Goal: Communication & Community: Answer question/provide support

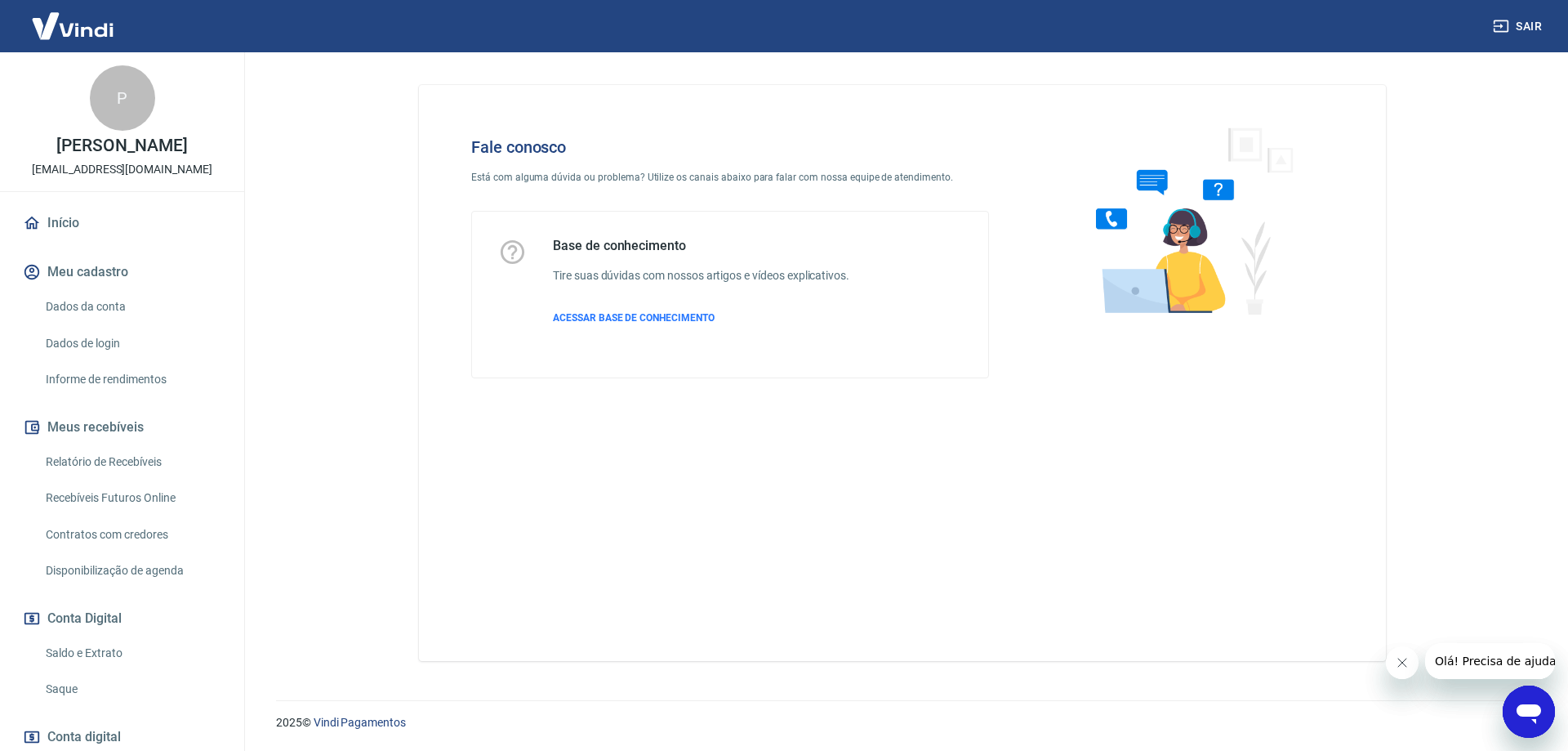
click at [1537, 719] on icon "Abrir janela de mensagens" at bounding box center [1529, 712] width 30 height 30
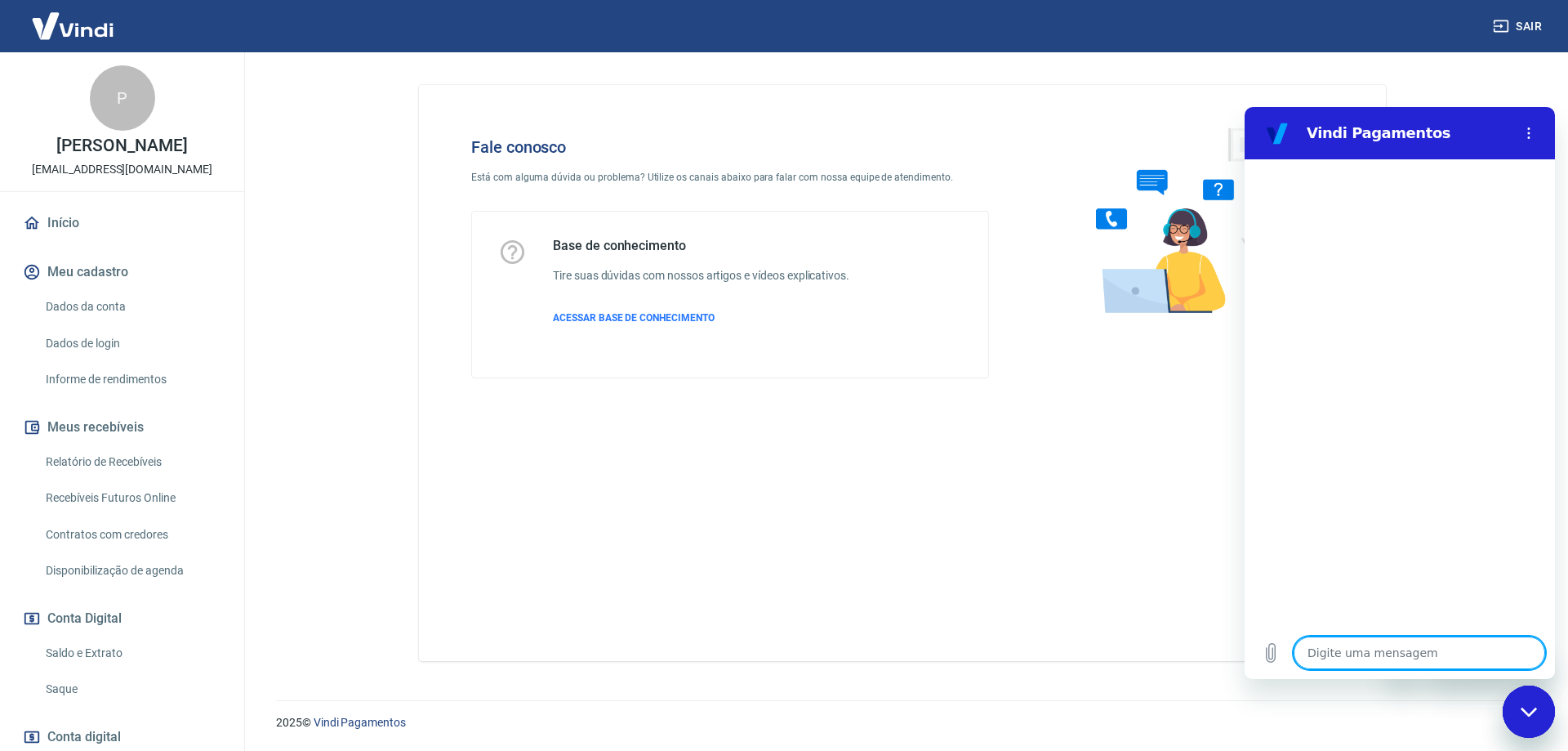
click at [1353, 650] on textarea at bounding box center [1419, 653] width 252 height 32
type textarea "O"
type textarea "x"
type textarea "Oi"
type textarea "x"
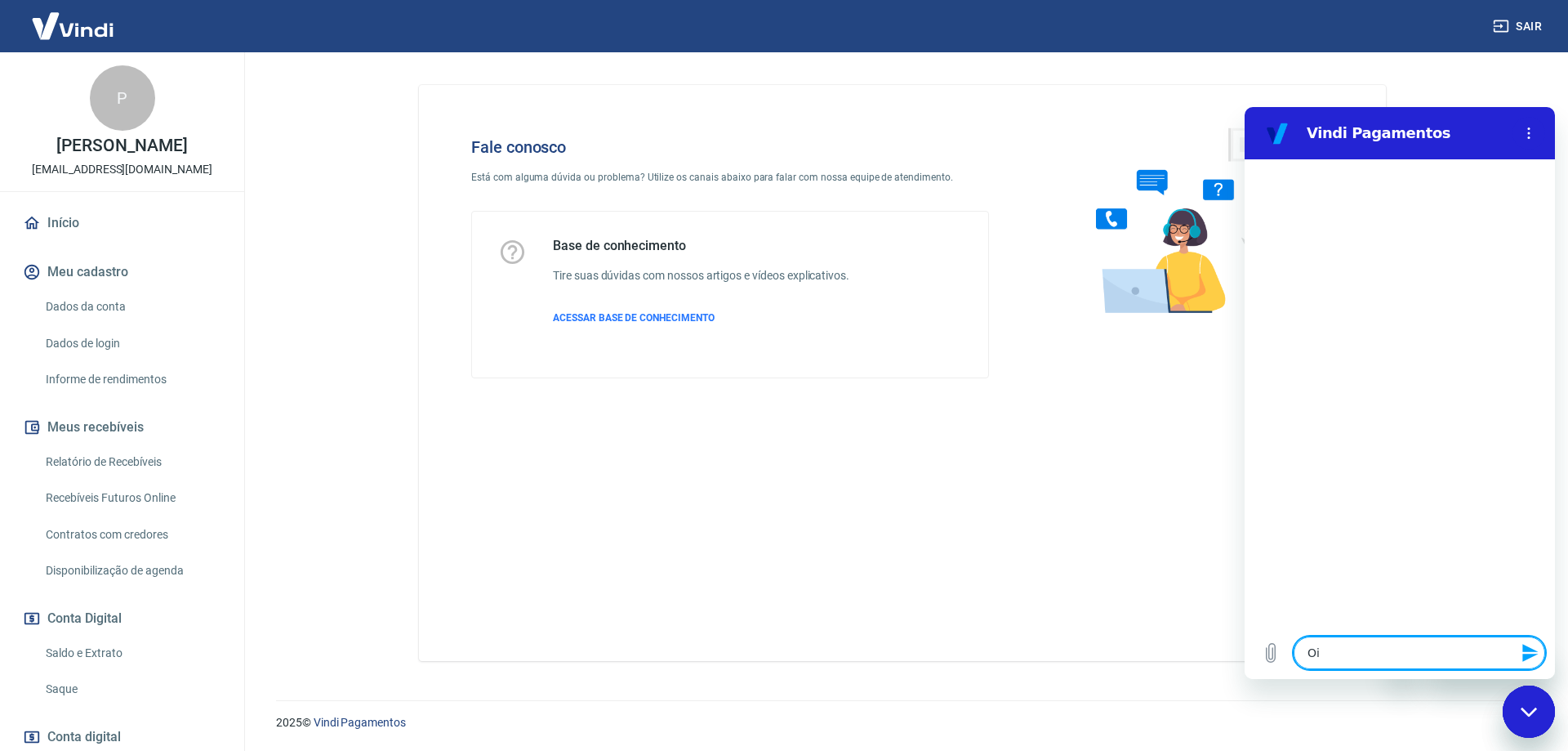
type textarea "Oii"
type textarea "x"
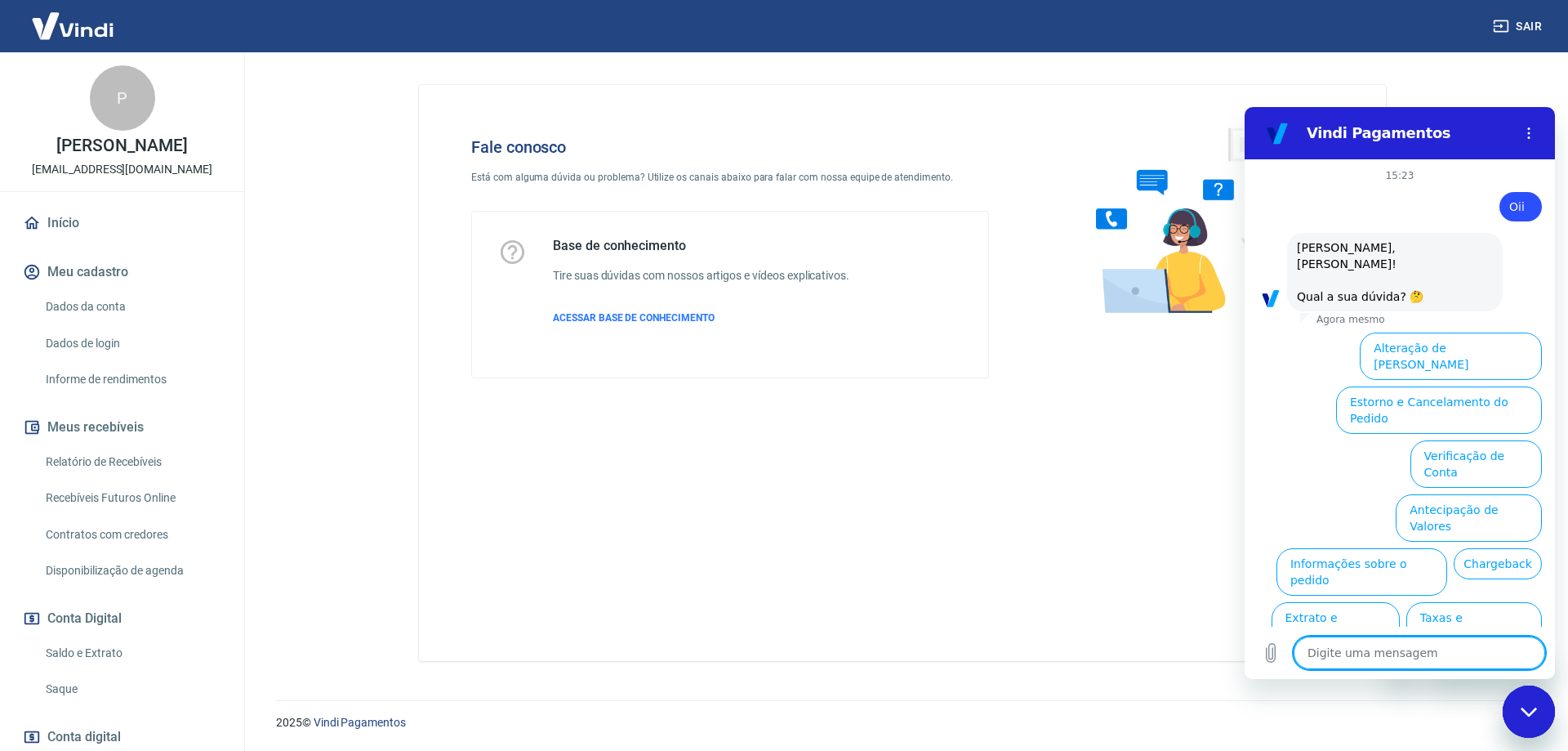
type textarea "f"
type textarea "x"
type textarea "fa"
type textarea "x"
type textarea "fal"
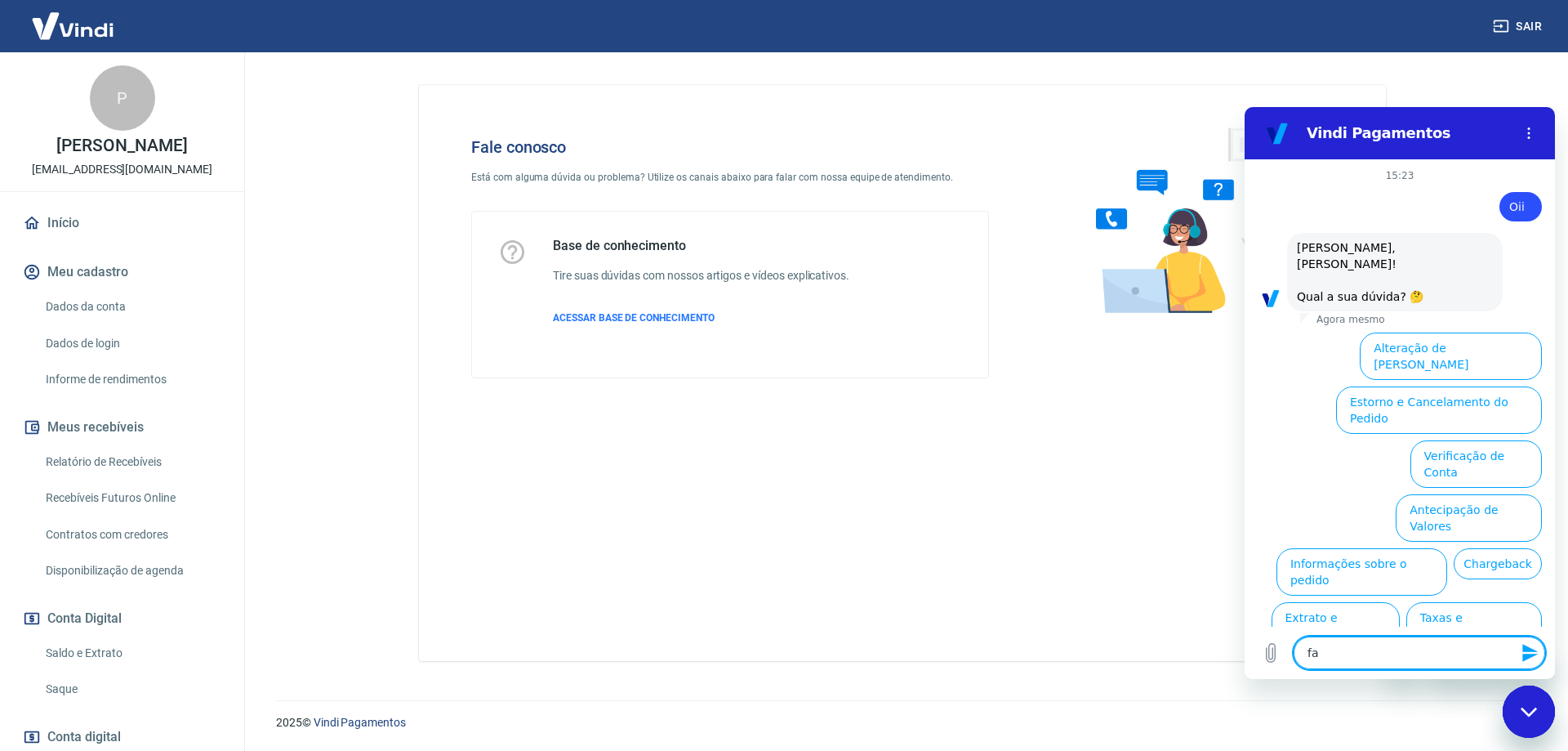
type textarea "x"
type textarea "fala"
type textarea "x"
type textarea "falar"
type textarea "x"
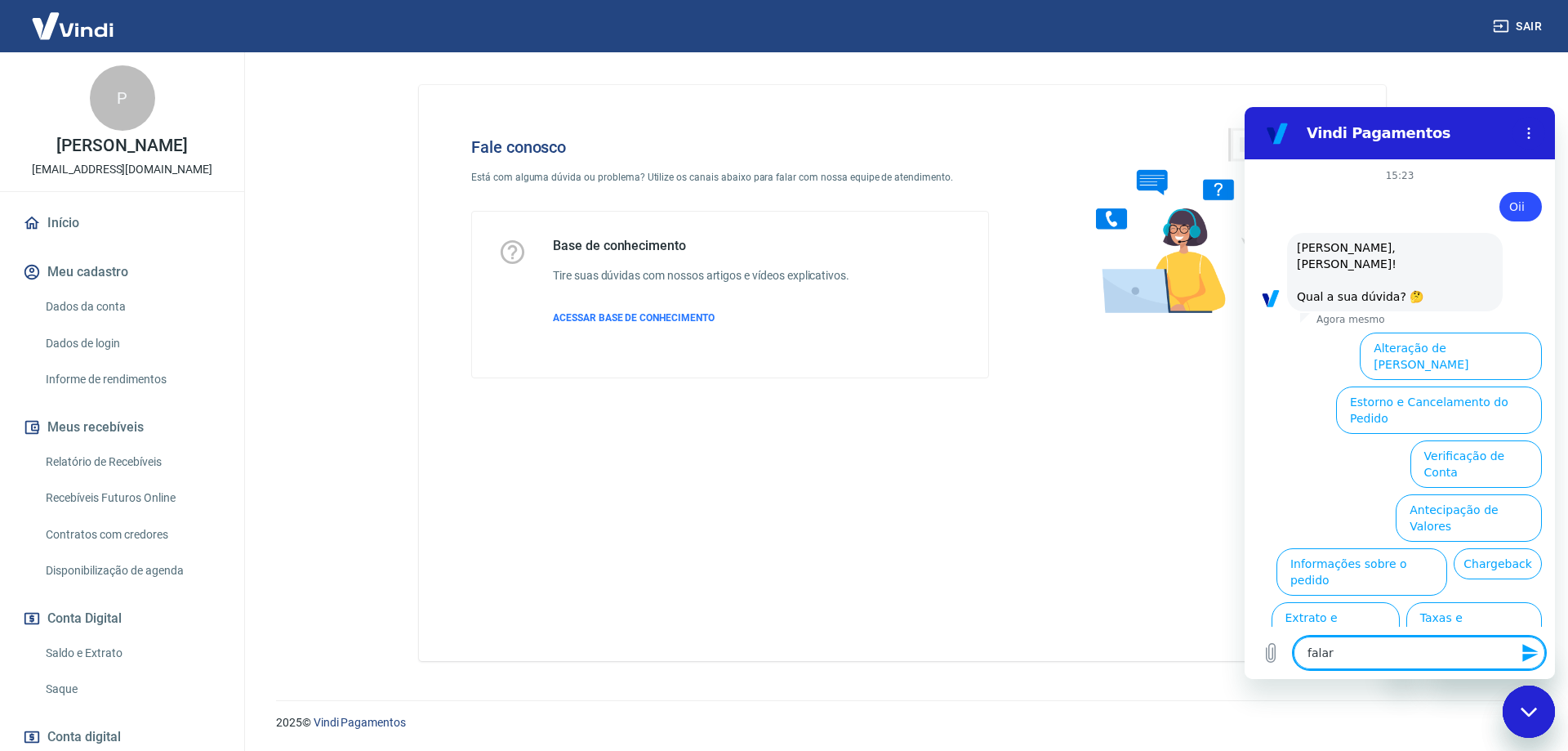
type textarea "falar"
type textarea "x"
type textarea "falar c"
type textarea "x"
type textarea "falar co"
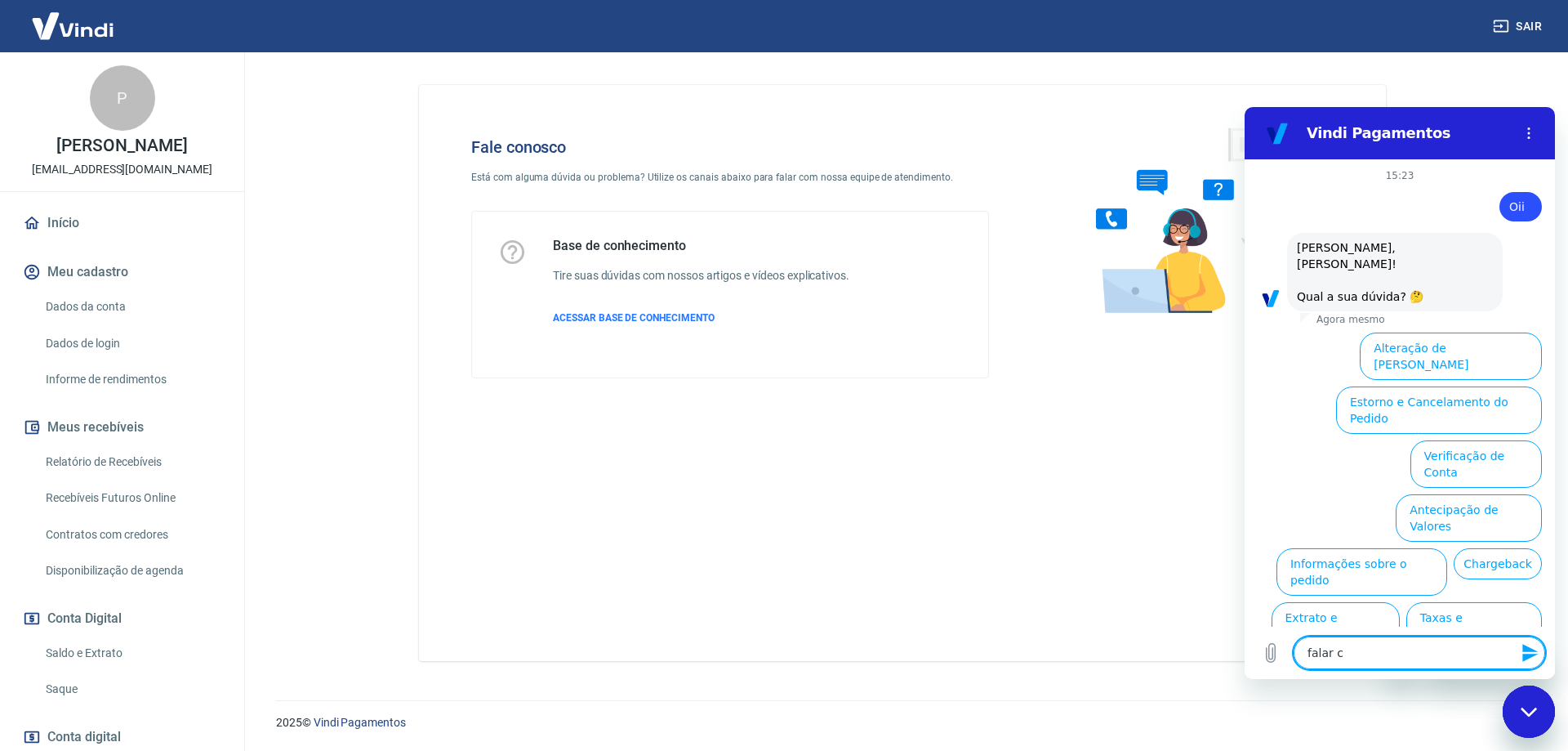
type textarea "x"
type textarea "falar com"
type textarea "x"
type textarea "falar com"
type textarea "x"
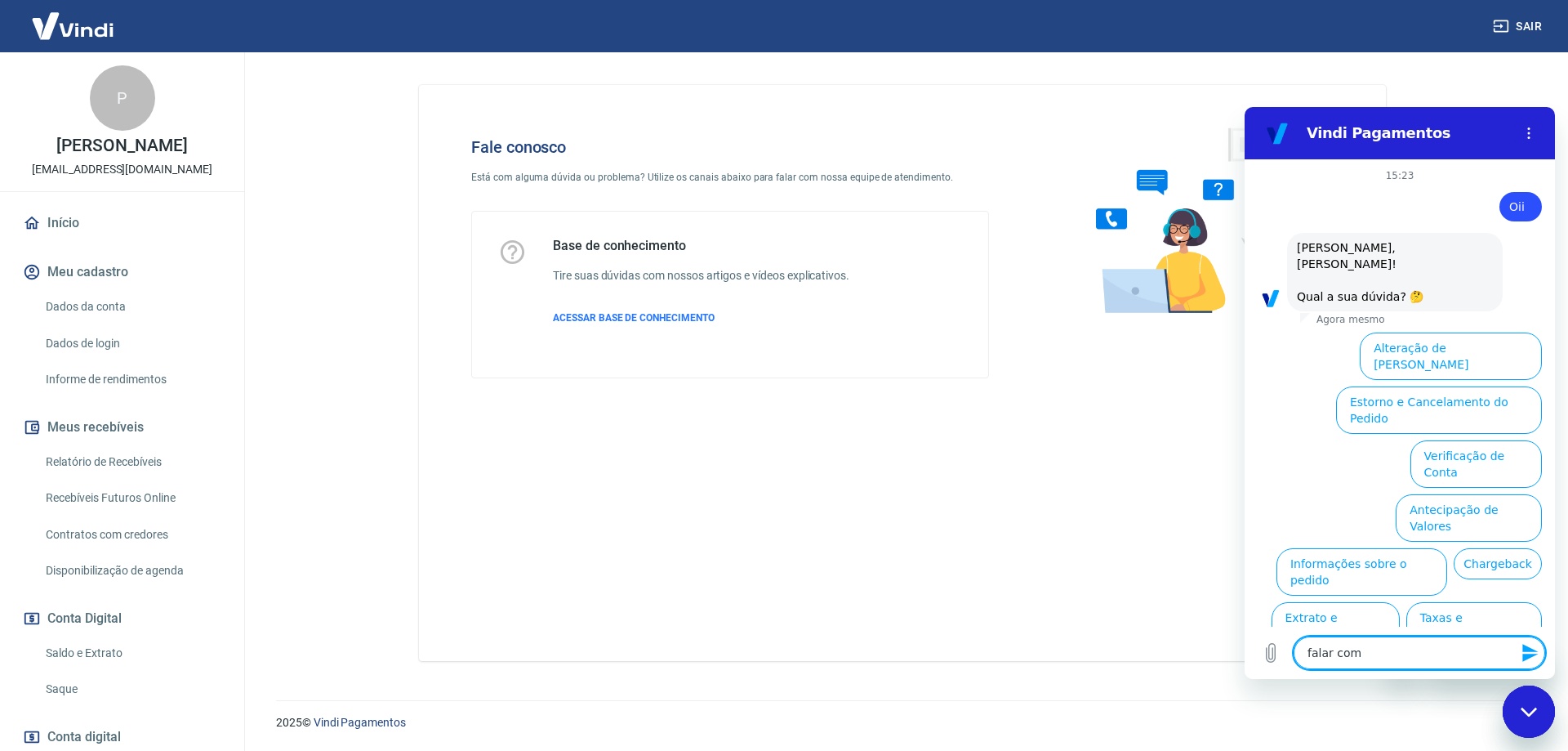
type textarea "falar com a"
type textarea "x"
type textarea "falar com at"
type textarea "x"
type textarea "falar com ate"
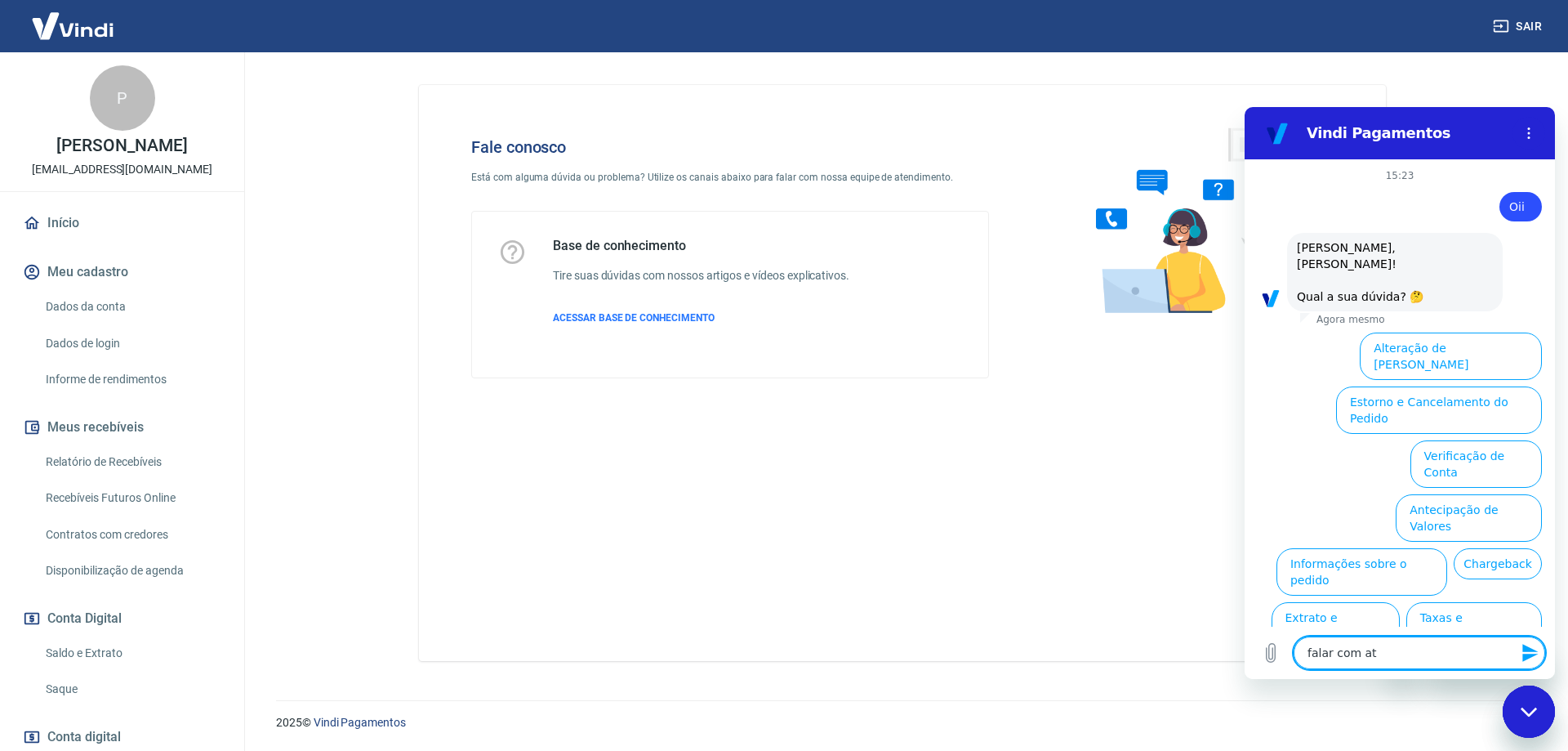
type textarea "x"
type textarea "falar com aten"
type textarea "x"
type textarea "falar com atent"
type textarea "x"
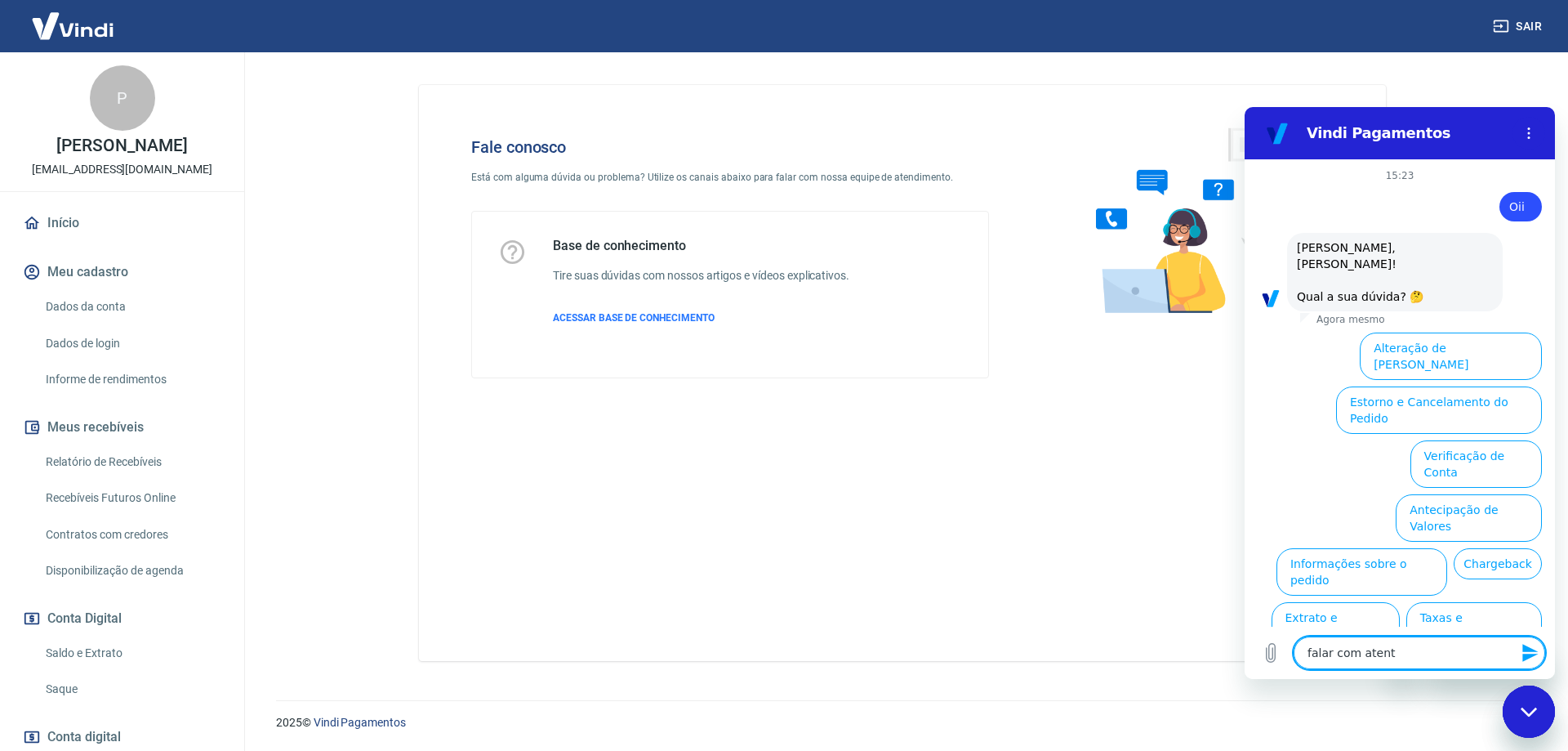
type textarea "falar com atente"
type textarea "x"
type textarea "falar com atenten"
type textarea "x"
type textarea "falar com atentend"
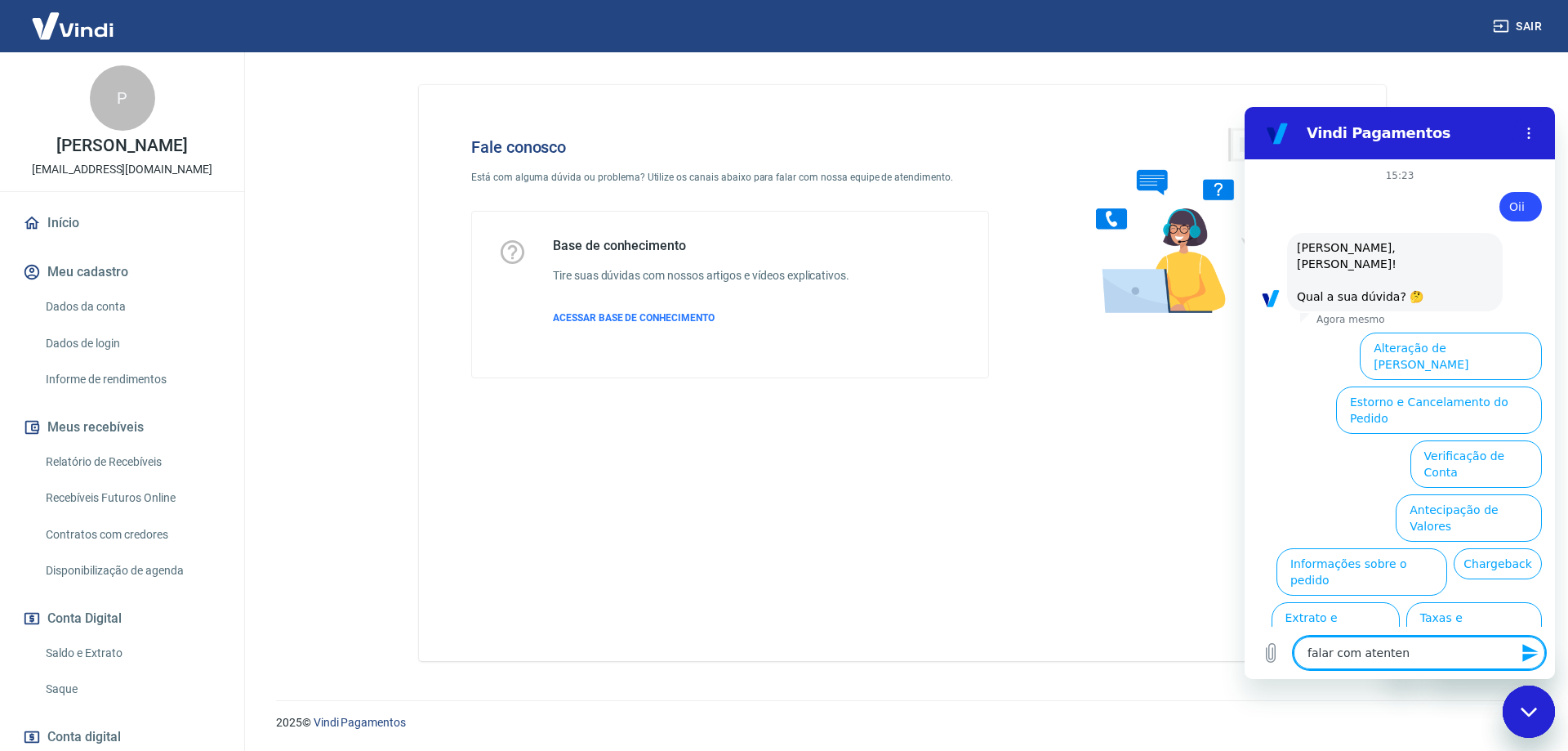
type textarea "x"
type textarea "falar com atentende"
type textarea "x"
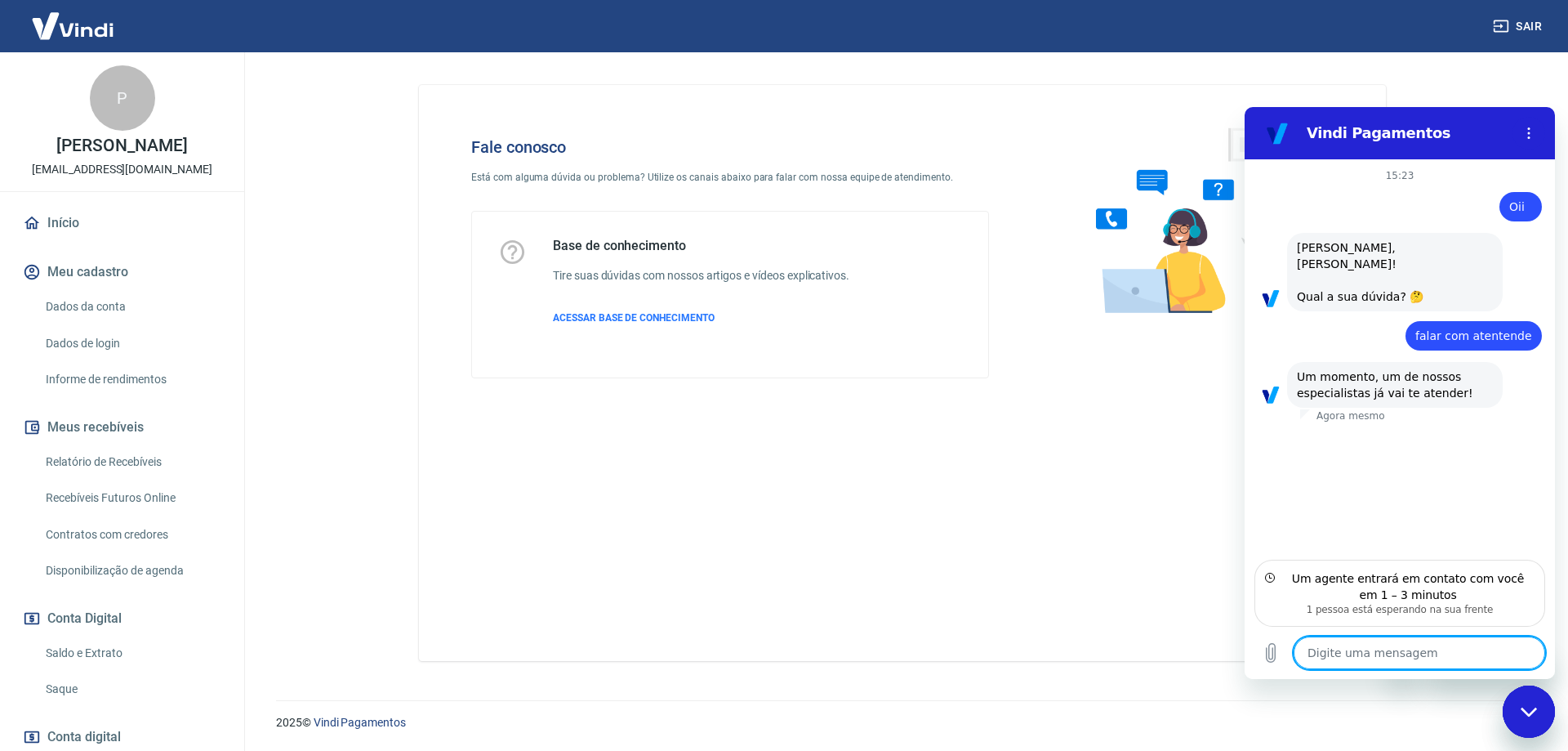
type textarea "x"
click at [1343, 649] on textarea at bounding box center [1419, 653] width 252 height 32
type textarea "B"
type textarea "x"
type textarea "Bo"
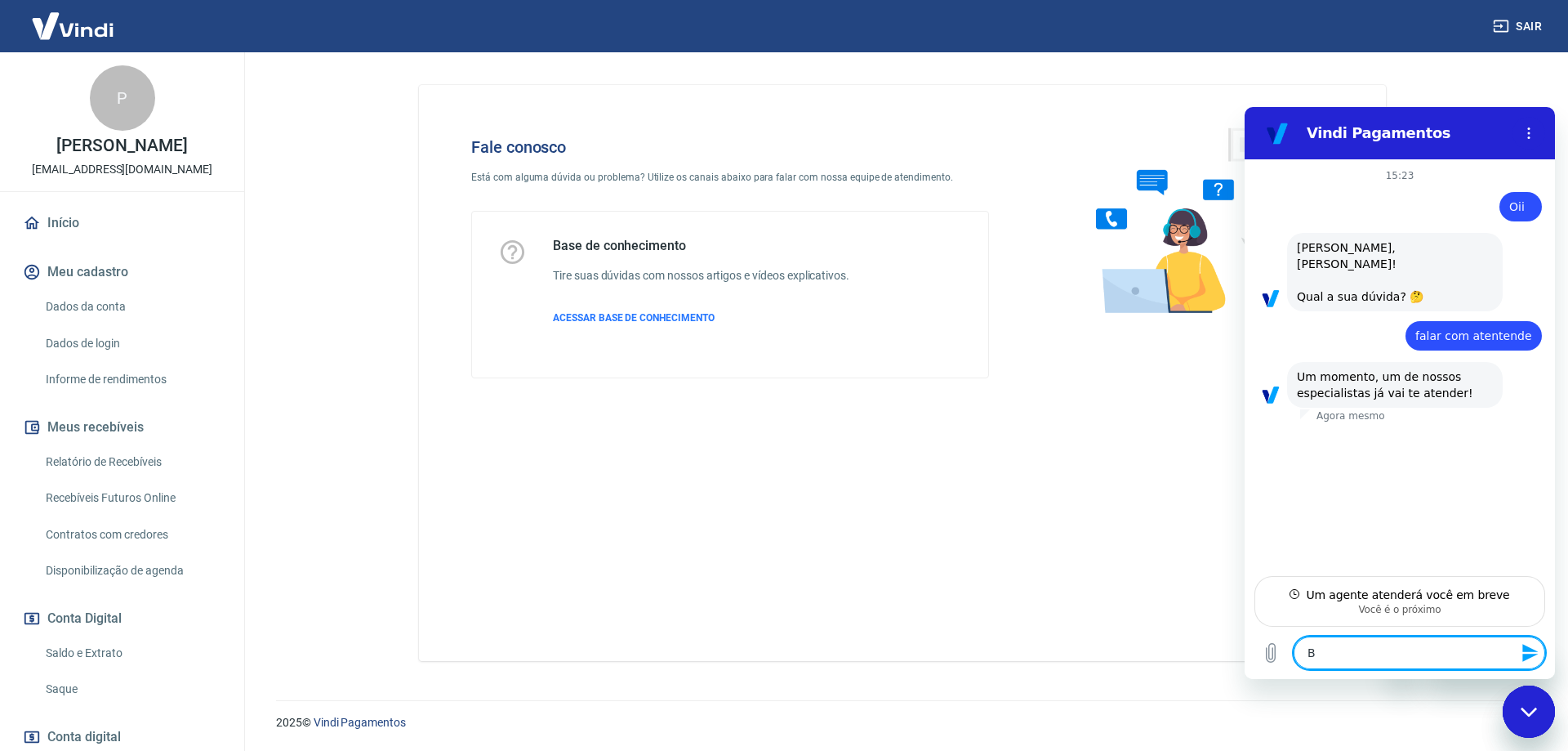
type textarea "x"
type textarea "Boa"
type textarea "x"
type textarea "Boa"
type textarea "x"
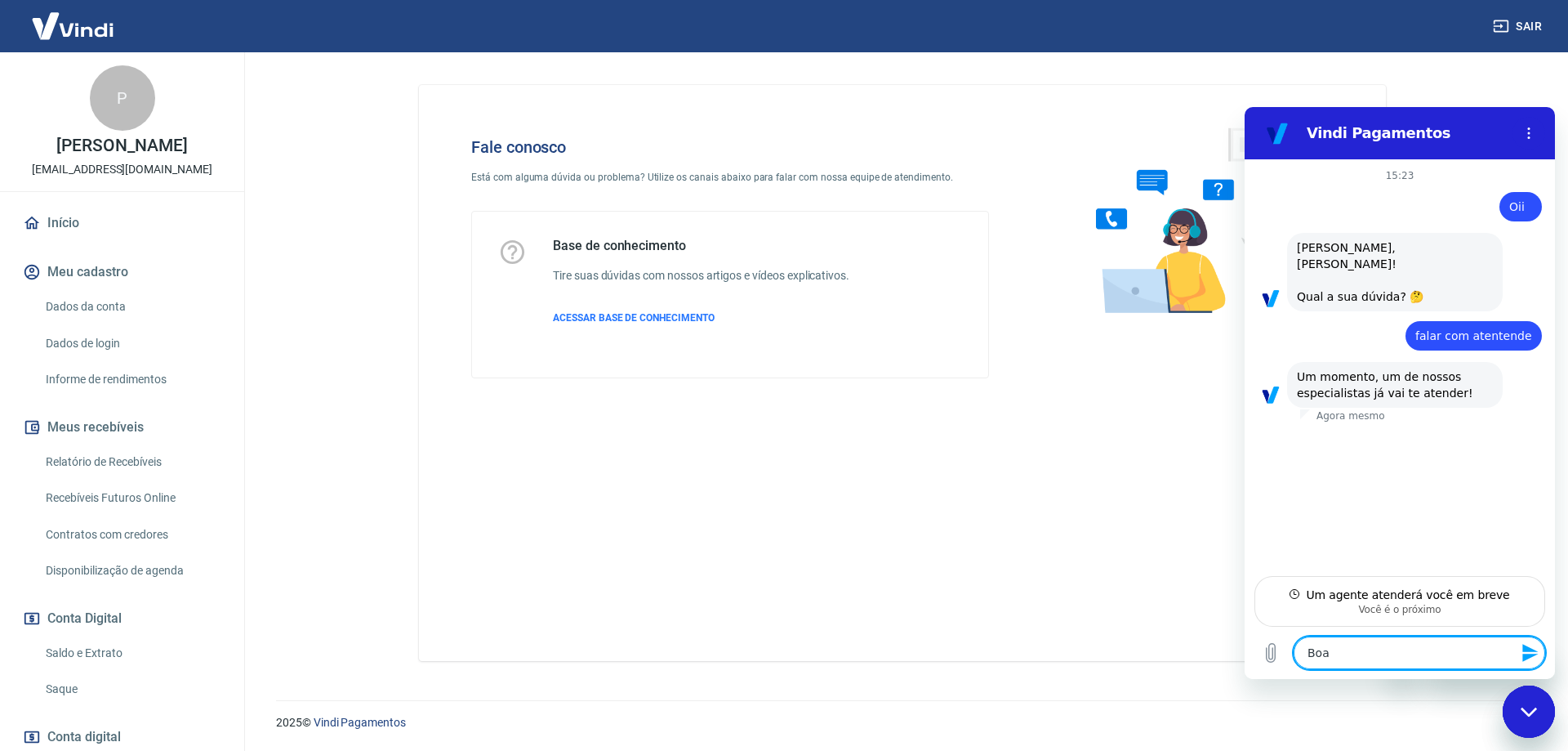
type textarea "Boa t"
type textarea "x"
type textarea "Boa ta"
type textarea "x"
type textarea "Boa tar"
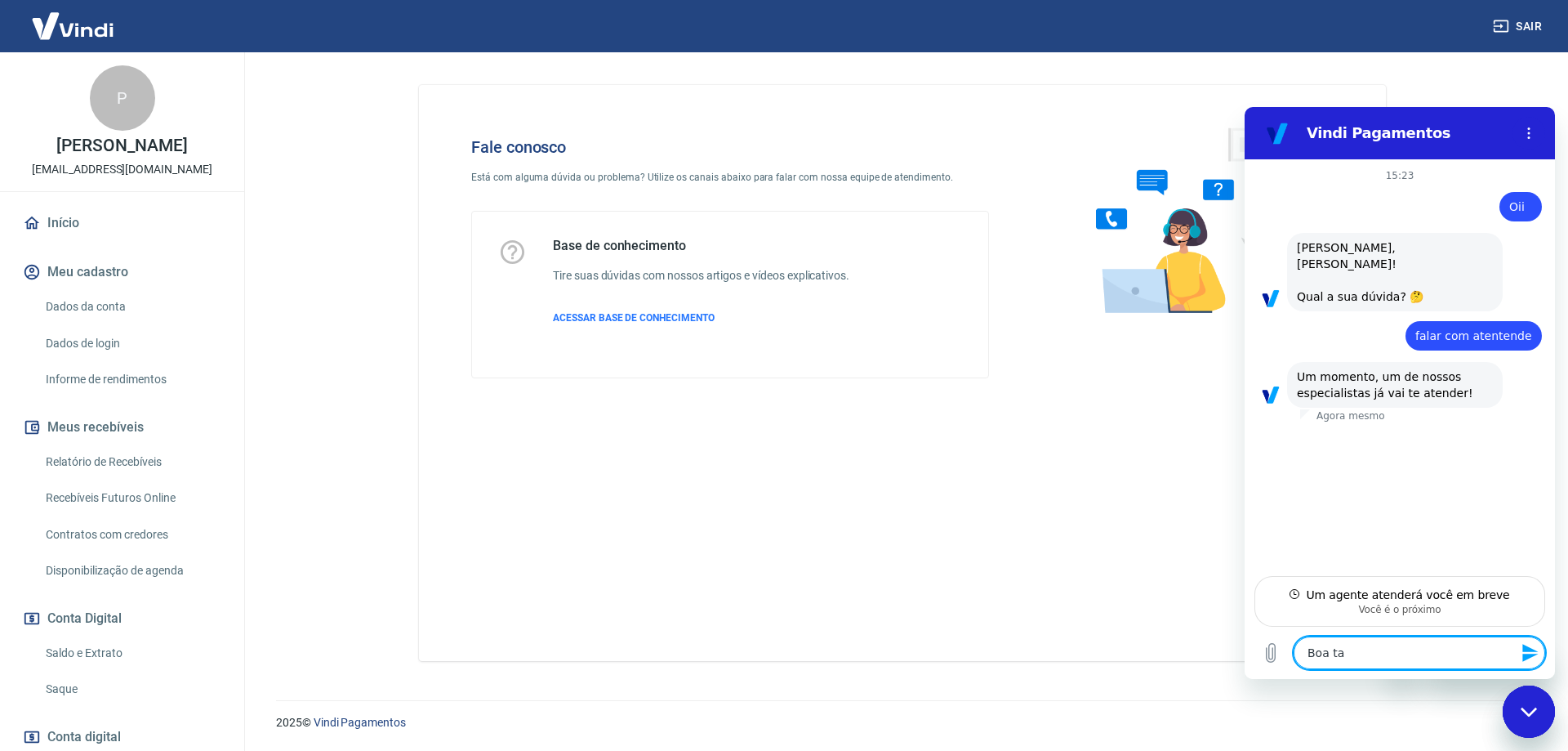
type textarea "x"
type textarea "Boa tard"
type textarea "x"
type textarea "Boa tarde"
type textarea "x"
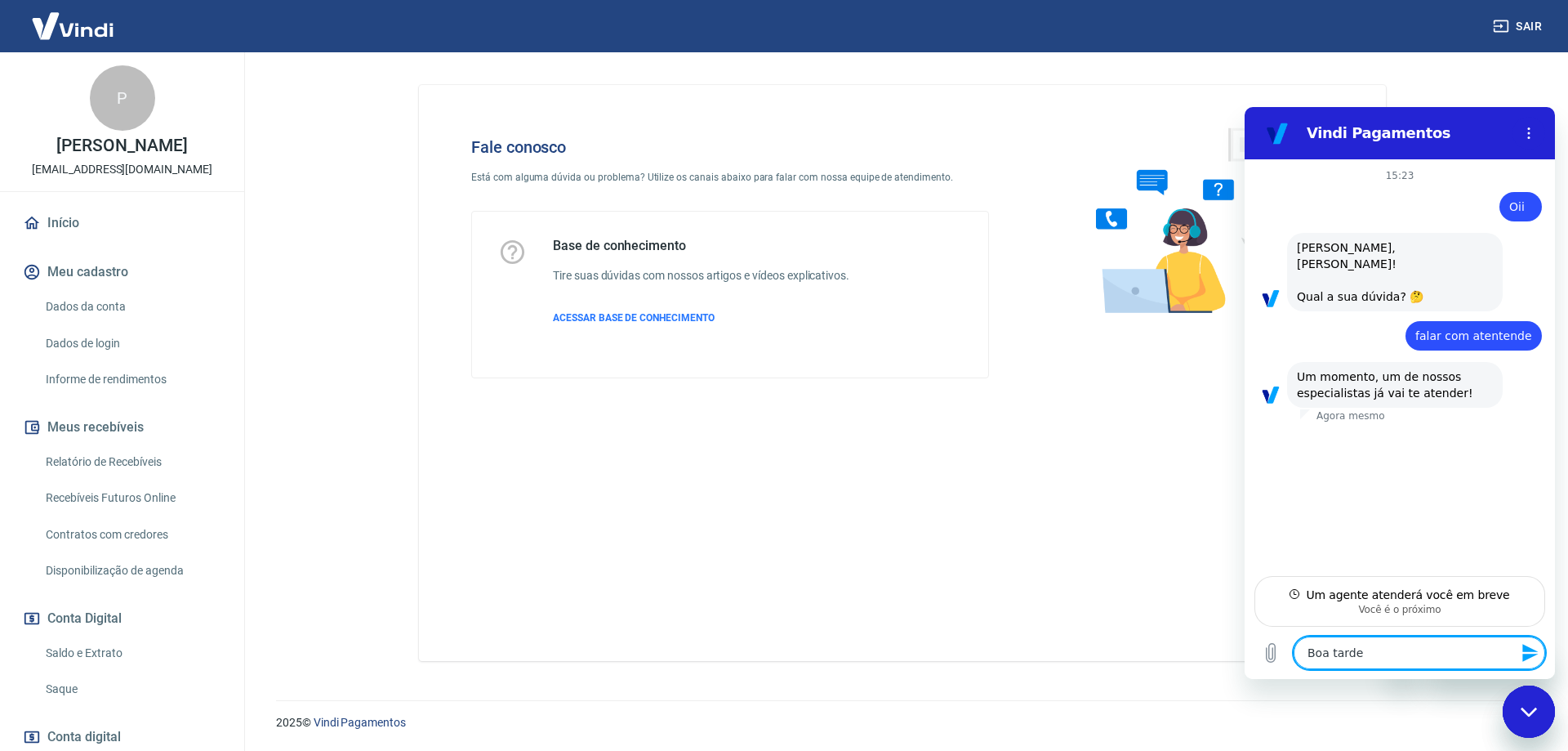
type textarea "Boa tarde!"
type textarea "x"
type textarea "Boa tarde!"
type textarea "x"
type textarea "Boa tarde! E"
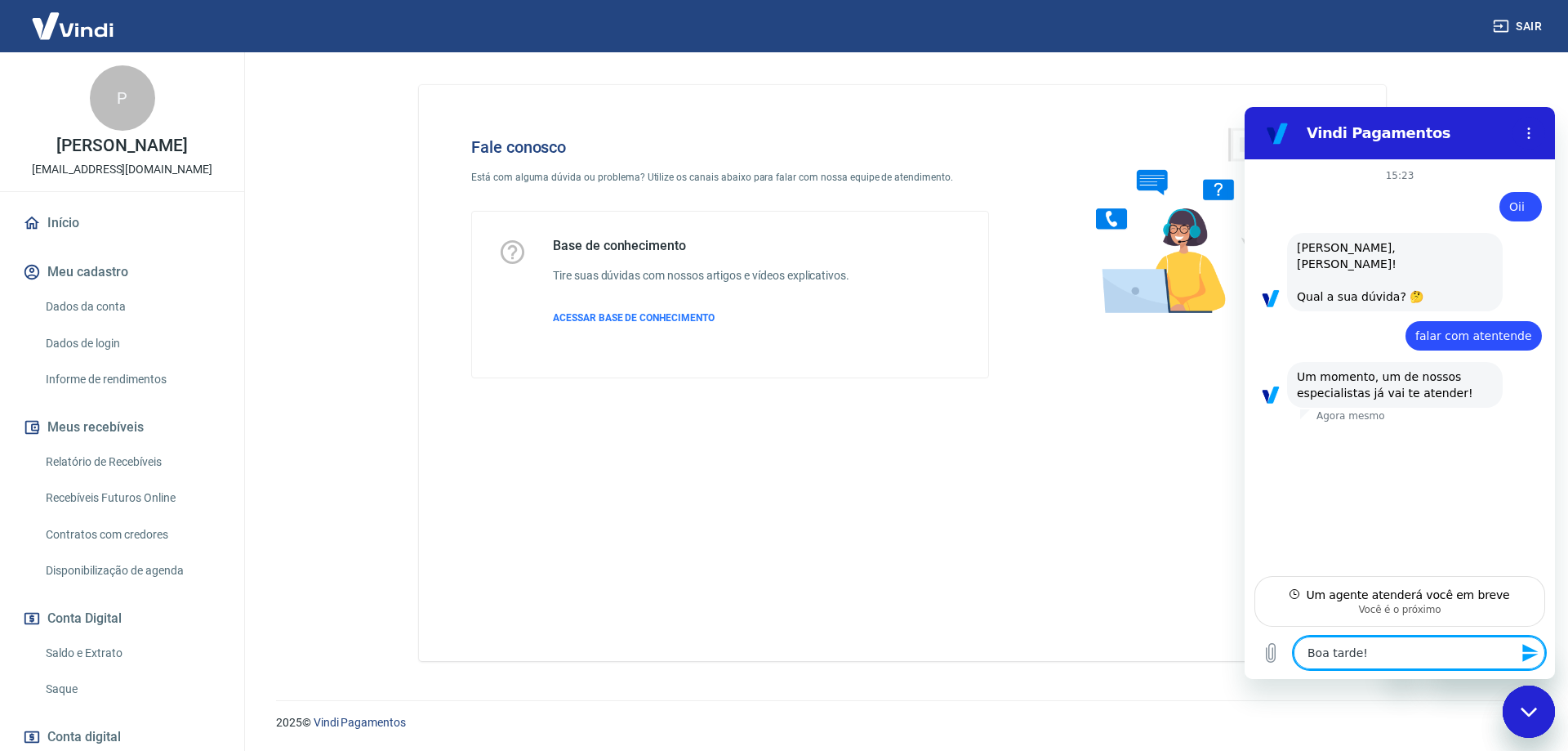
type textarea "x"
type textarea "Boa tarde! ES"
type textarea "x"
type textarea "Boa tarde! ESc"
type textarea "x"
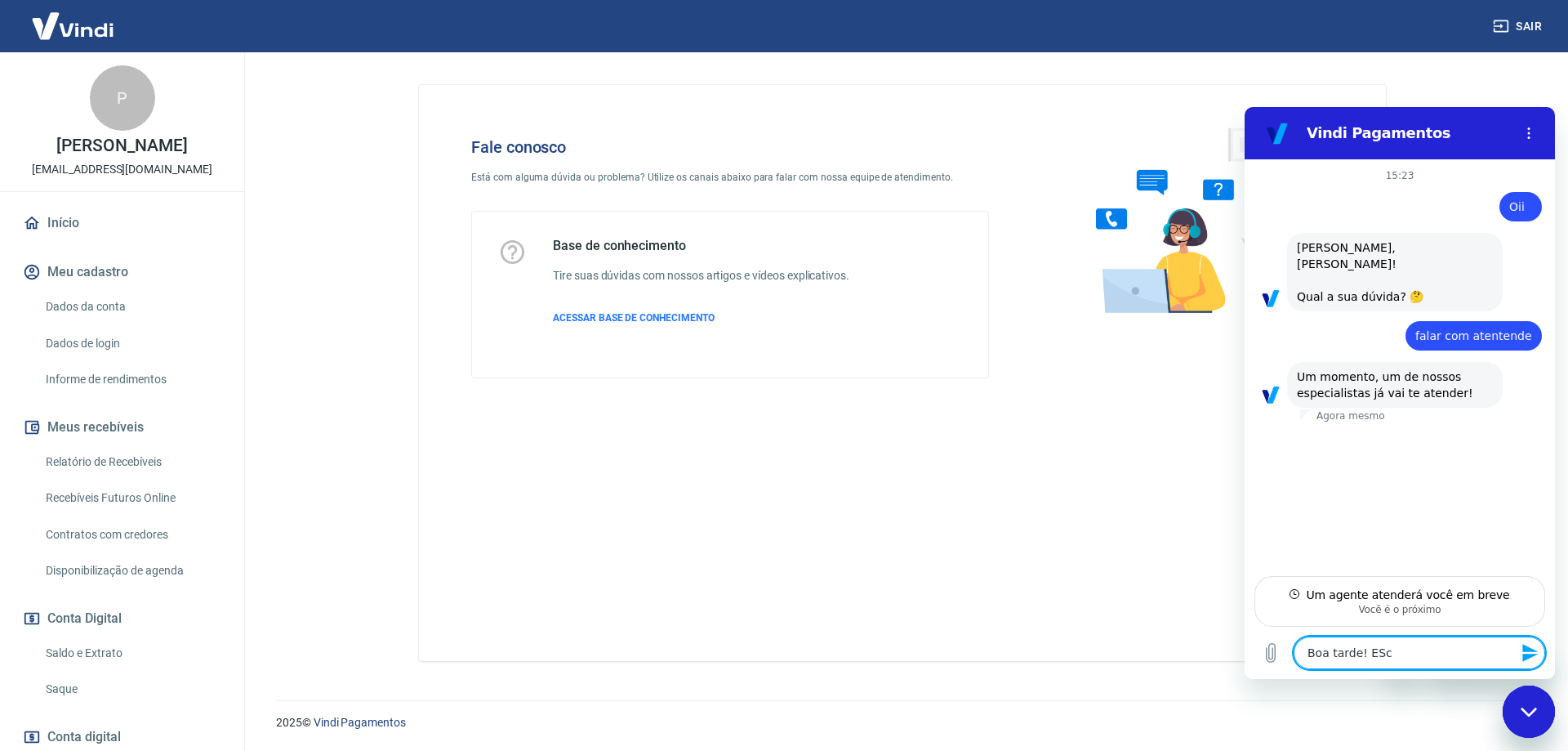
type textarea "Boa tarde! ES"
type textarea "x"
type textarea "Boa tarde! E"
type textarea "x"
type textarea "Boa tarde! Ea"
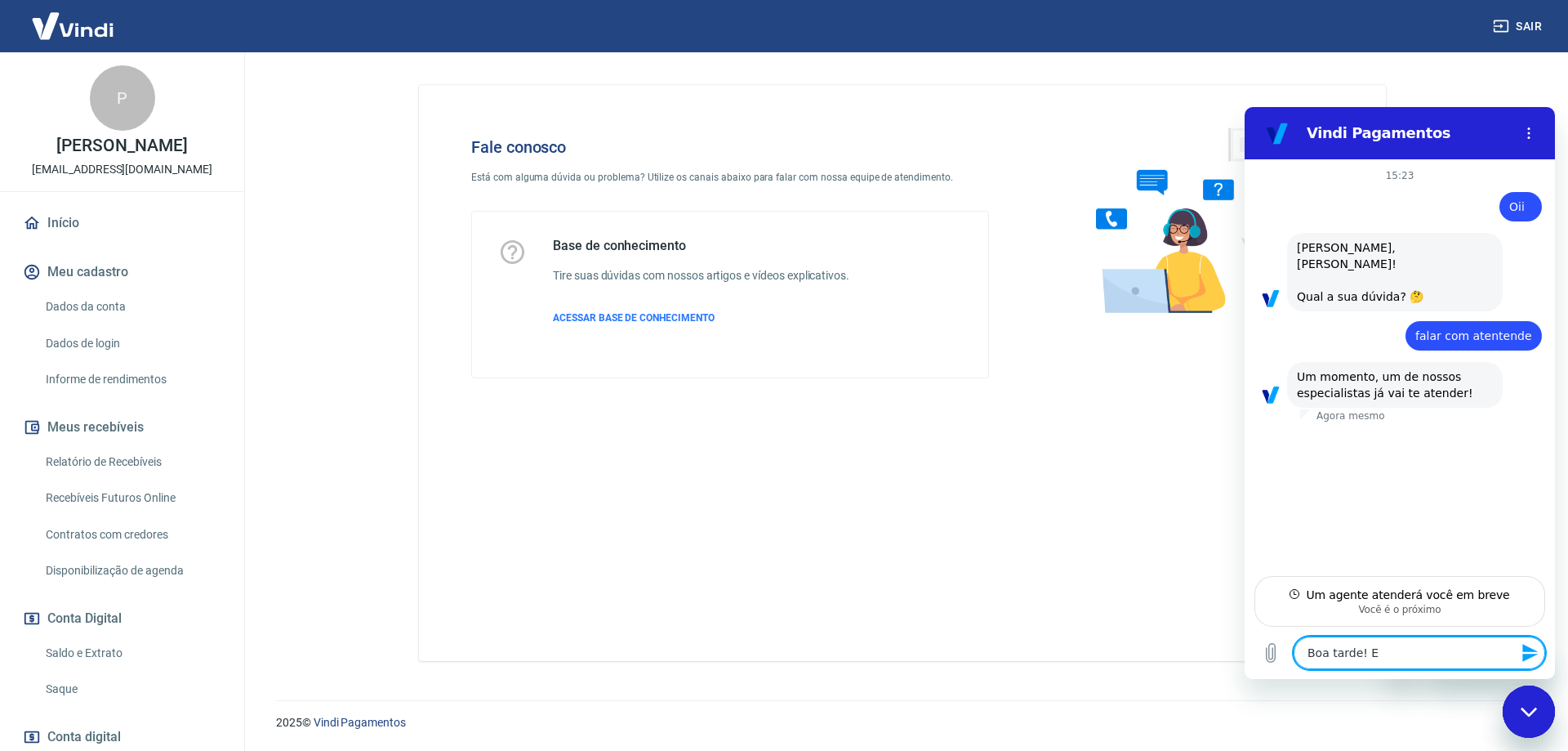
type textarea "x"
type textarea "Boa tarde! Eat"
type textarea "x"
type textarea "Boa tarde! Eato"
type textarea "x"
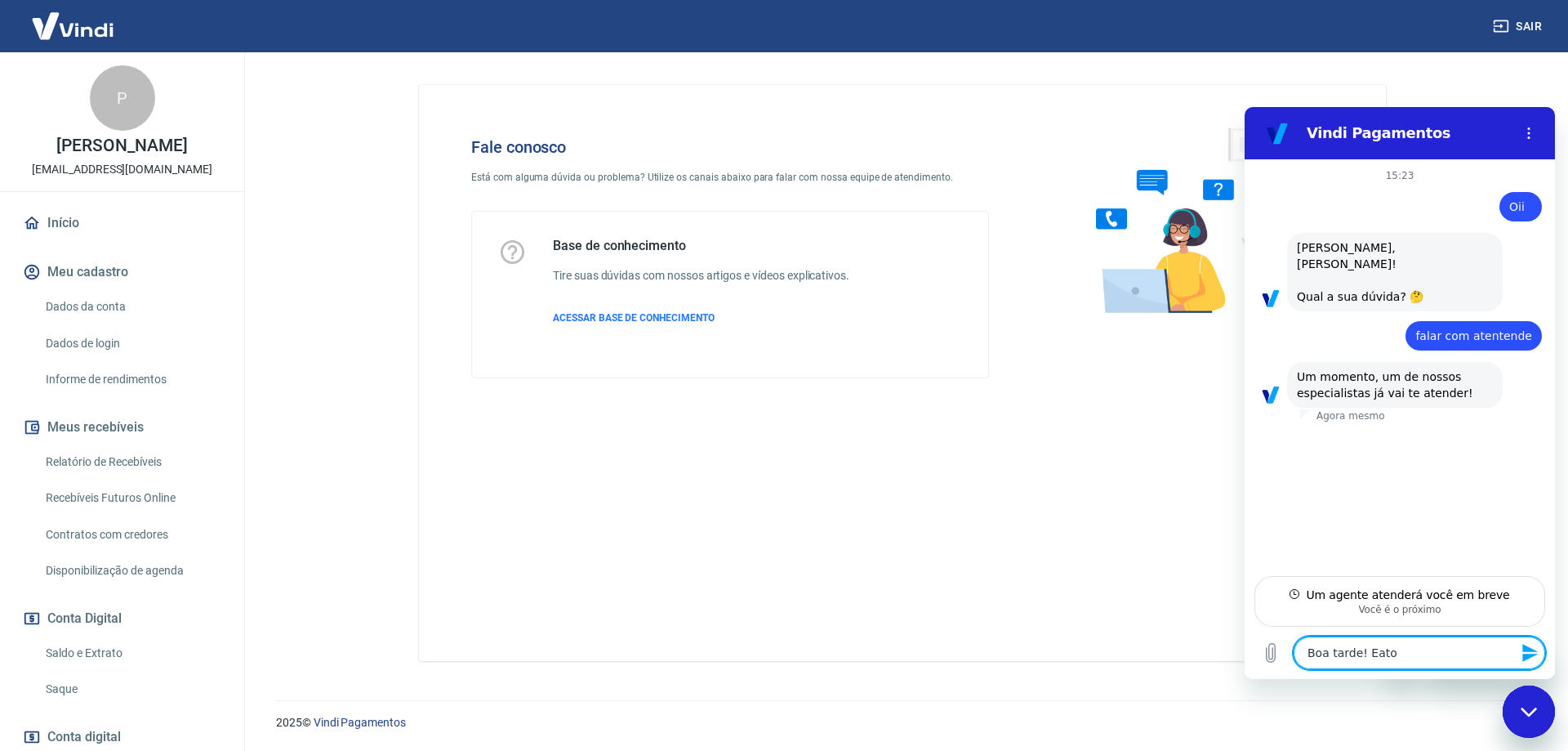
type textarea "Boa tarde! Eatou"
type textarea "x"
type textarea "Boa tarde! Eatou"
type textarea "x"
type textarea "Boa tarde! Eatou c"
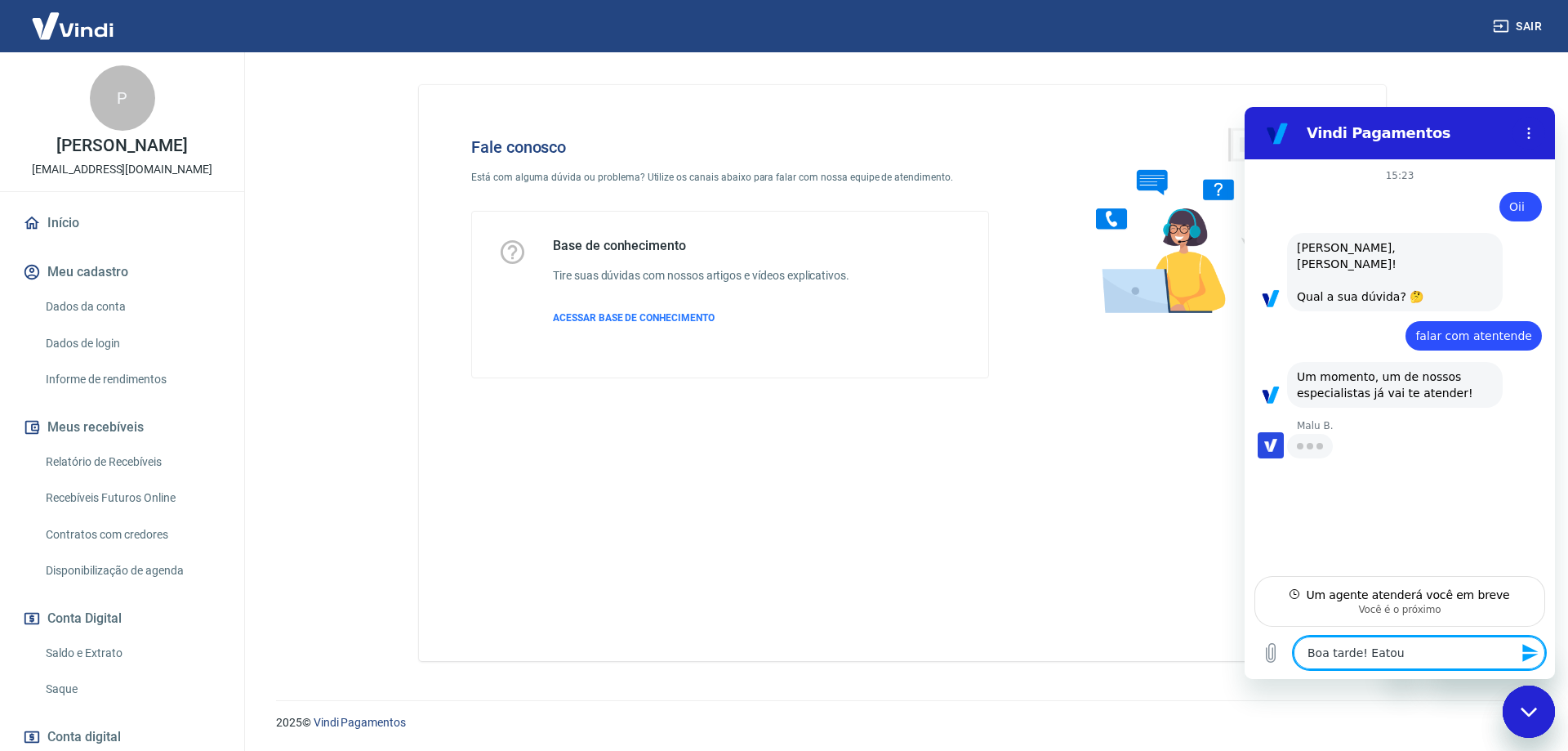
type textarea "x"
type textarea "Boa tarde! Eatou co"
type textarea "x"
type textarea "Boa tarde! Eatou com"
type textarea "x"
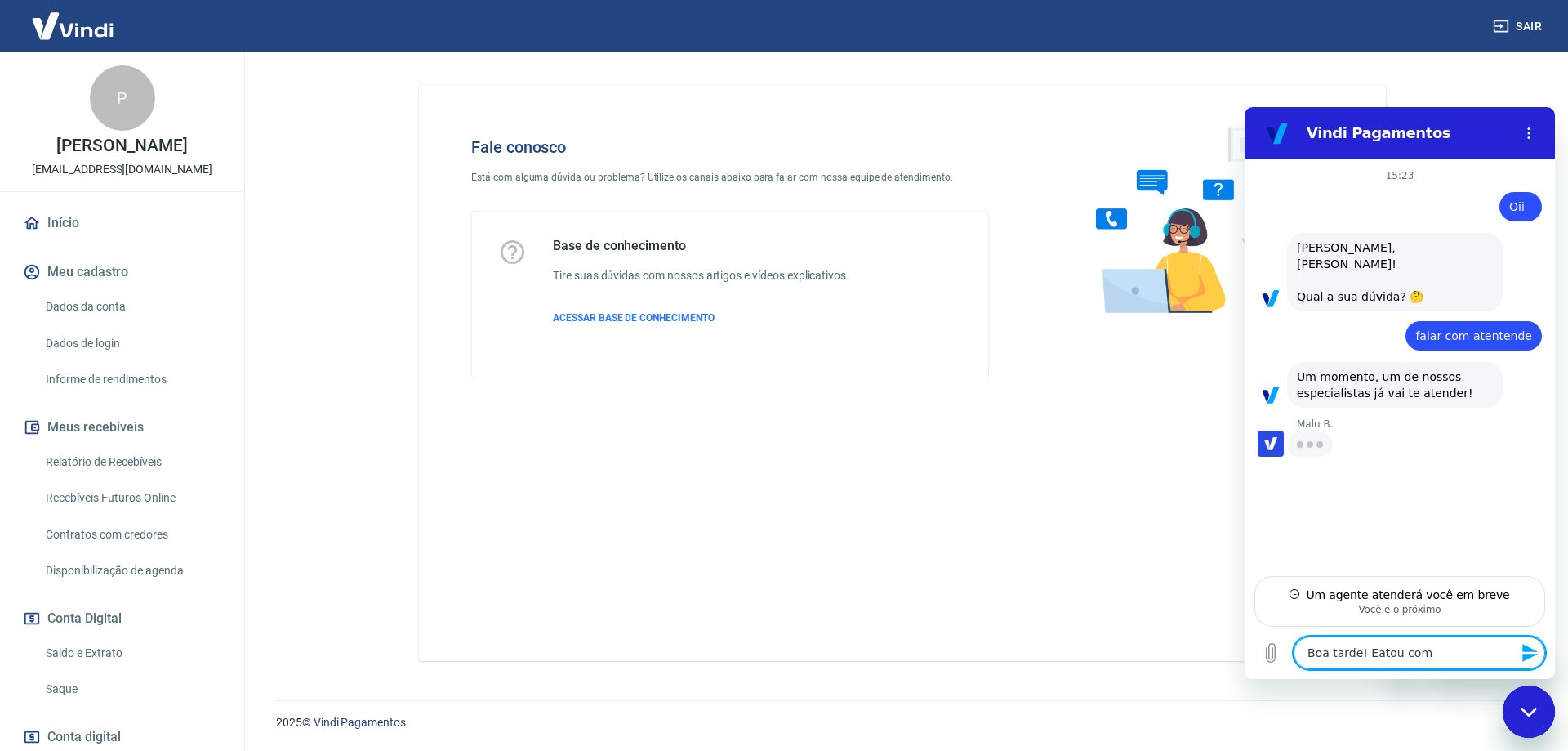
type textarea "Boa tarde! Eatou com"
type textarea "x"
type textarea "Boa tarde! Eatou com p"
type textarea "x"
type textarea "Boa tarde! Eatou com pr"
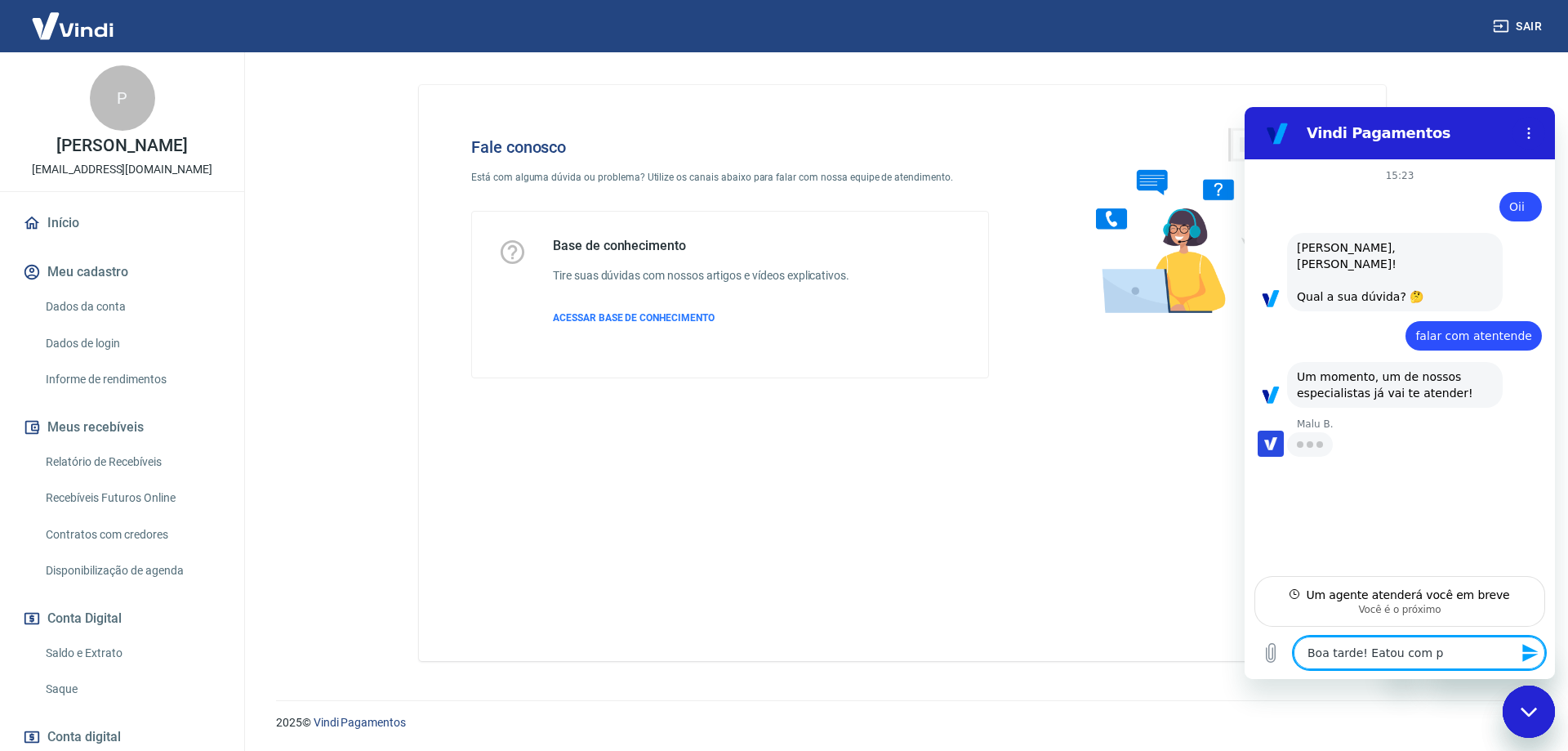
type textarea "x"
type textarea "Boa tarde! Eatou com pro"
type textarea "x"
type textarea "Boa tarde! Eatou com prob"
type textarea "x"
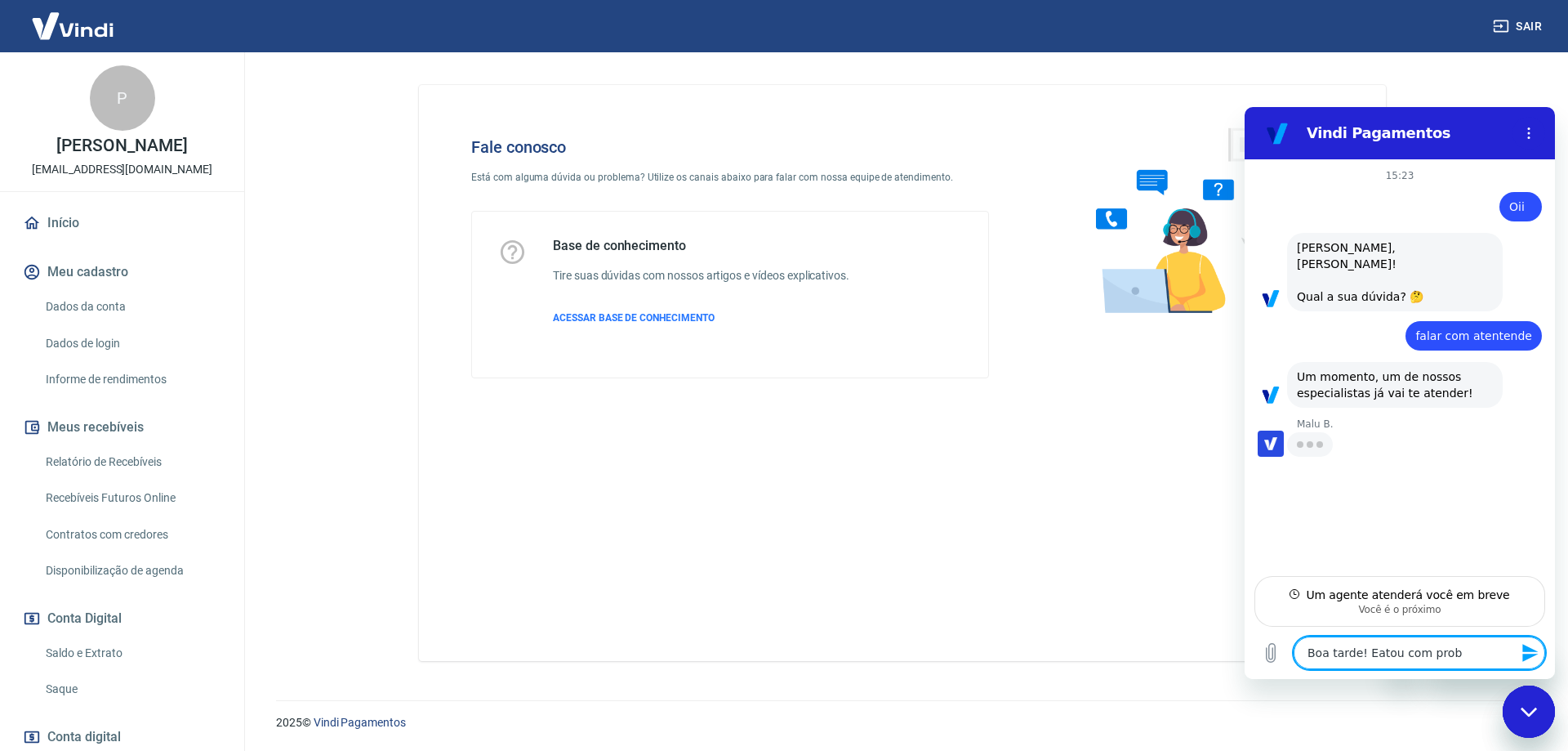
type textarea "Boa tarde! Eatou com probl"
type textarea "x"
type textarea "Boa tarde! Eatou com proble"
type textarea "x"
type textarea "Boa tarde! Eatou com problem"
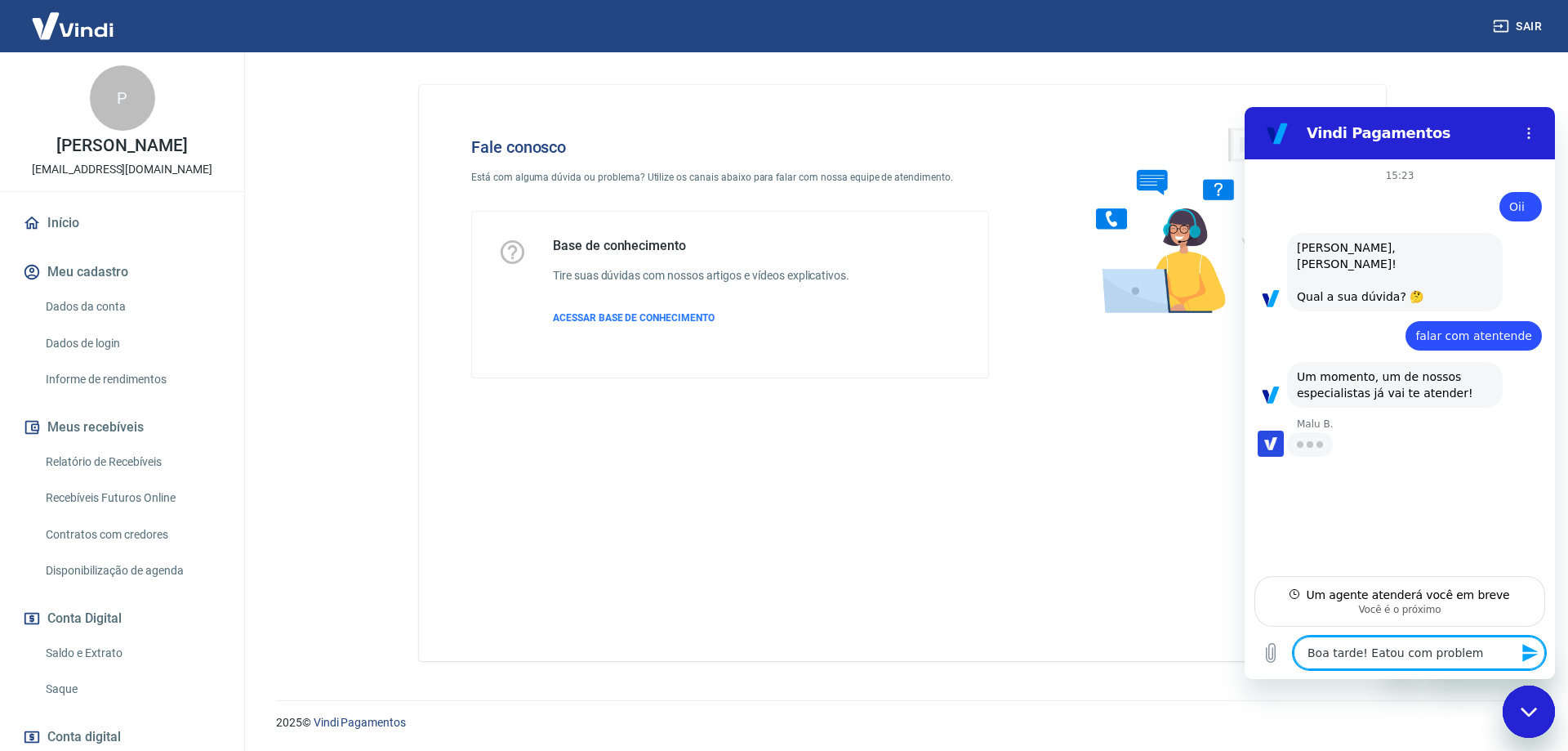
type textarea "x"
type textarea "Boa tarde! Eatou com problema"
type textarea "x"
type textarea "Boa tarde! Eatou com problema"
type textarea "x"
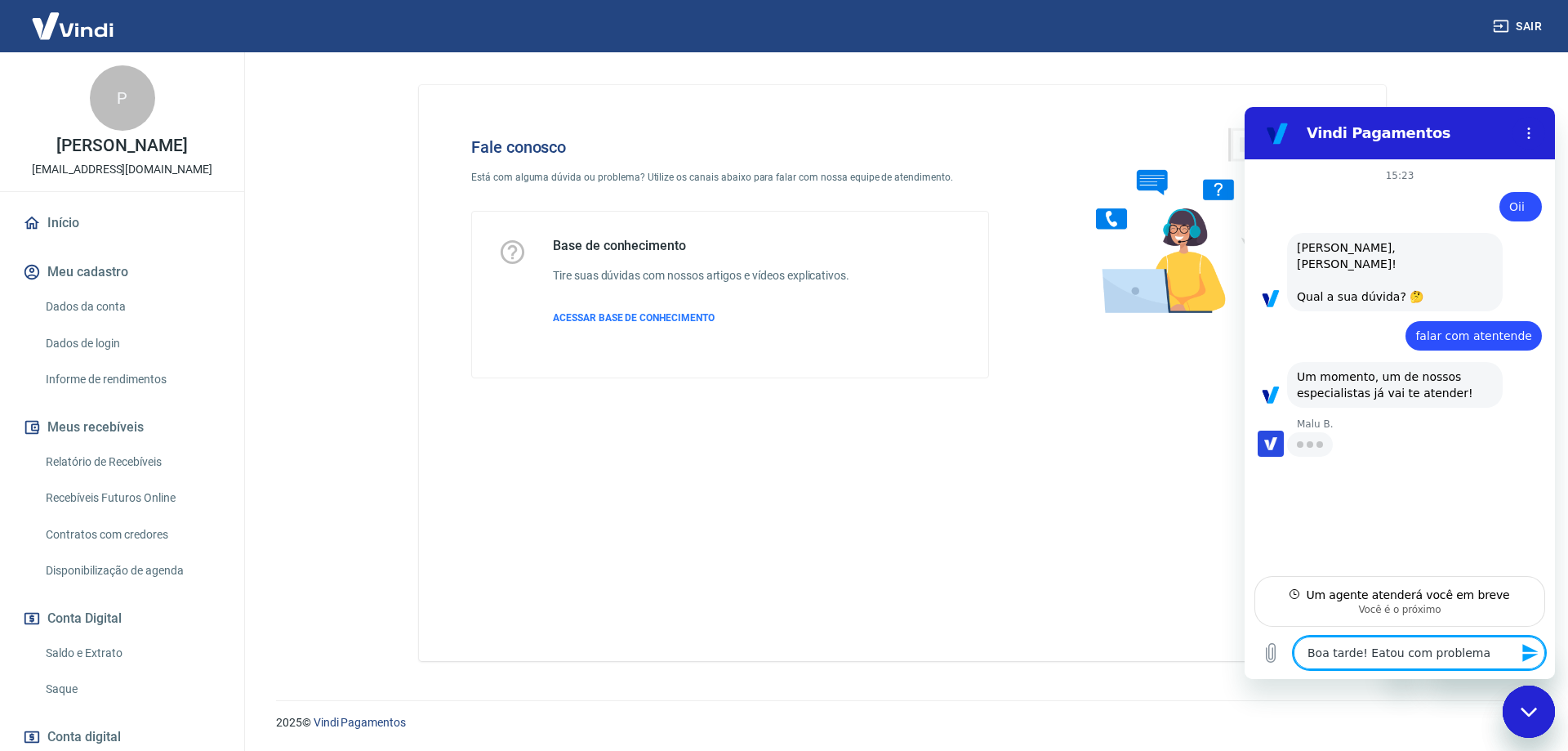
type textarea "Boa tarde! Eatou com problema n"
type textarea "x"
type textarea "Boa tarde! Eatou com problema no"
type textarea "x"
type textarea "Boa tarde! Eatou com problema no"
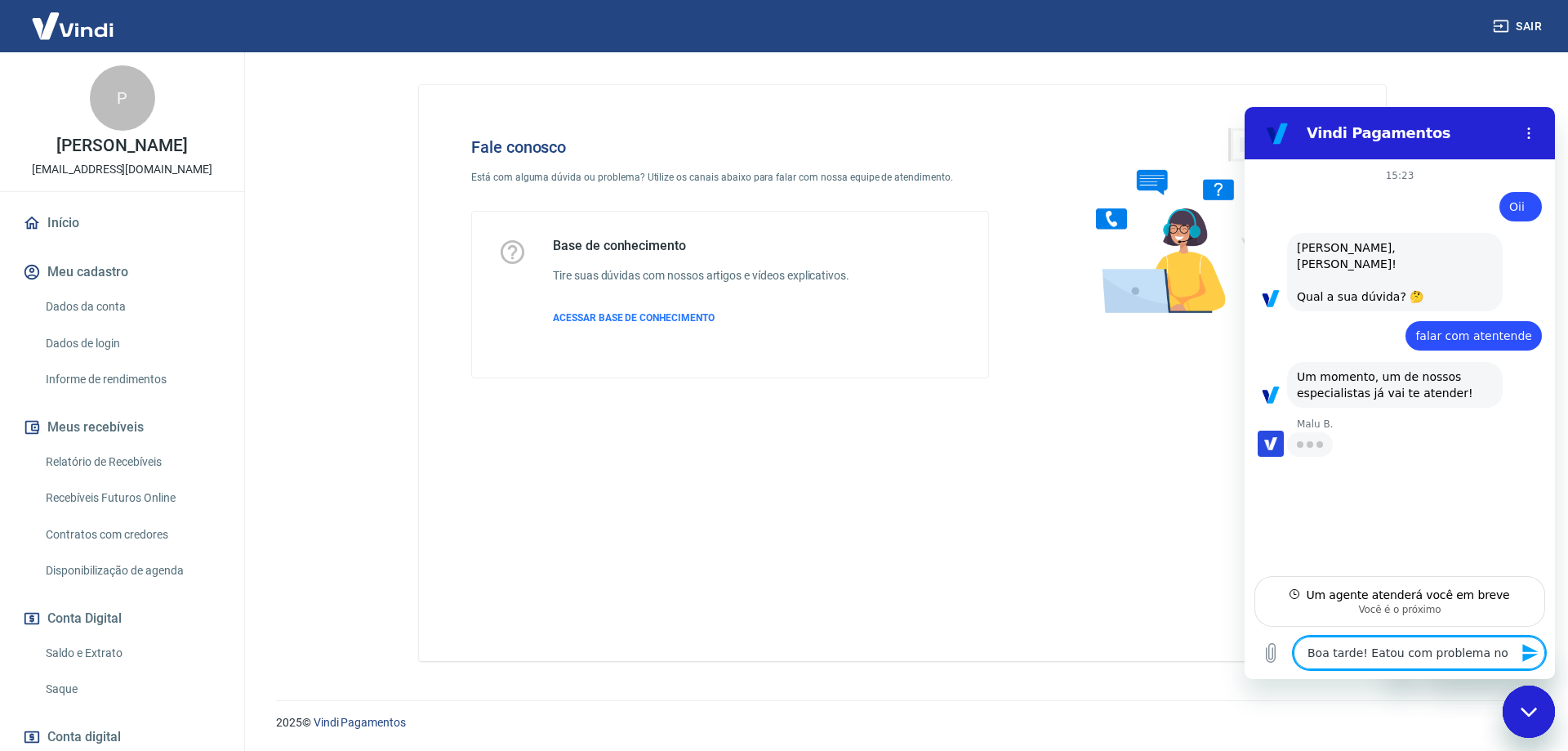
type textarea "x"
type textarea "Boa tarde! Eatou com problema no m"
type textarea "x"
type textarea "Boa tarde! Eatou com problema no me"
type textarea "x"
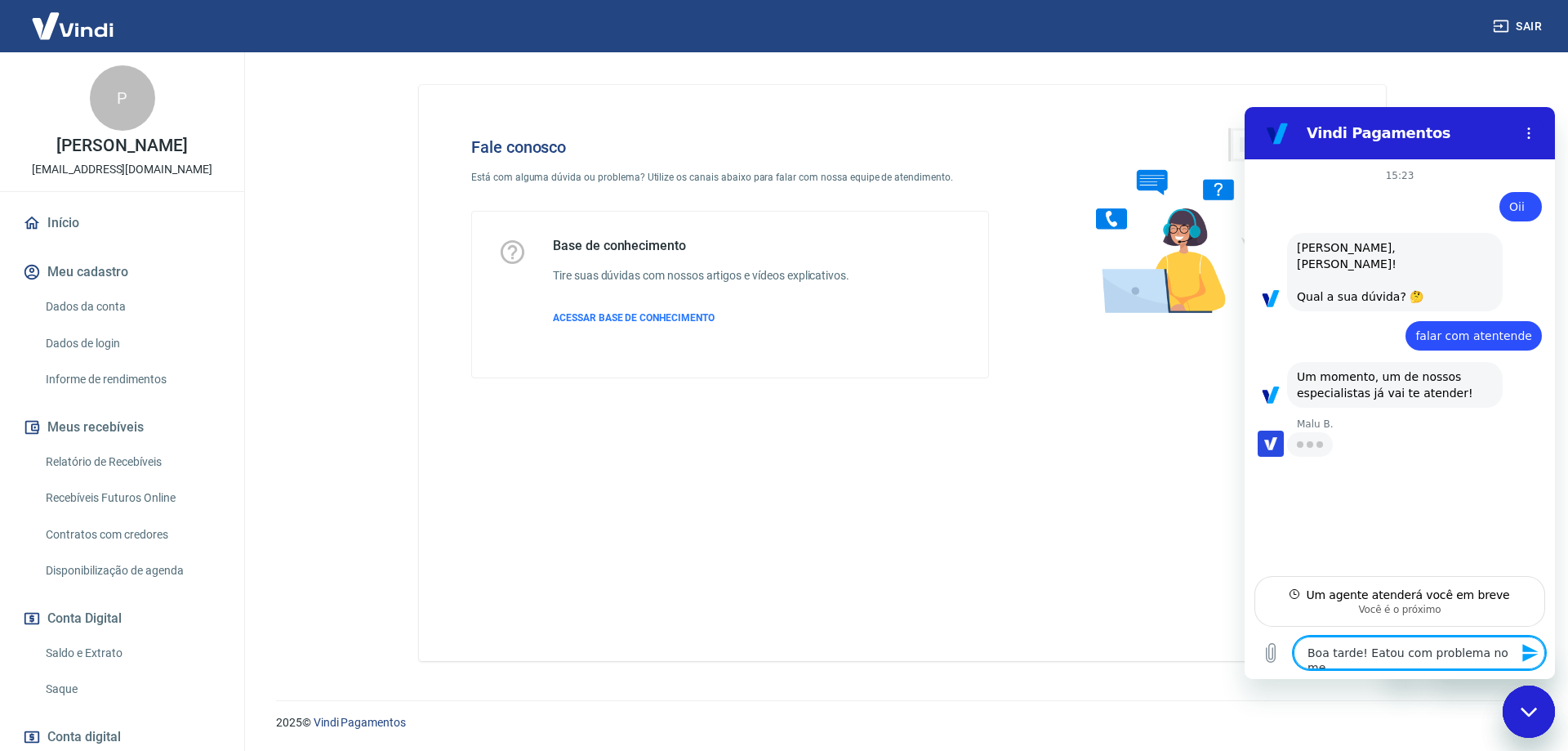
type textarea "Boa tarde! Eatou com problema no meu"
type textarea "x"
type textarea "Boa tarde! Eatou com problema no meus"
type textarea "x"
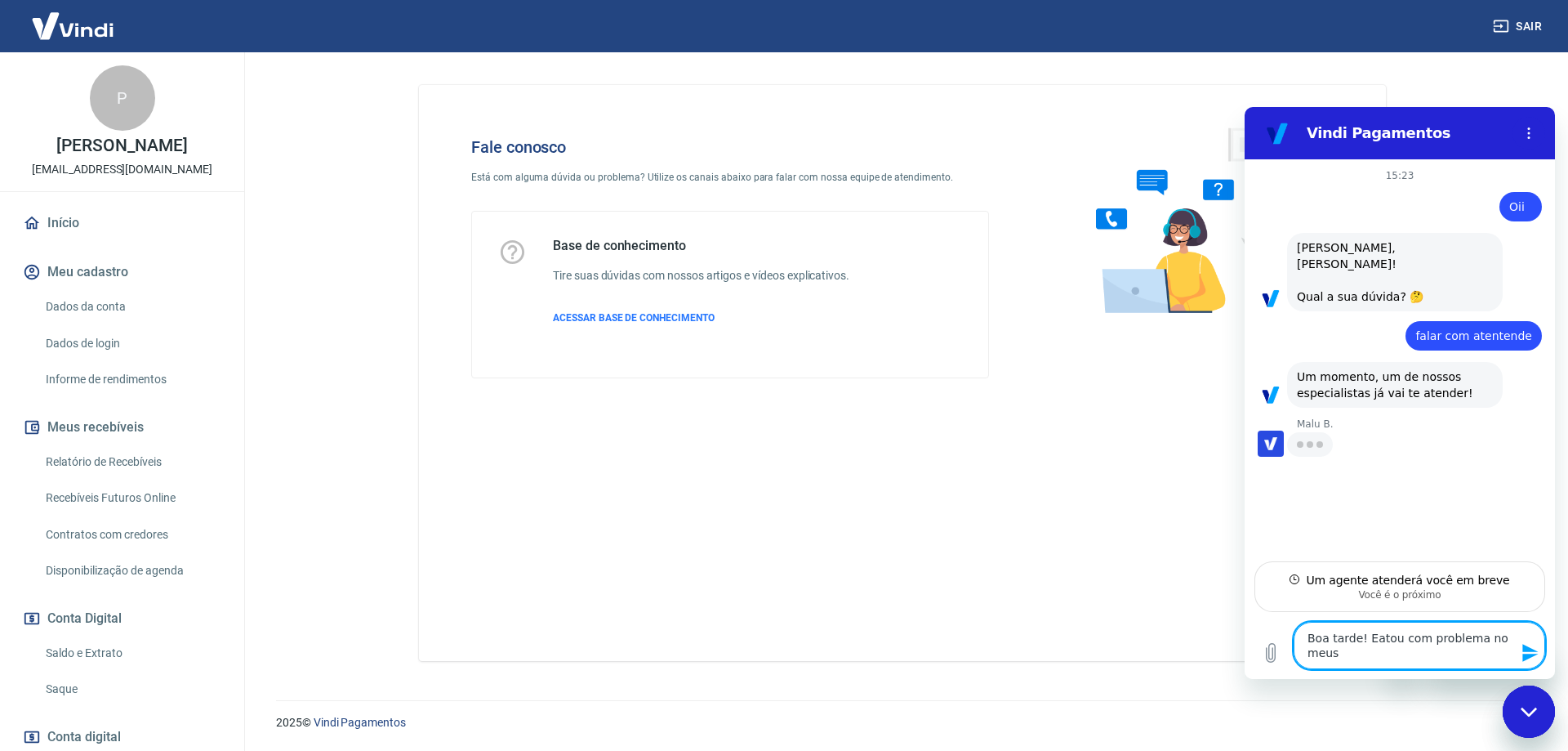
type textarea "Boa tarde! Eatou com problema no meus"
type textarea "x"
type textarea "Boa tarde! Eatou com problema no meus l"
type textarea "x"
type textarea "Boa tarde! Eatou com problema no meus li"
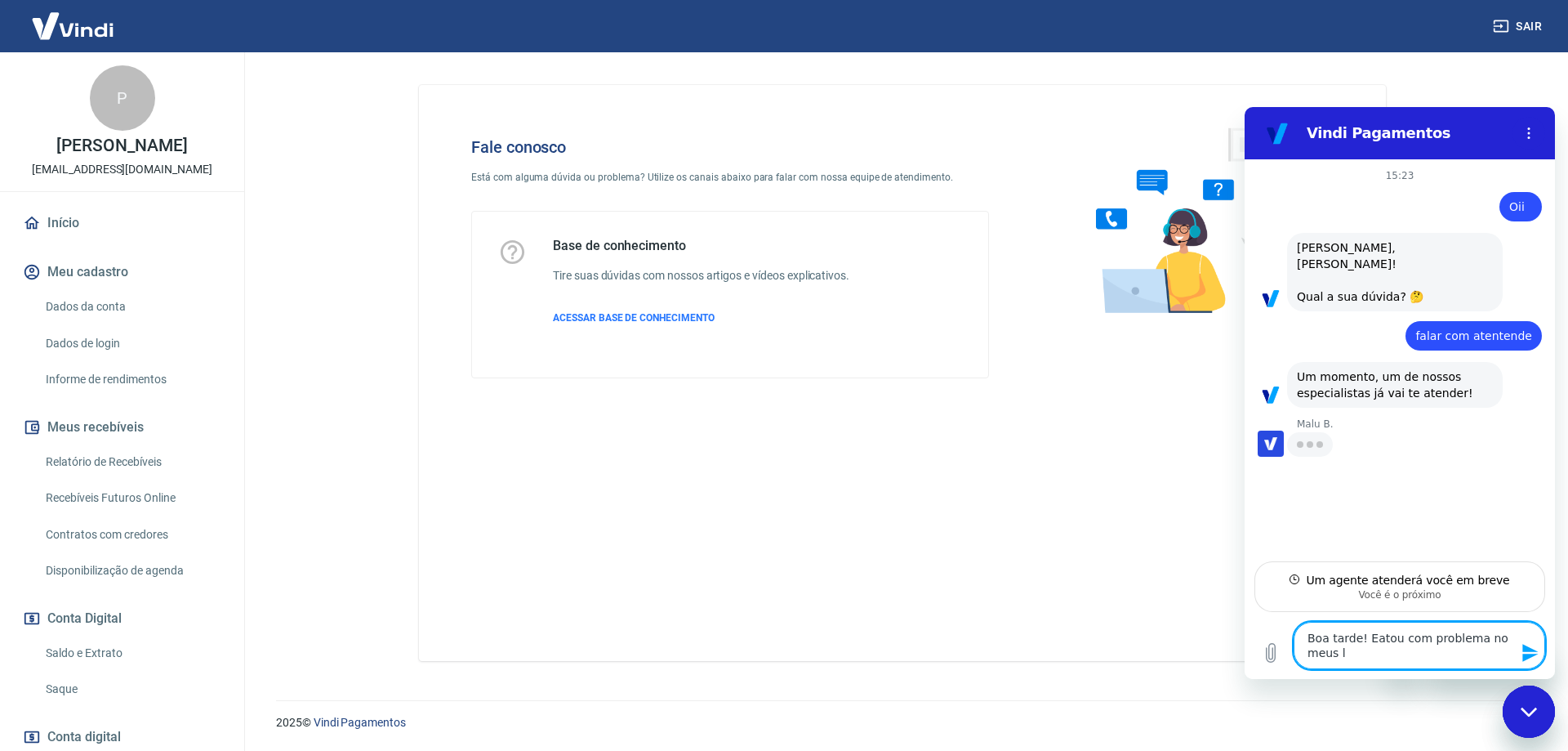
type textarea "x"
type textarea "Boa tarde! Eatou com problema no meus lin"
type textarea "x"
type textarea "Boa tarde! Eatou com problema no meus link"
type textarea "x"
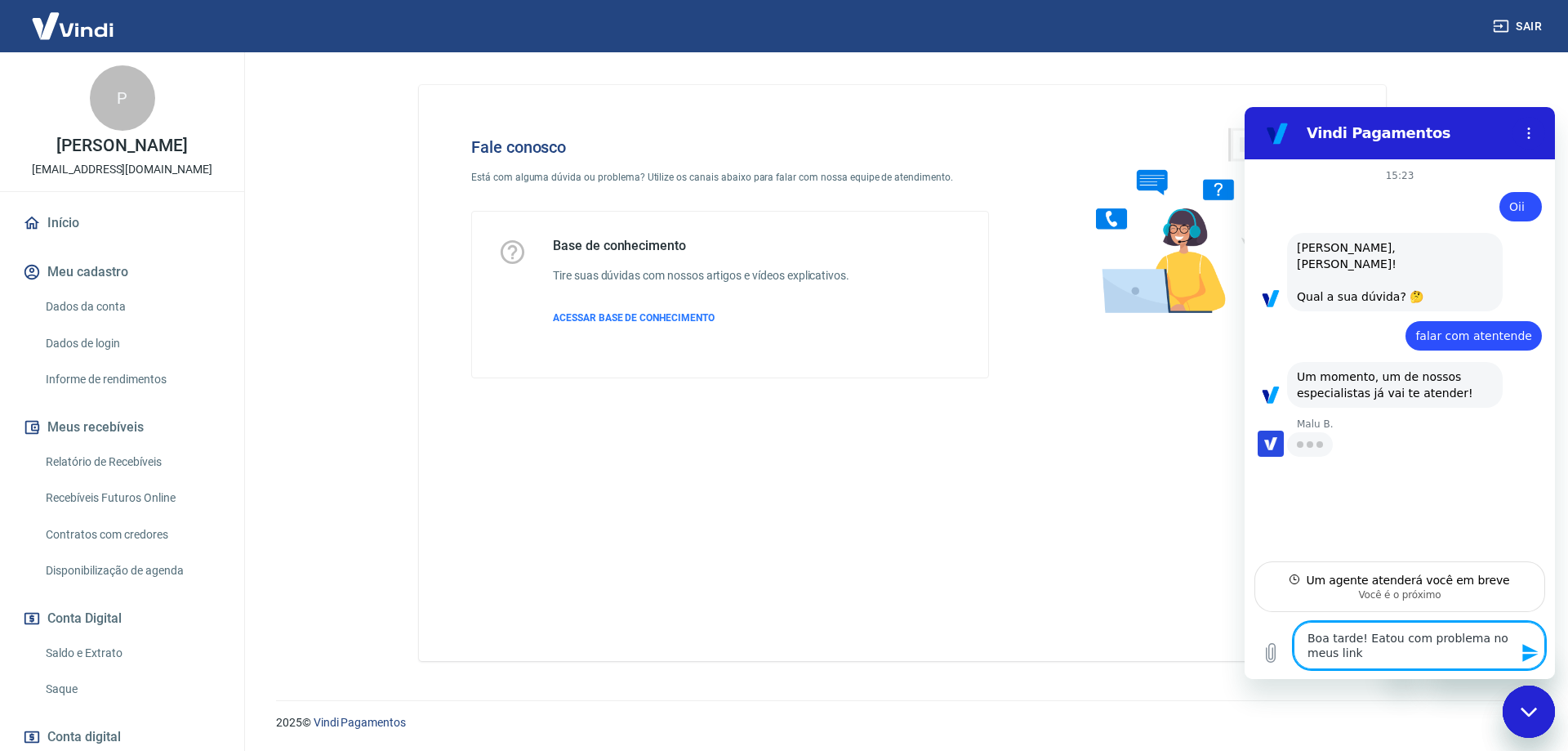
type textarea "Boa tarde! Eatou com problema no meus links"
type textarea "x"
type textarea "Boa tarde! Eatou com problema no meus links"
type textarea "x"
type textarea "Boa tarde! Eatou com problema no meus links d"
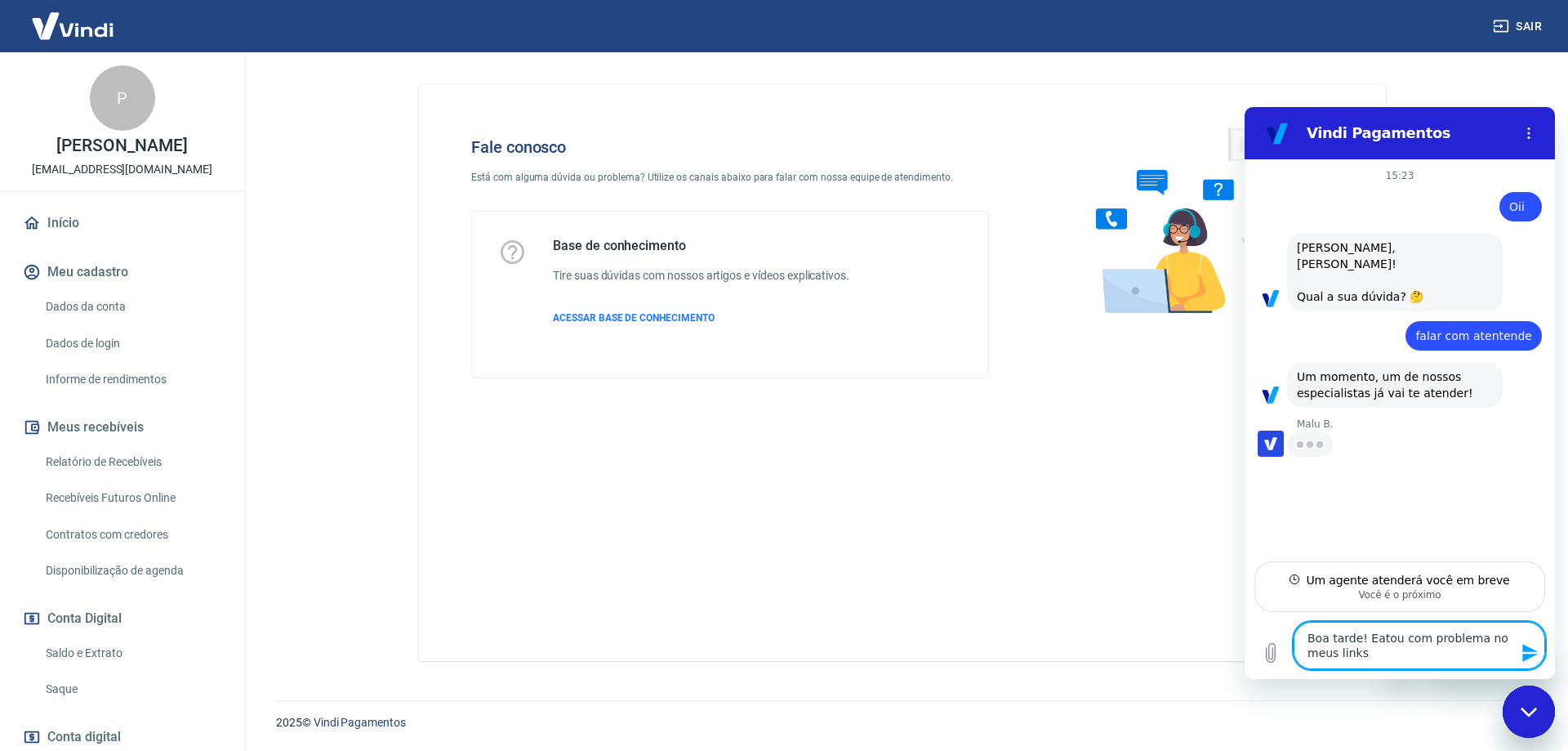
type textarea "x"
type textarea "Boa tarde! Eatou com problema no meus links de"
type textarea "x"
type textarea "Boa tarde! Eatou com problema no meus links de"
type textarea "x"
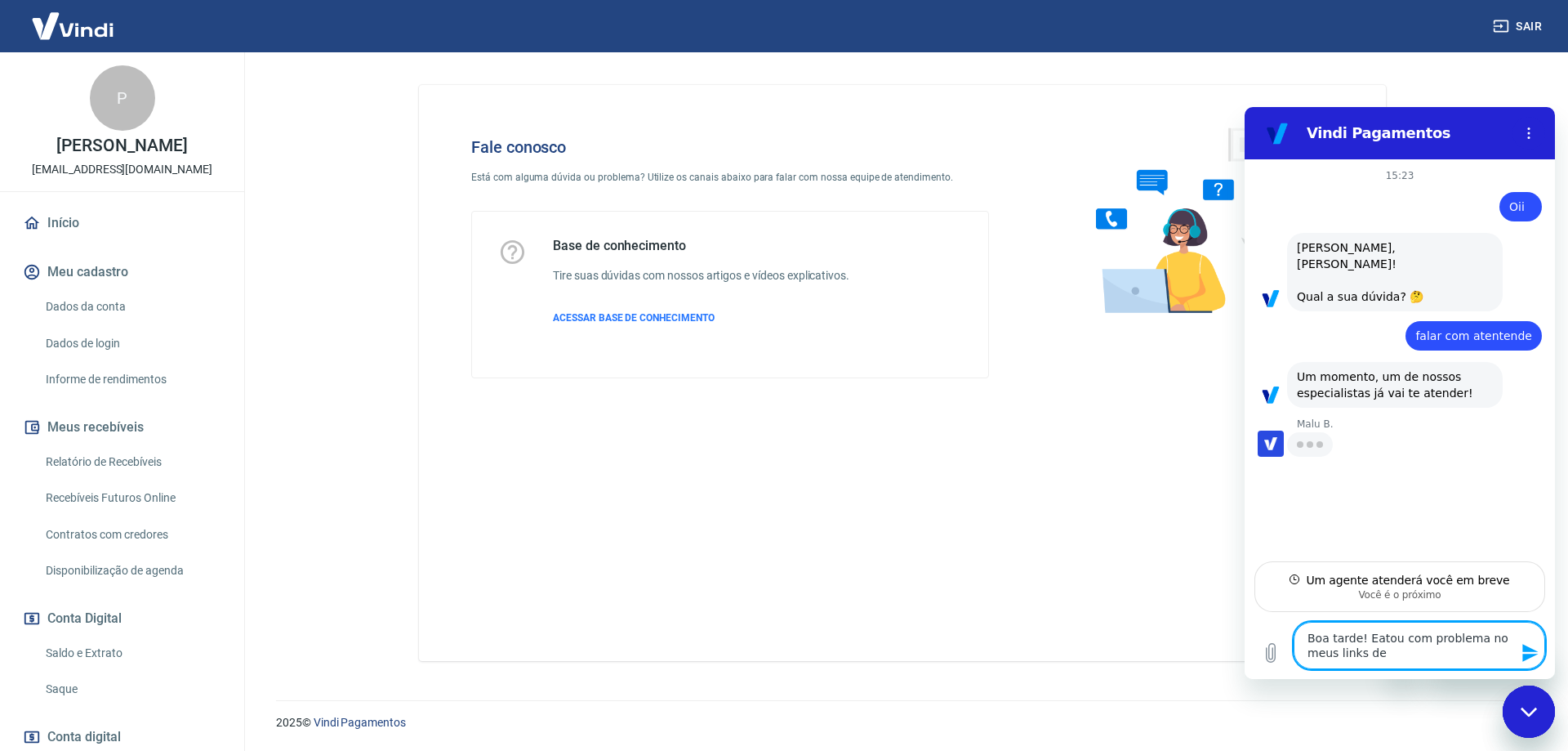
type textarea "Boa tarde! Eatou com problema no meus links de p"
type textarea "x"
type textarea "Boa tarde! Eatou com problema no meus links de pa"
type textarea "x"
type textarea "Boa tarde! Eatou com problema no meus links de pag"
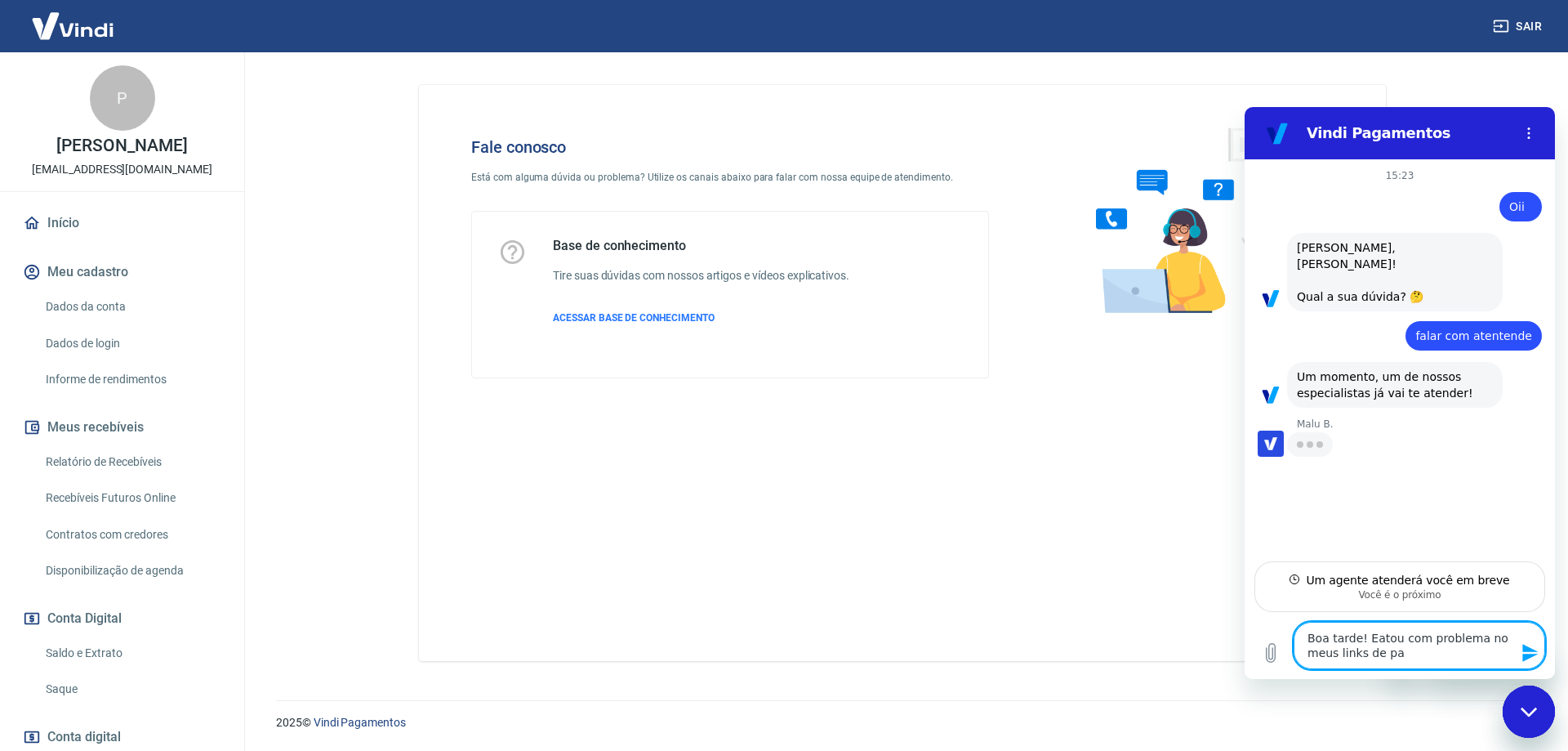
type textarea "x"
type textarea "Boa tarde! Eatou com problema no meus links de paga"
type textarea "x"
type textarea "Boa tarde! Eatou com problema no meus links de pagam"
type textarea "x"
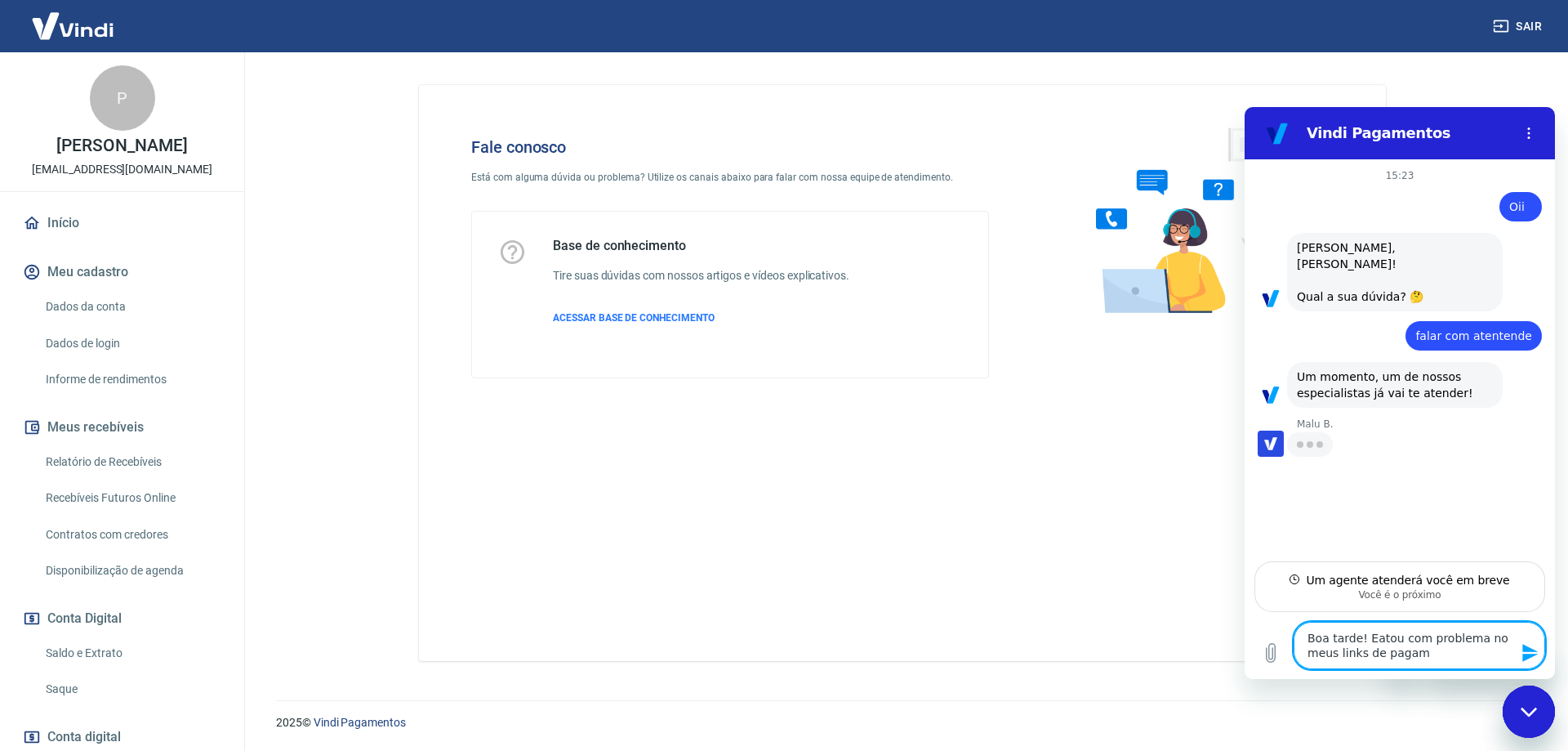
type textarea "Boa tarde! Eatou com problema no meus links de pagame"
type textarea "x"
type textarea "Boa tarde! Eatou com problema no meus links de pagamen"
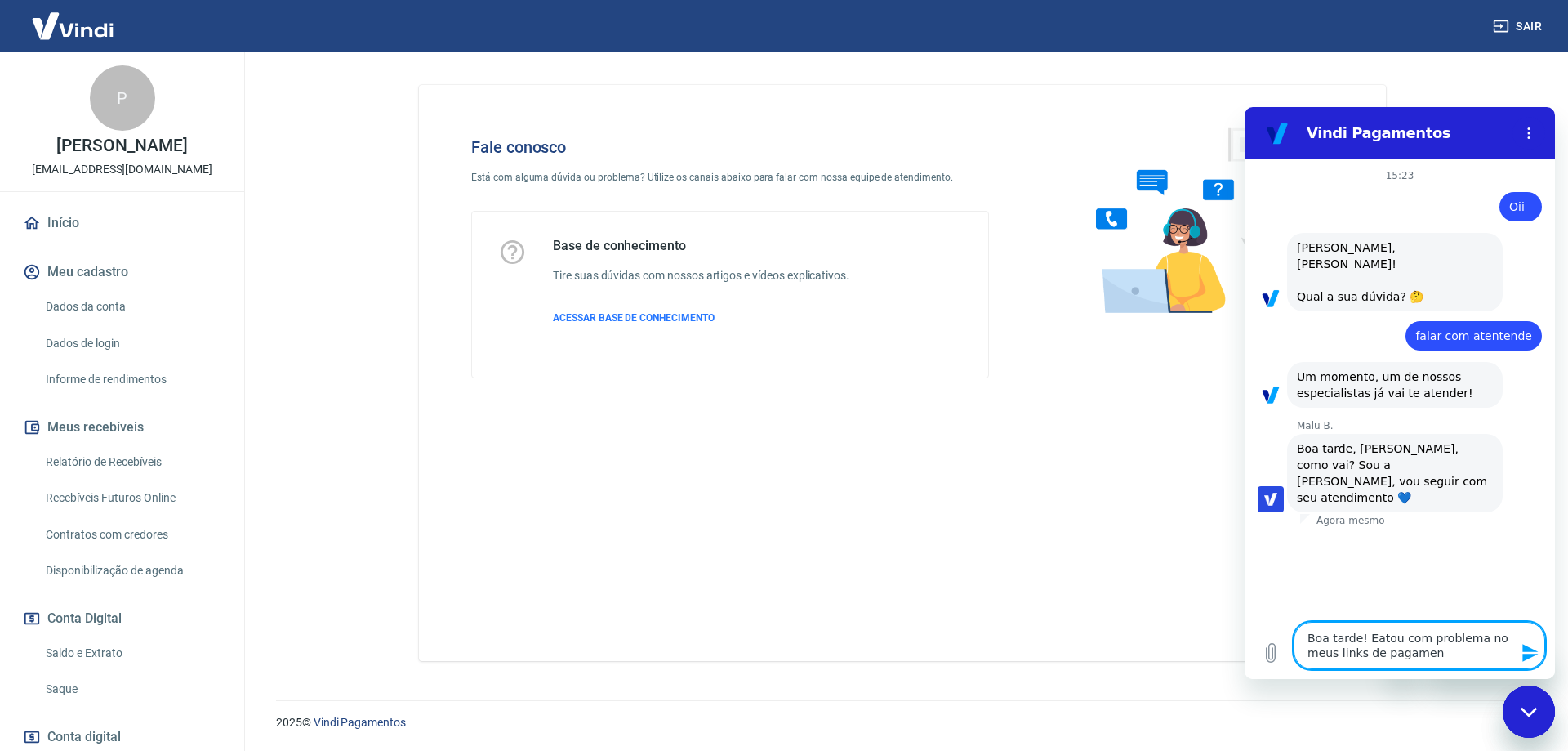
type textarea "x"
type textarea "Boa tarde! Eatou com problema no meus links de pagament"
type textarea "x"
type textarea "Boa tarde! Eatou com problema no meus links de pagamento"
type textarea "x"
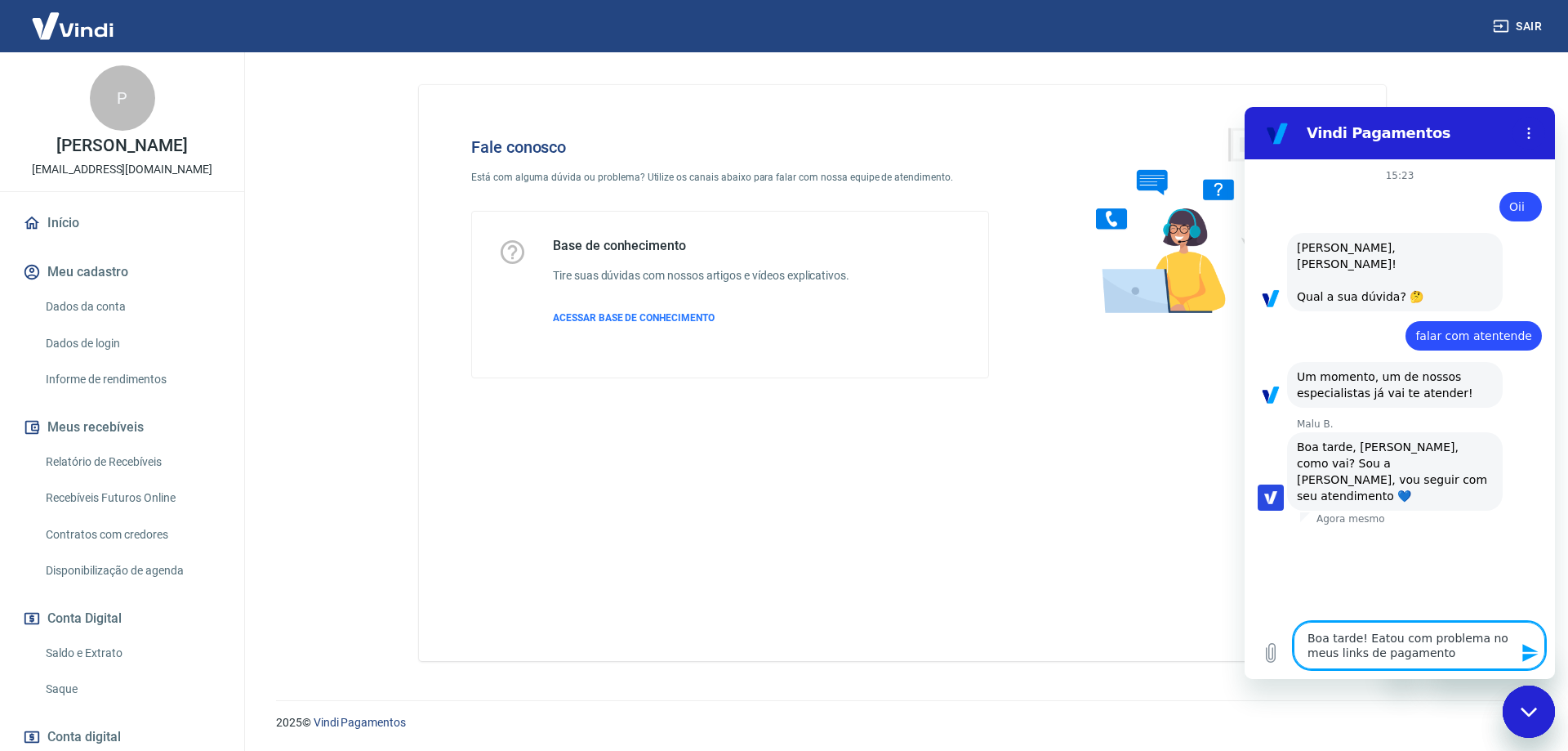
type textarea "Boa tarde! Eatou com problema no meus links de pagamento,"
type textarea "x"
type textarea "Boa tarde! Eatou com problema no meus links de pagamento,"
type textarea "x"
type textarea "Boa tarde! Eatou com problema no meus links de pagamento, a"
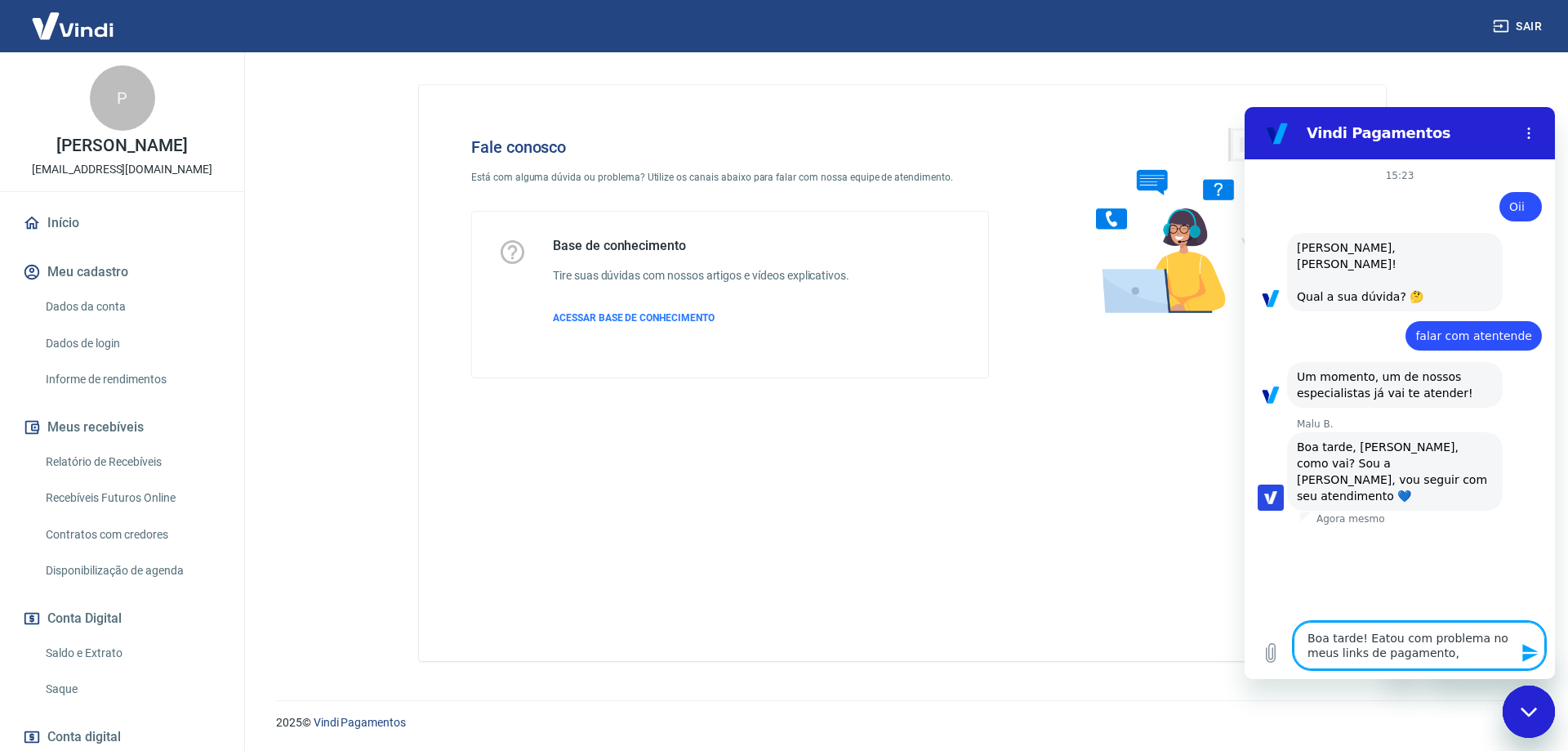
type textarea "x"
type textarea "Boa tarde! Eatou com problema no meus links de pagamento, a"
type textarea "x"
type textarea "Boa tarde! Eatou com problema no meus links de pagamento, a r"
type textarea "x"
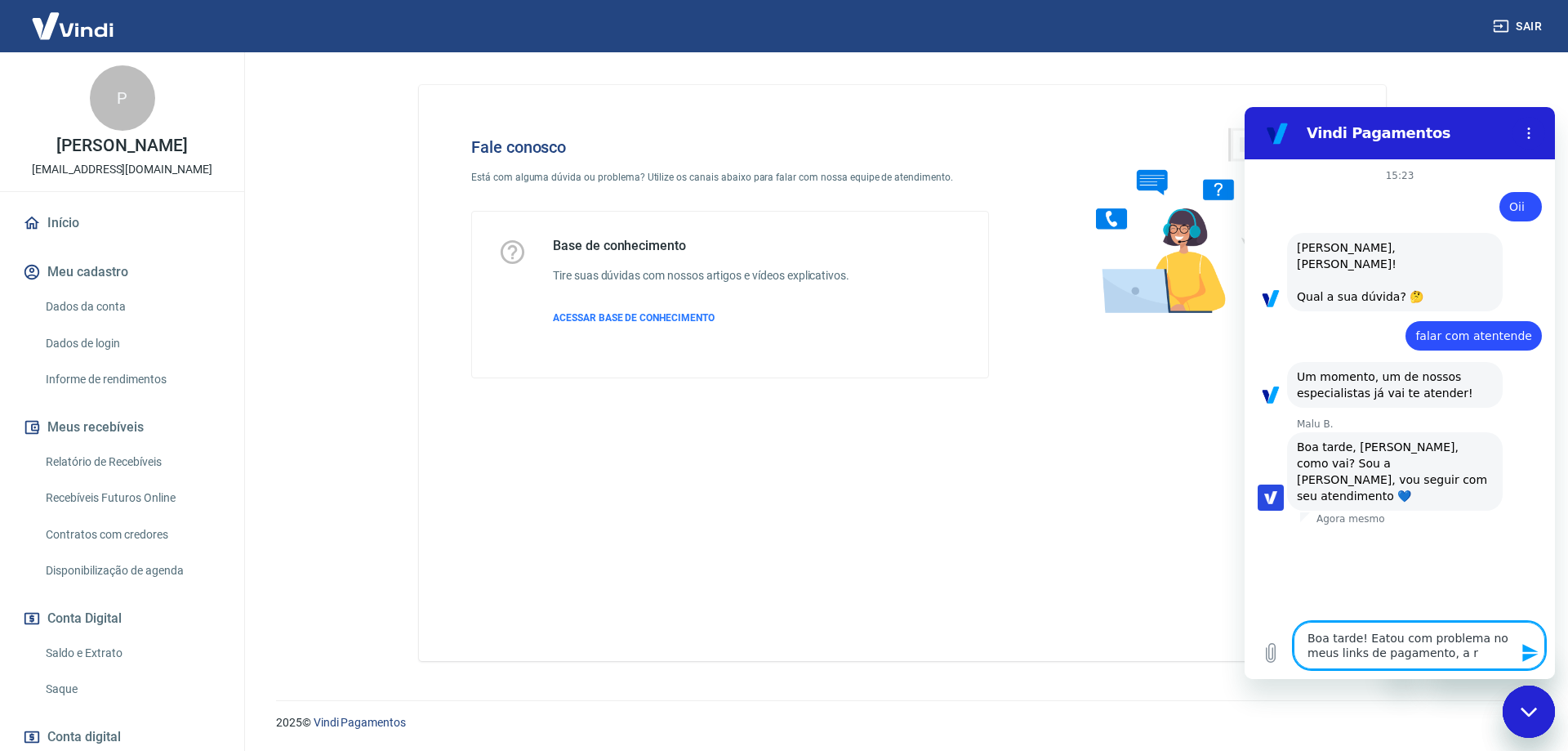
type textarea "Boa tarde! Eatou com problema no meus links de pagamento, a re"
type textarea "x"
type textarea "Boa tarde! Eatou com problema no meus links de pagamento, a reg"
type textarea "x"
type textarea "Boa tarde! Eatou com problema no meus links de pagamento, a regu"
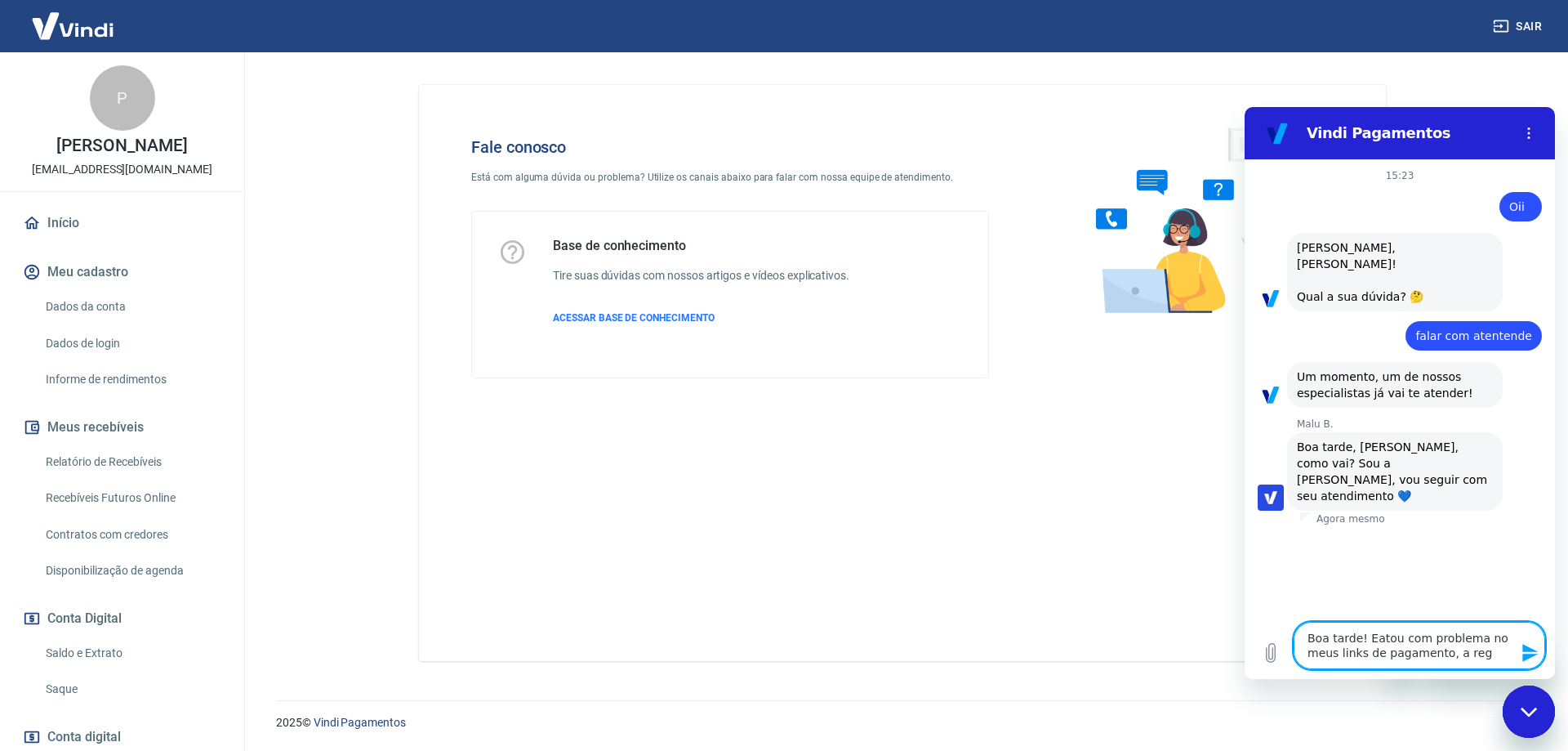
type textarea "x"
type textarea "Boa tarde! Eatou com problema no meus links de pagamento, a regua"
type textarea "x"
type textarea "Boa tarde! Eatou com problema no meus links de pagamento, a regua"
type textarea "x"
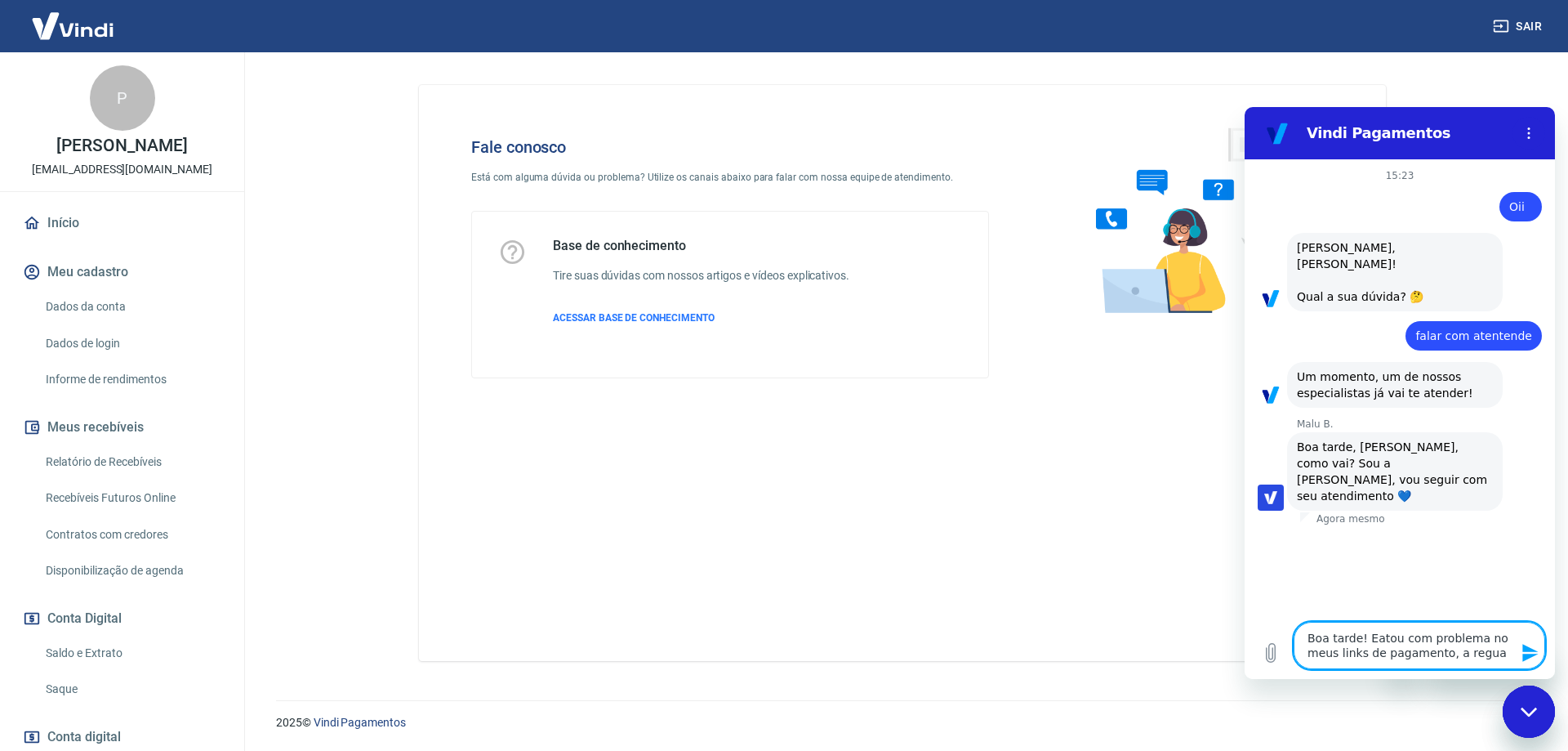
type textarea "Boa tarde! Eatou com problema no meus links de pagamento, a regua e"
type textarea "x"
type textarea "Boa tarde! Eatou com problema no meus links de pagamento, a regua es"
type textarea "x"
type textarea "Boa tarde! Eatou com problema no meus links de pagamento, a regua est"
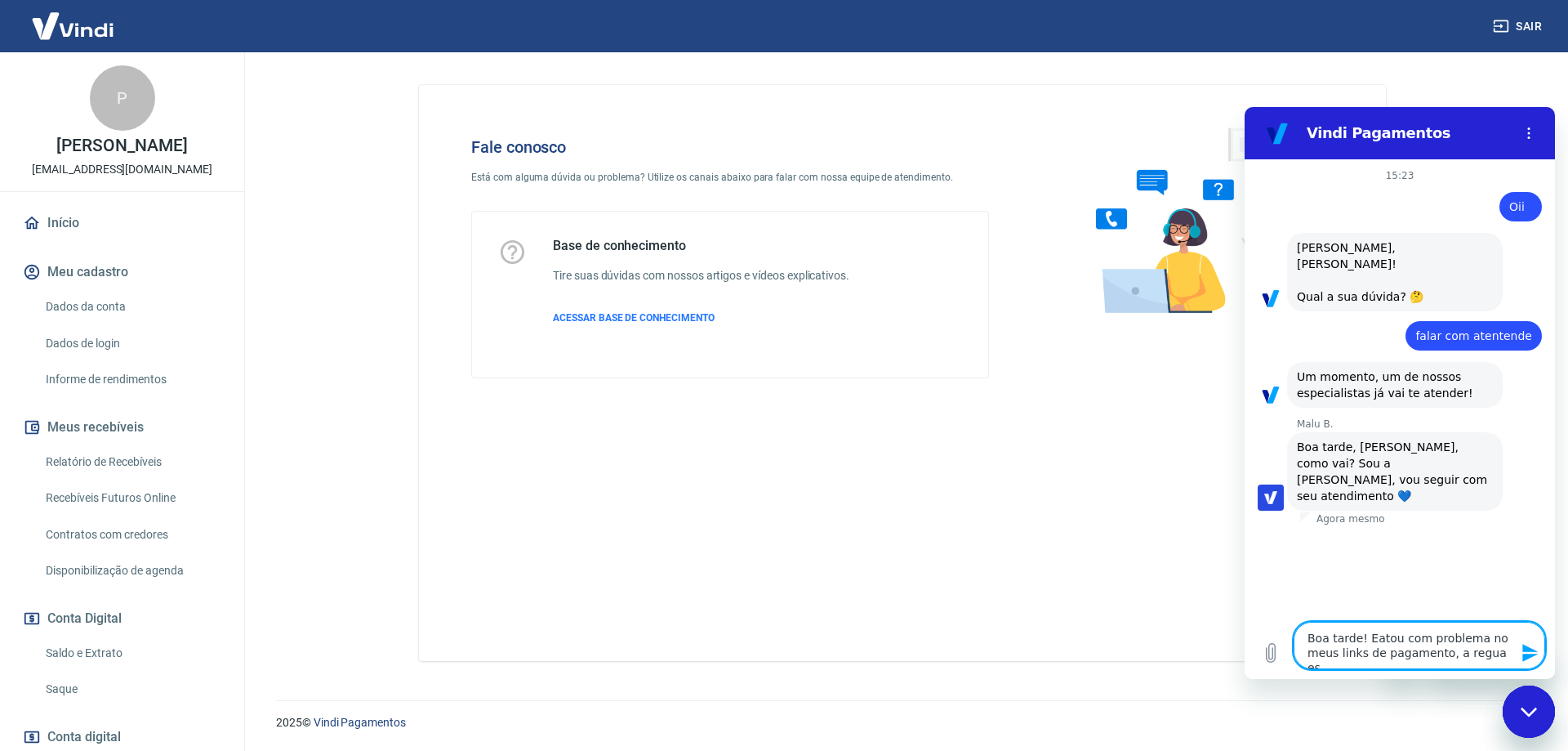
type textarea "x"
type textarea "Boa tarde! Eatou com problema no meus links de pagamento, a regua está"
type textarea "x"
type textarea "Boa tarde! Eatou com problema no meus links de pagamento, a regua está"
type textarea "x"
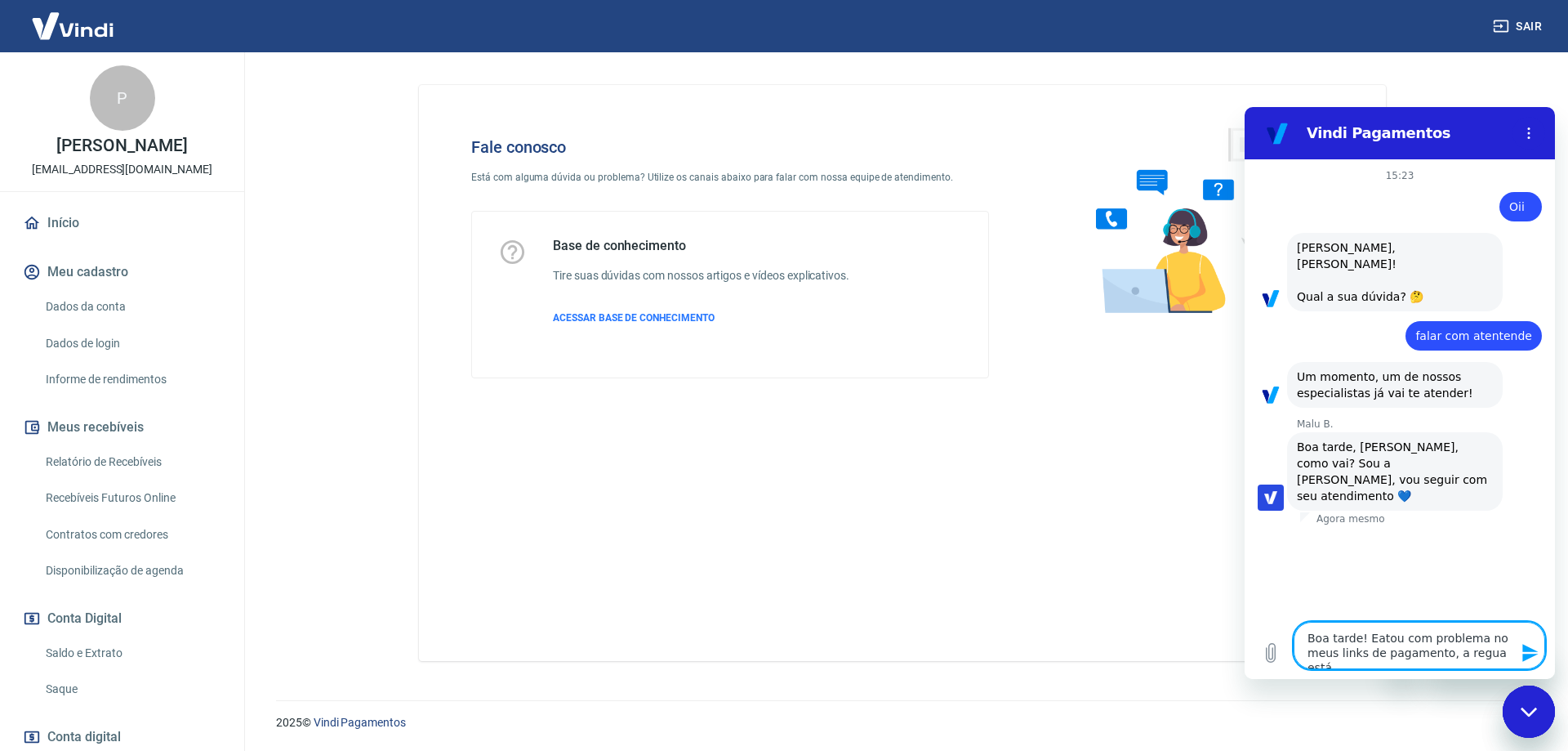
type textarea "Boa tarde! Eatou com problema no meus links de pagamento, a regua está s"
type textarea "x"
click at [1368, 607] on textarea "Boa tarde! Eatou com problema no meus links de pagamento, a regua está sem juro…" at bounding box center [1419, 631] width 252 height 77
click at [1523, 654] on icon "Enviar mensagem" at bounding box center [1530, 653] width 19 height 19
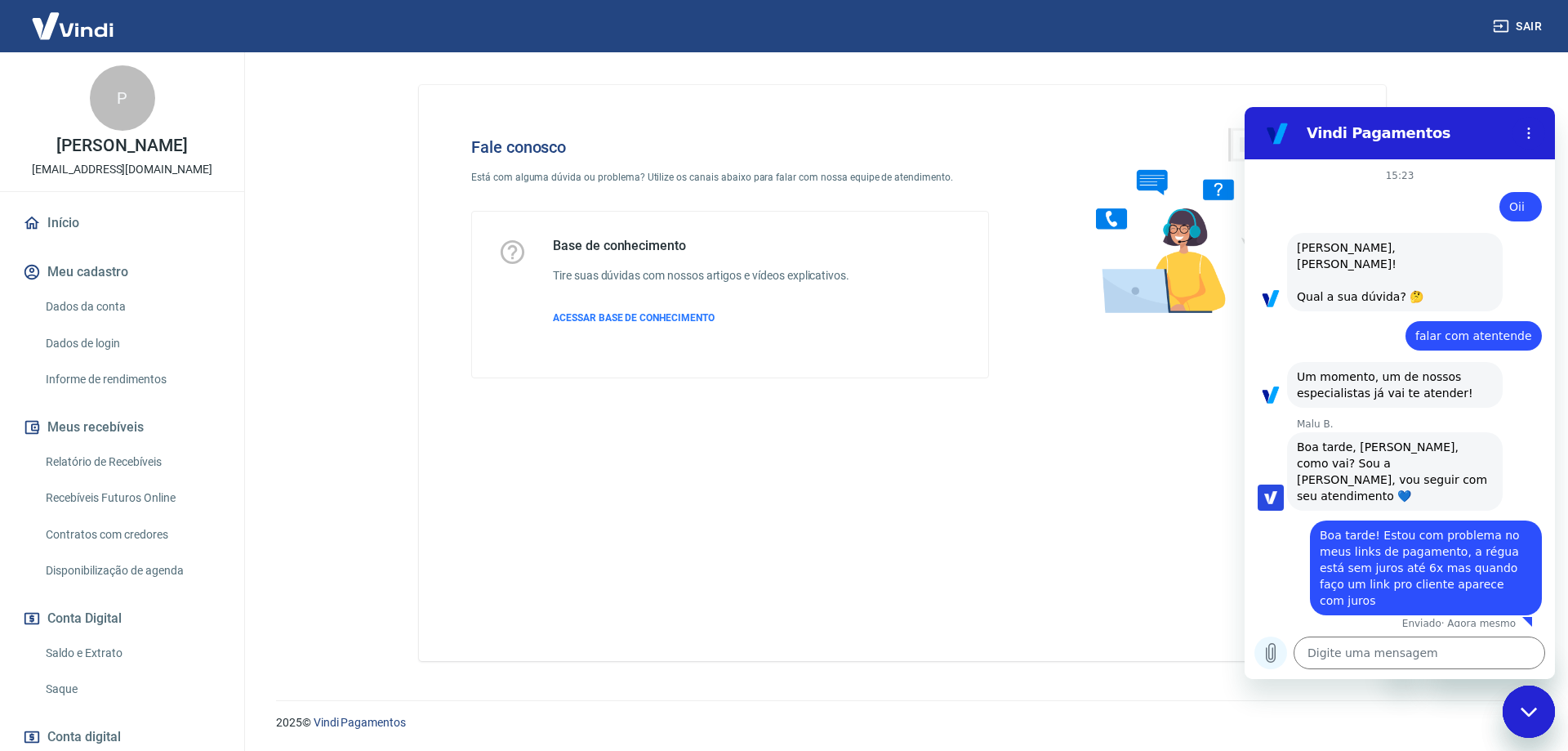
click at [1273, 651] on icon "Carregar arquivo" at bounding box center [1272, 653] width 9 height 18
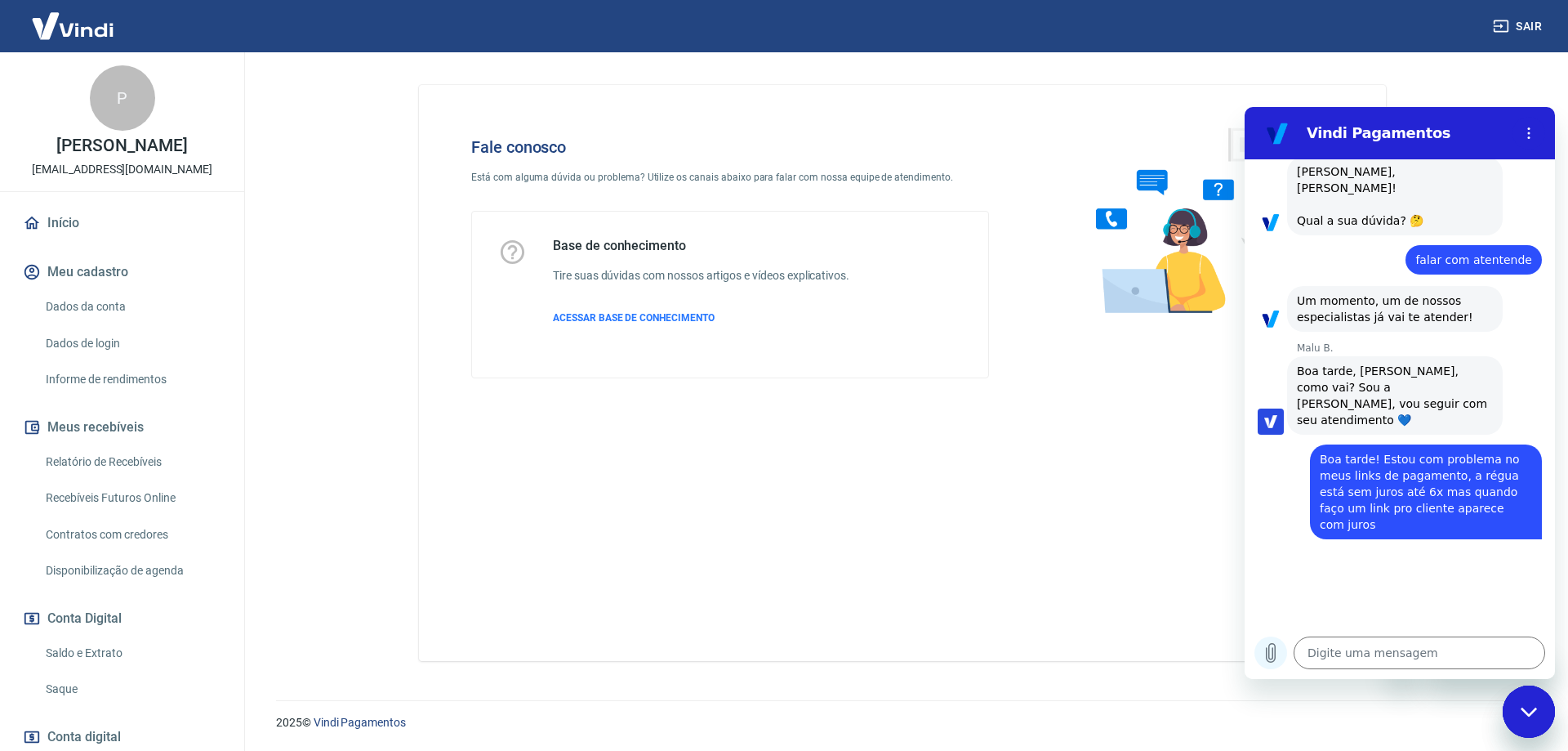
click at [1279, 648] on icon "Carregar arquivo" at bounding box center [1271, 653] width 19 height 19
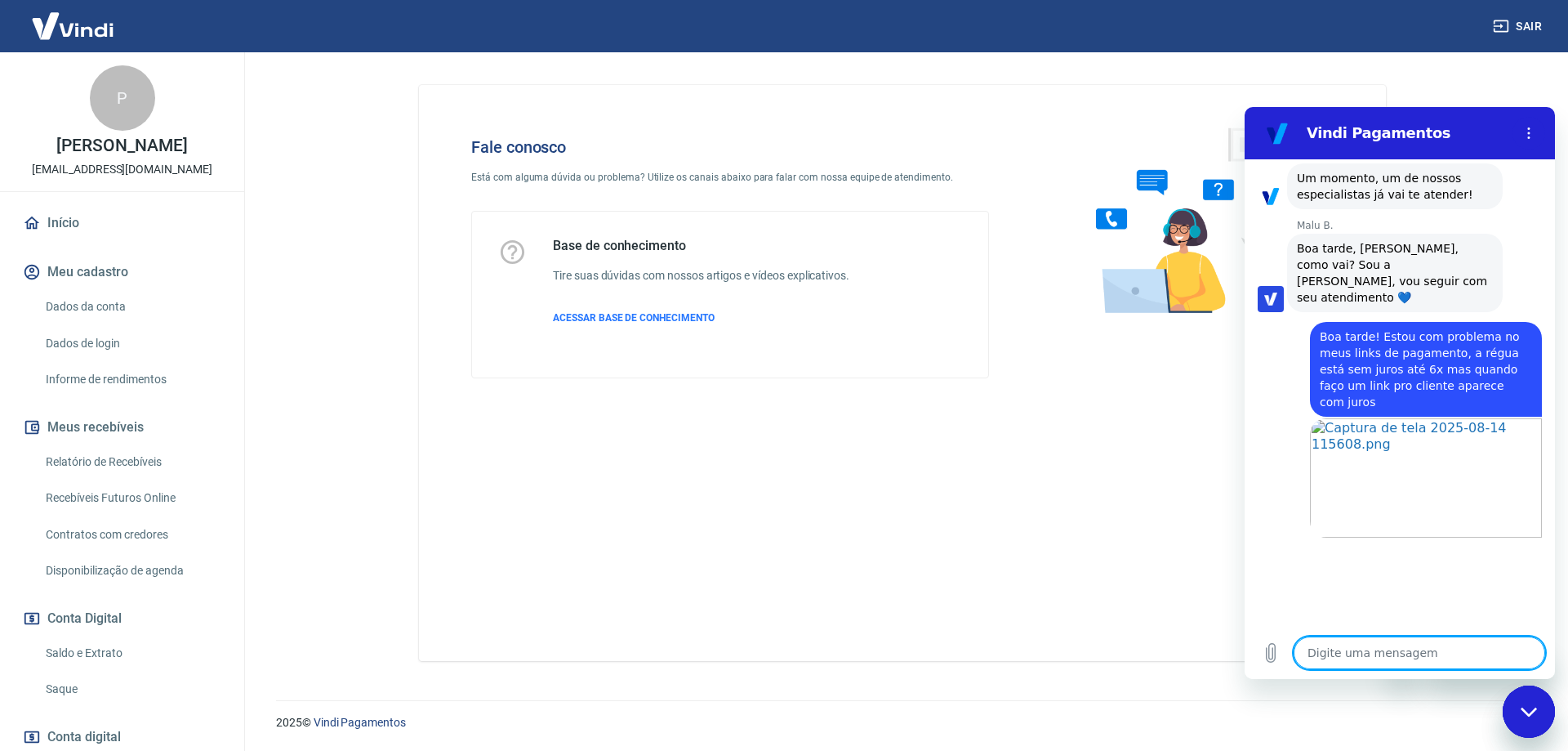
scroll to position [197, 0]
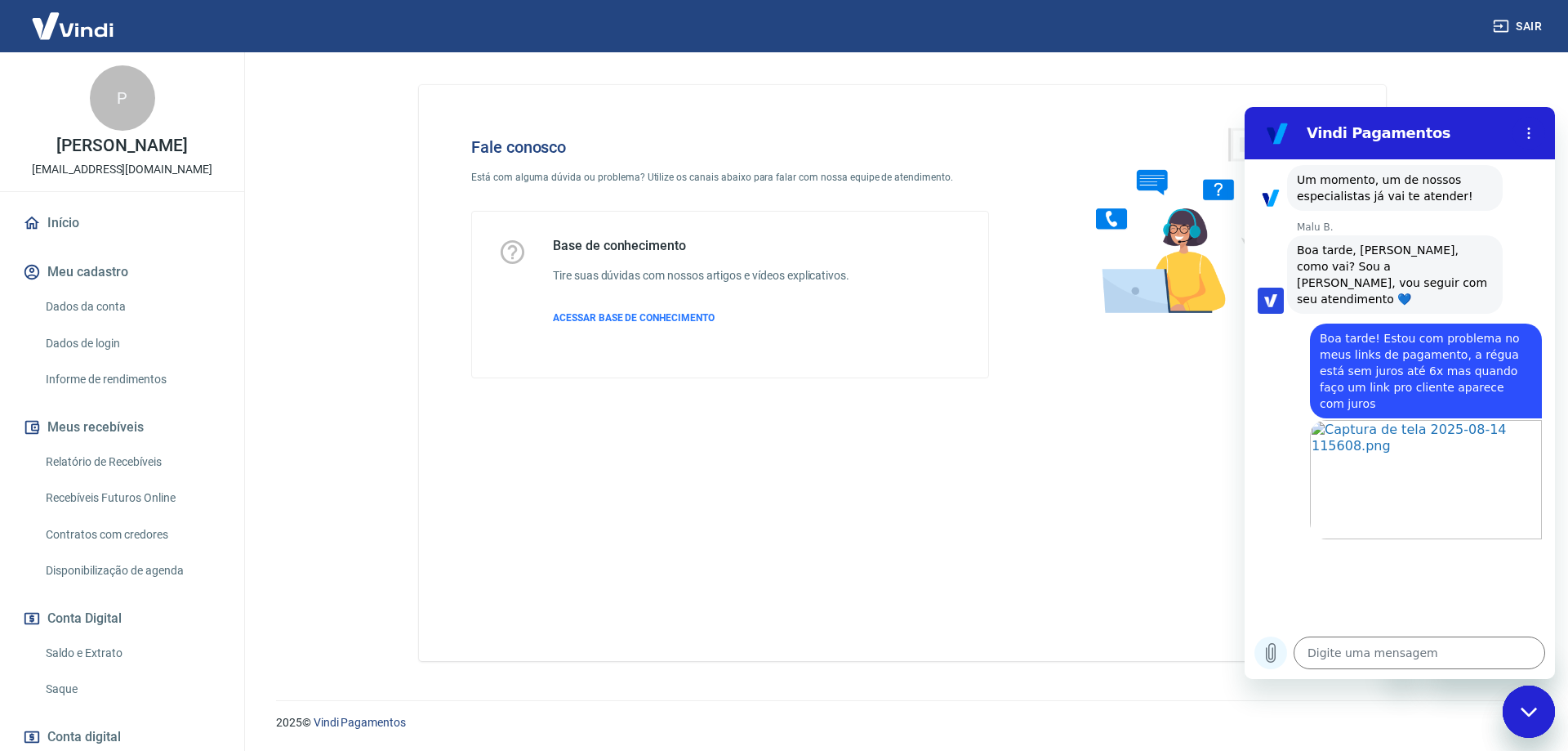
click at [1272, 662] on icon "Carregar arquivo" at bounding box center [1272, 653] width 9 height 18
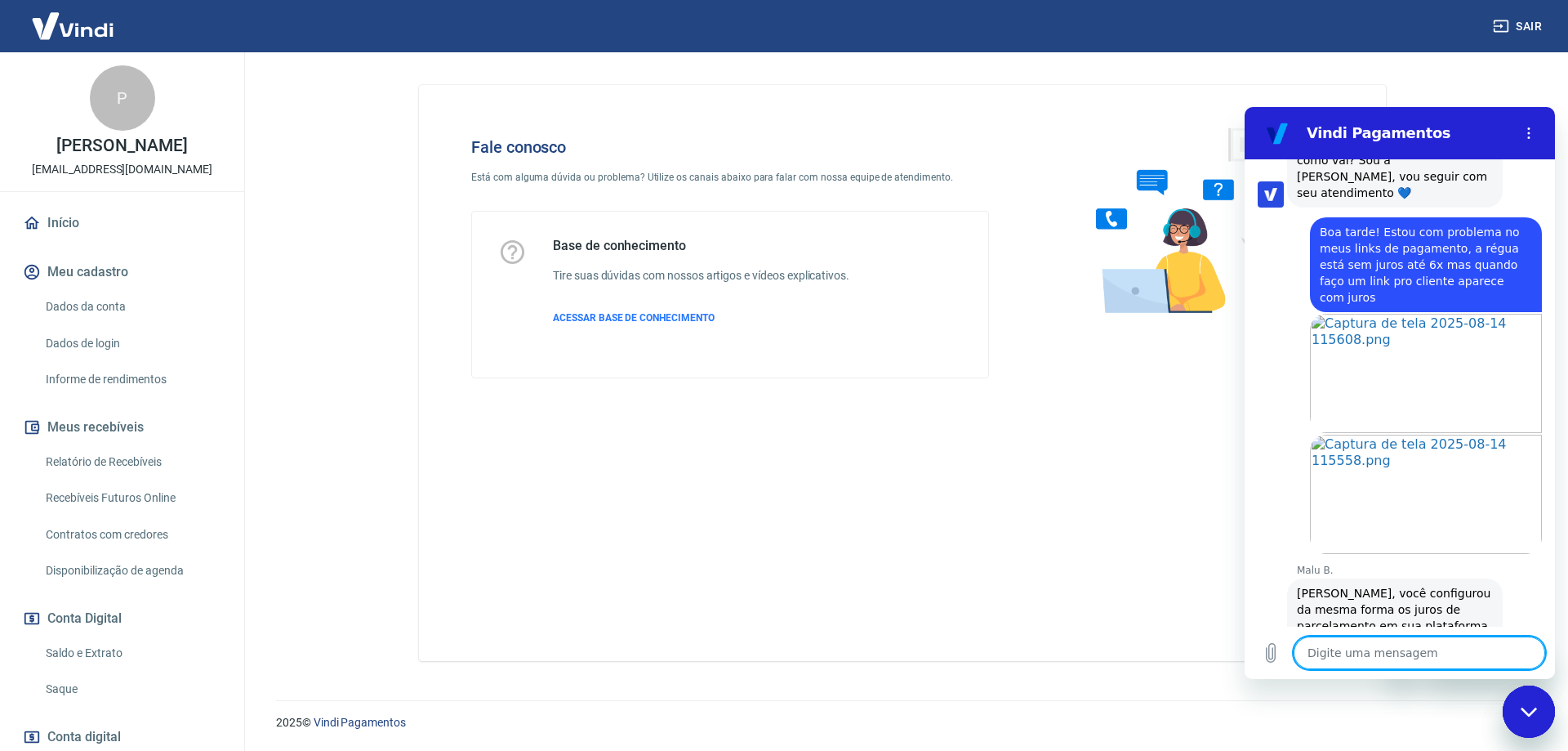
scroll to position [367, 0]
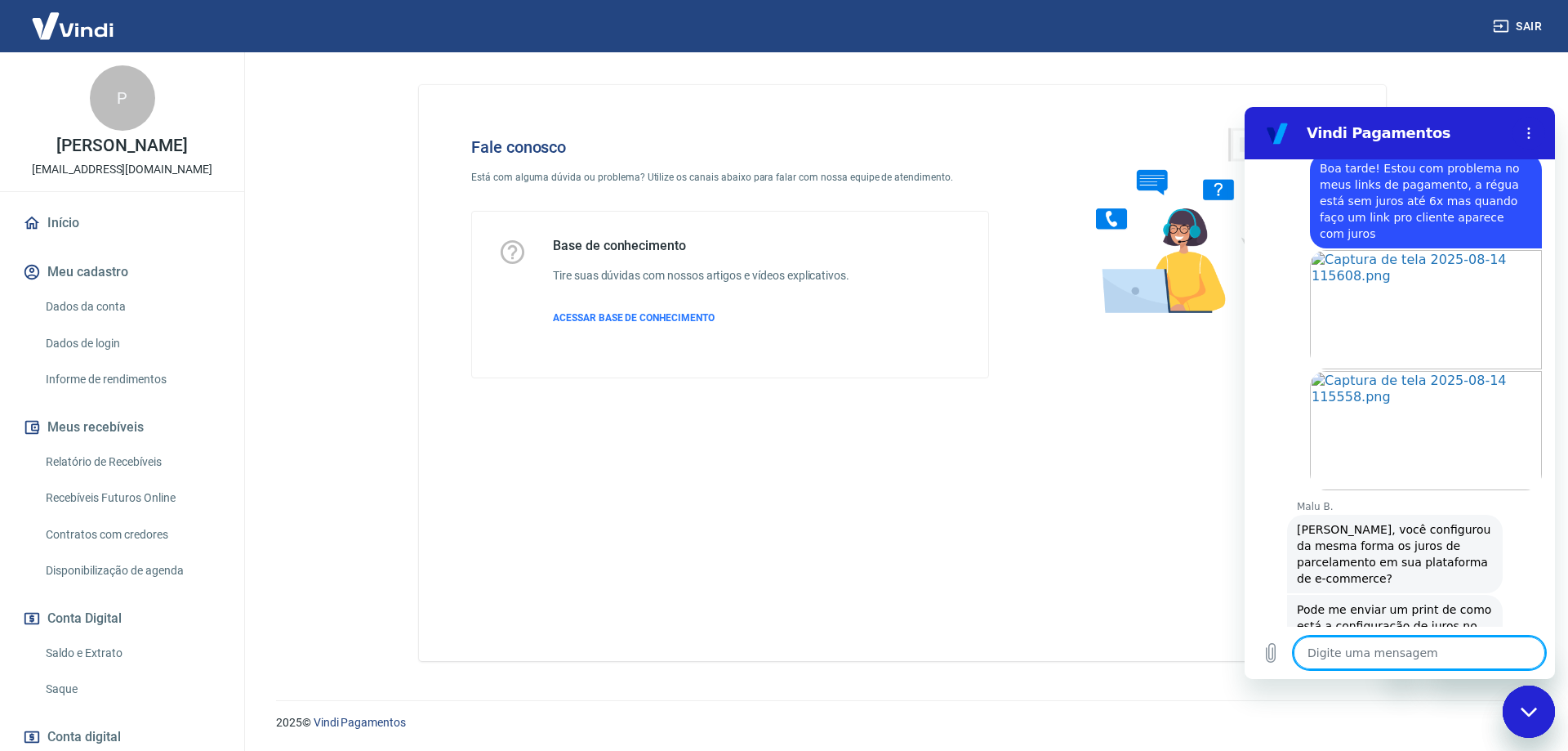
click at [1408, 651] on textarea at bounding box center [1419, 653] width 252 height 32
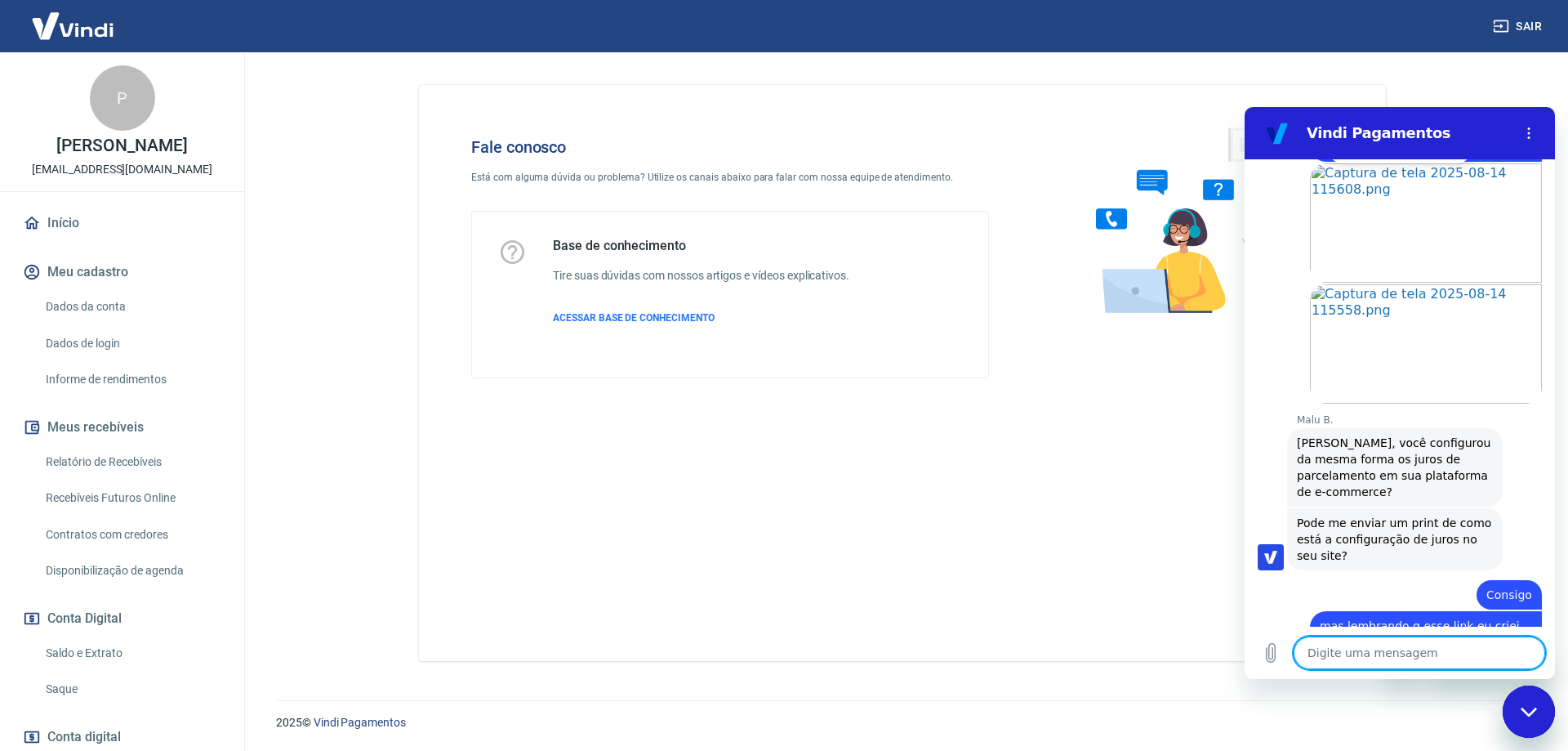
scroll to position [571, 0]
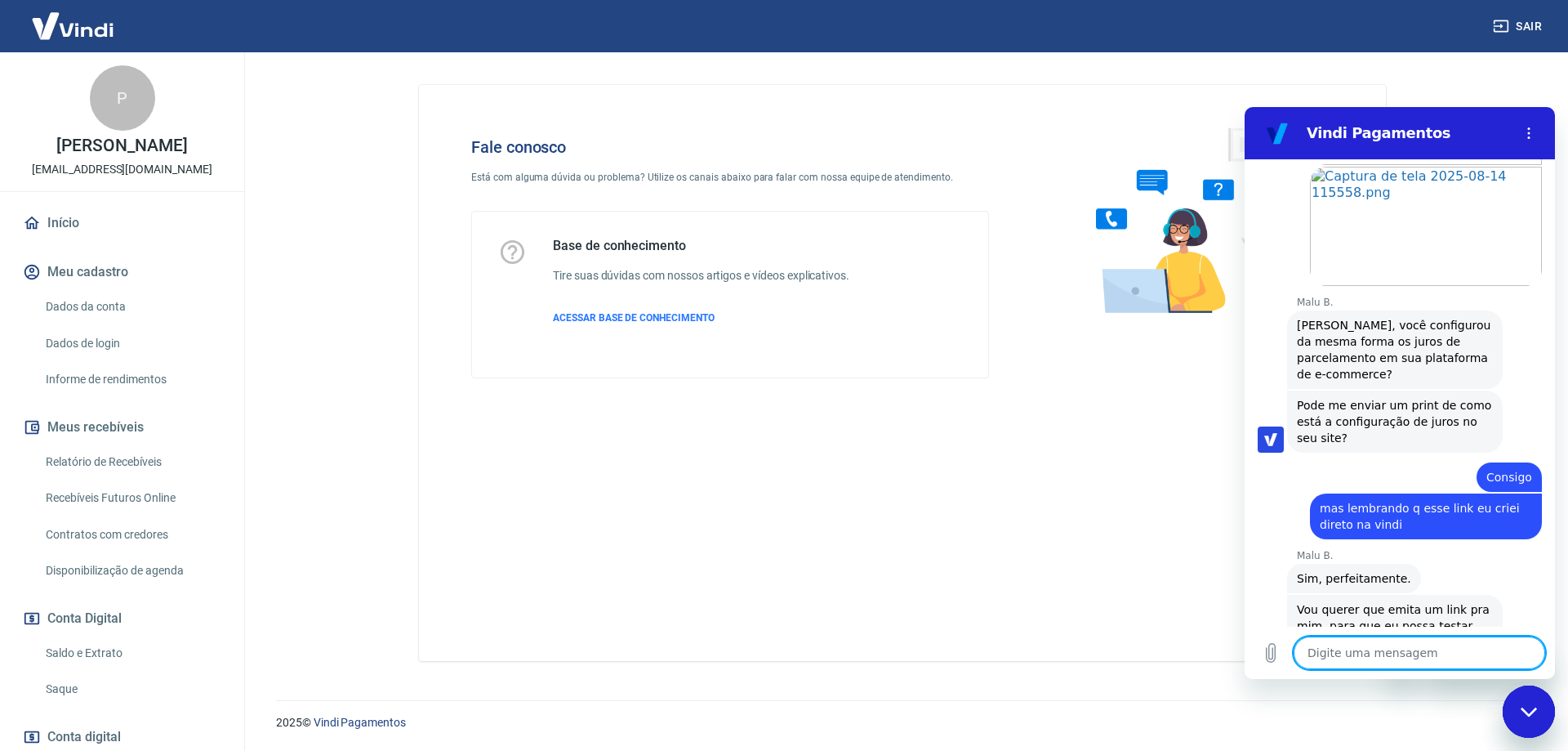
click at [1398, 663] on textarea at bounding box center [1419, 653] width 252 height 32
click at [1345, 652] on textarea at bounding box center [1419, 653] width 252 height 32
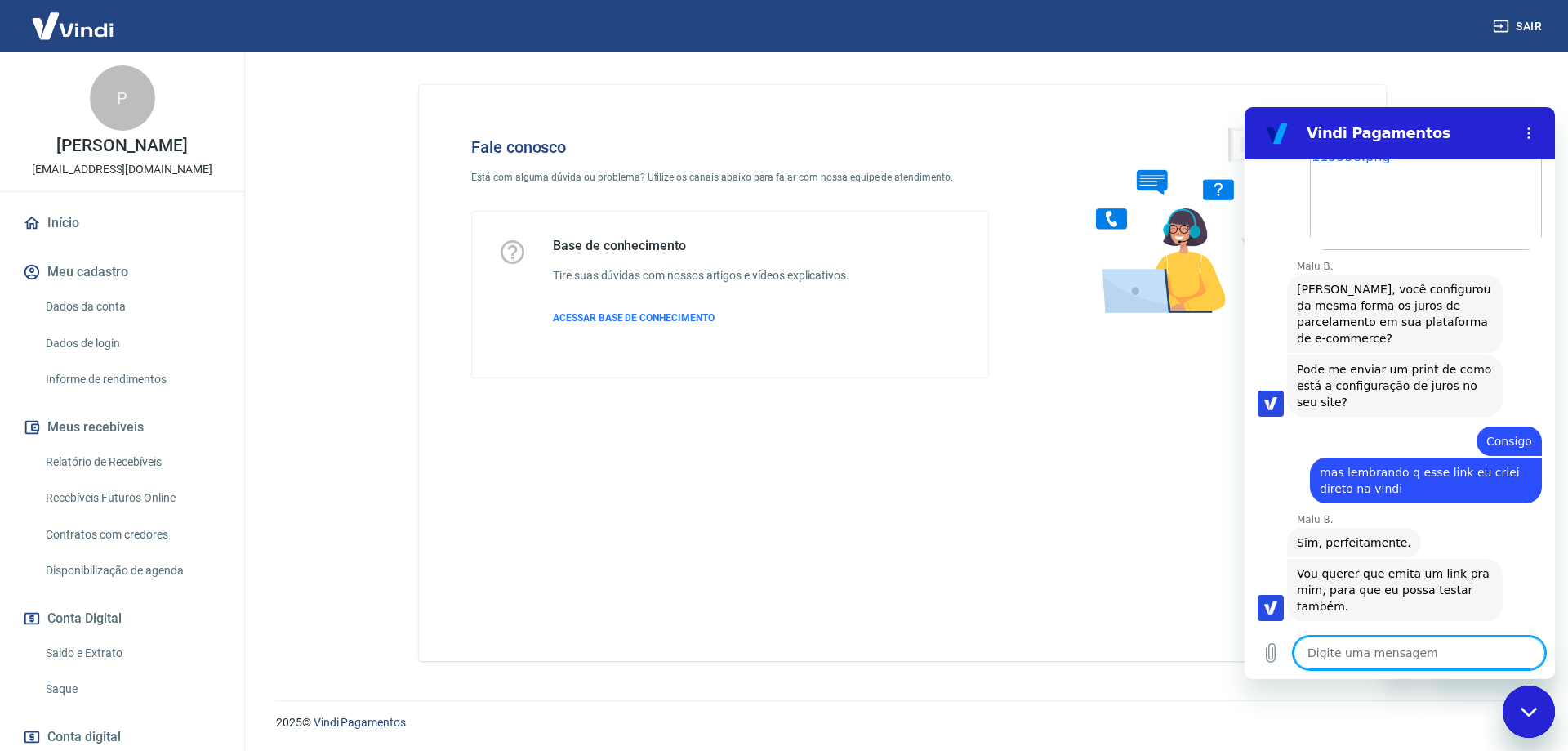
scroll to position [611, 0]
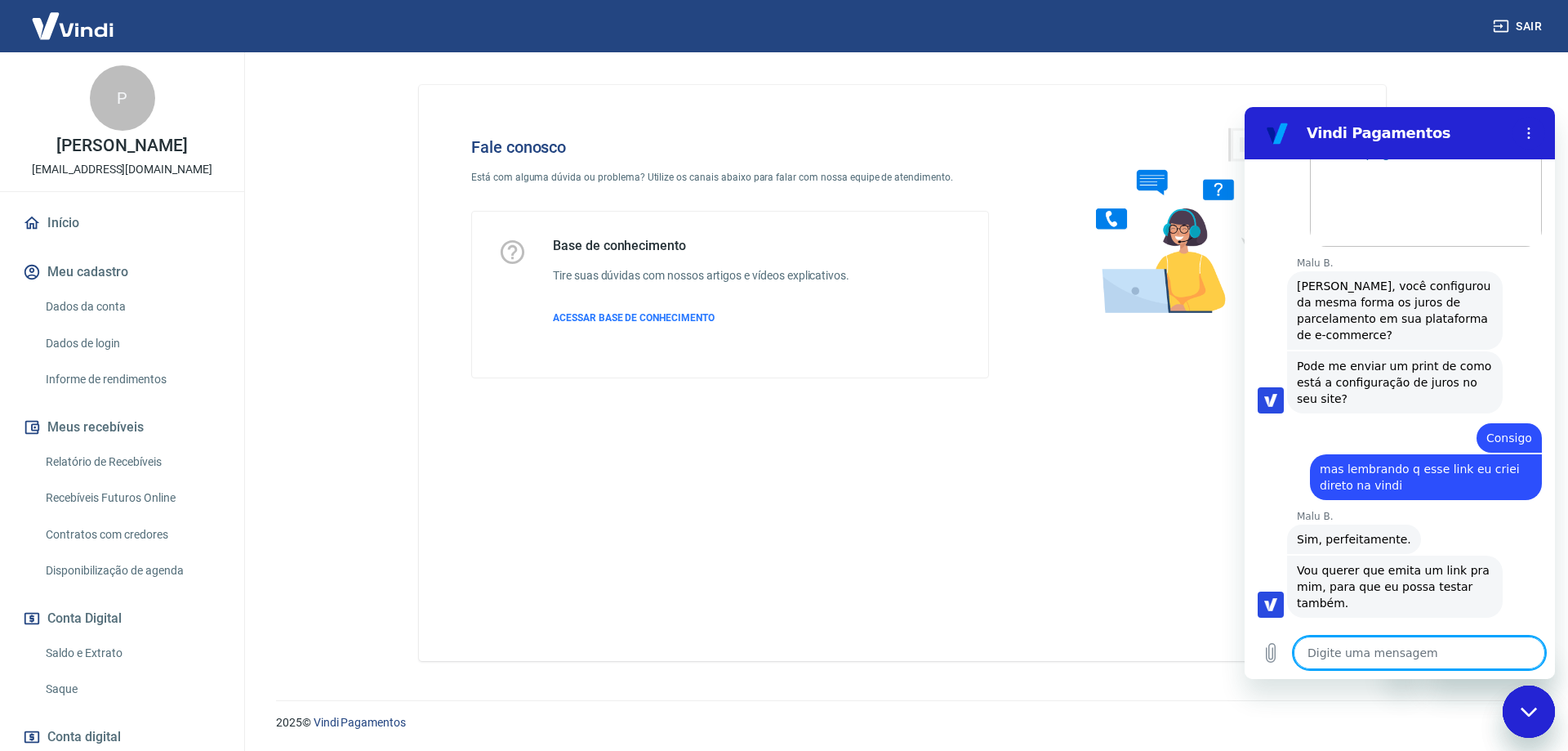
click at [1338, 653] on textarea at bounding box center [1419, 653] width 252 height 32
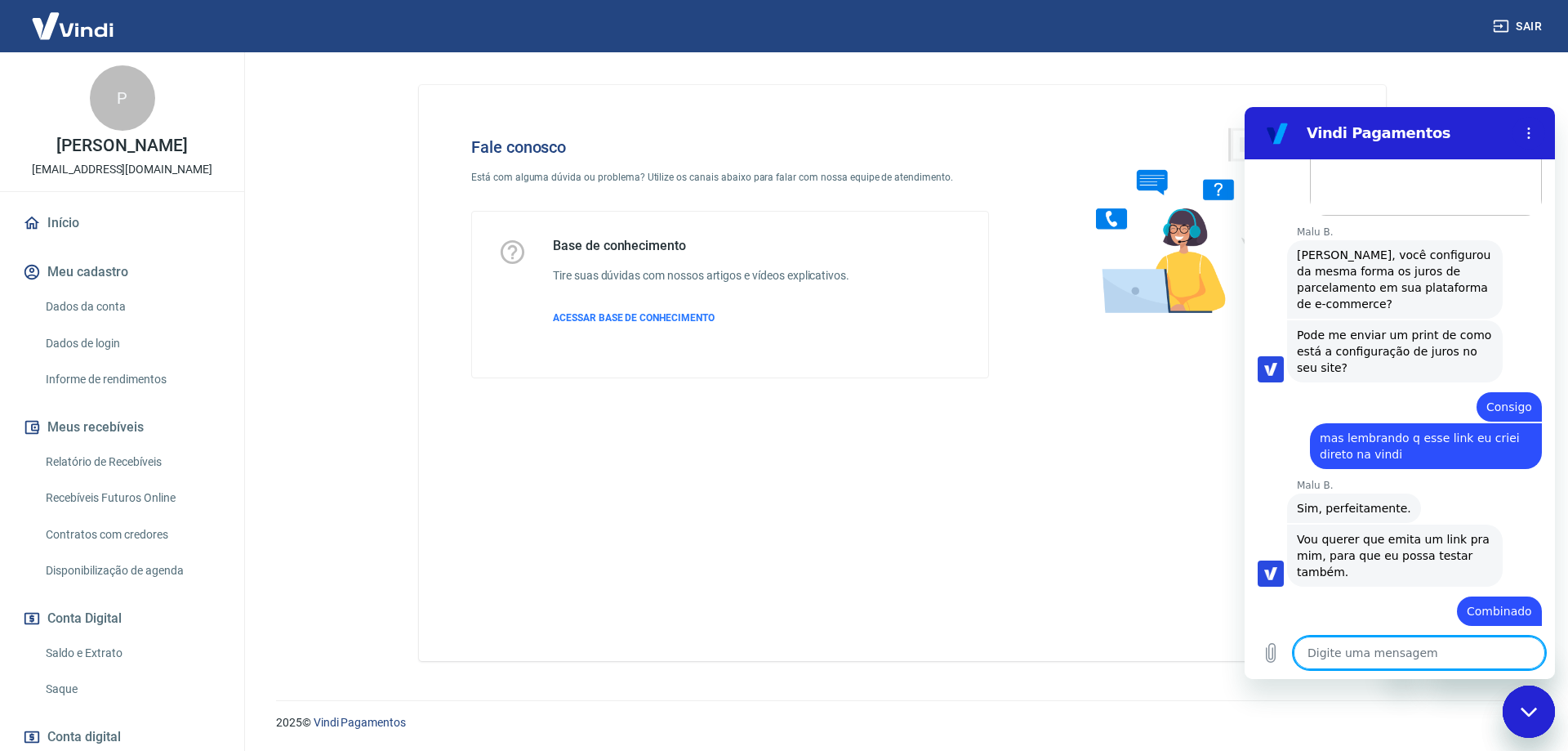
scroll to position [726, 0]
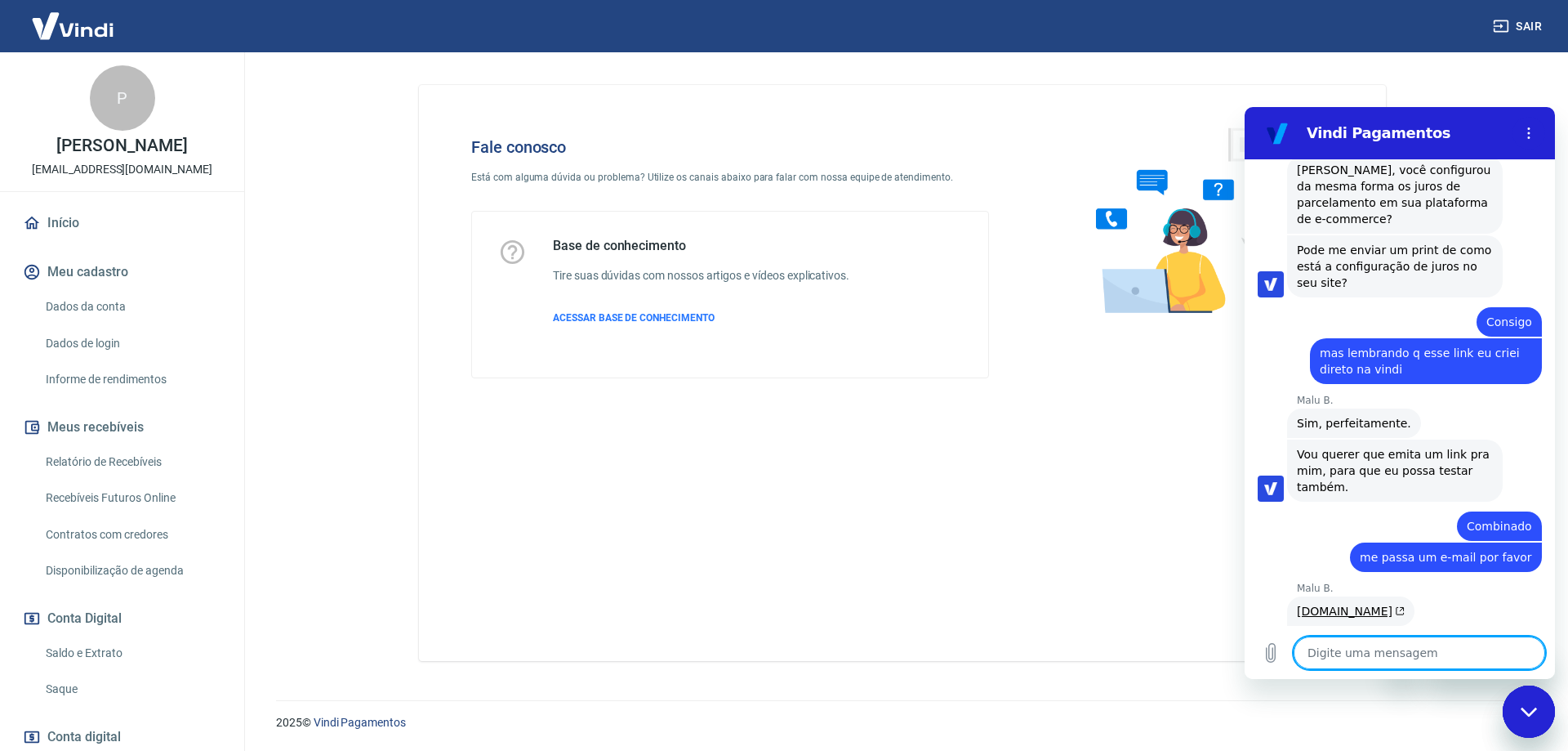
click at [1338, 651] on textarea at bounding box center [1419, 653] width 252 height 32
paste textarea "https://pagar.vindi.com.br/452697681d4fa0d926d22d8c6027816a8e3de112"
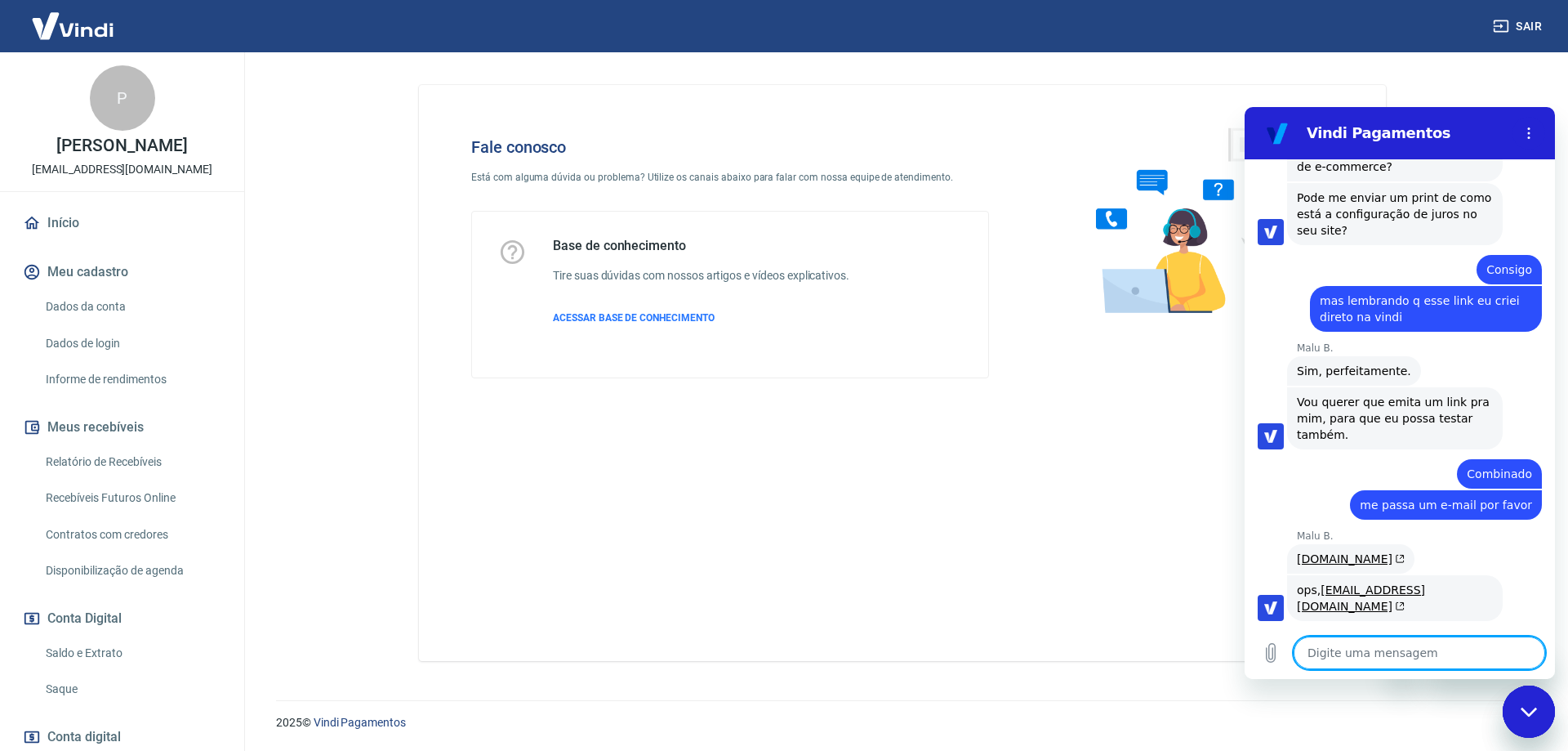
scroll to position [782, 0]
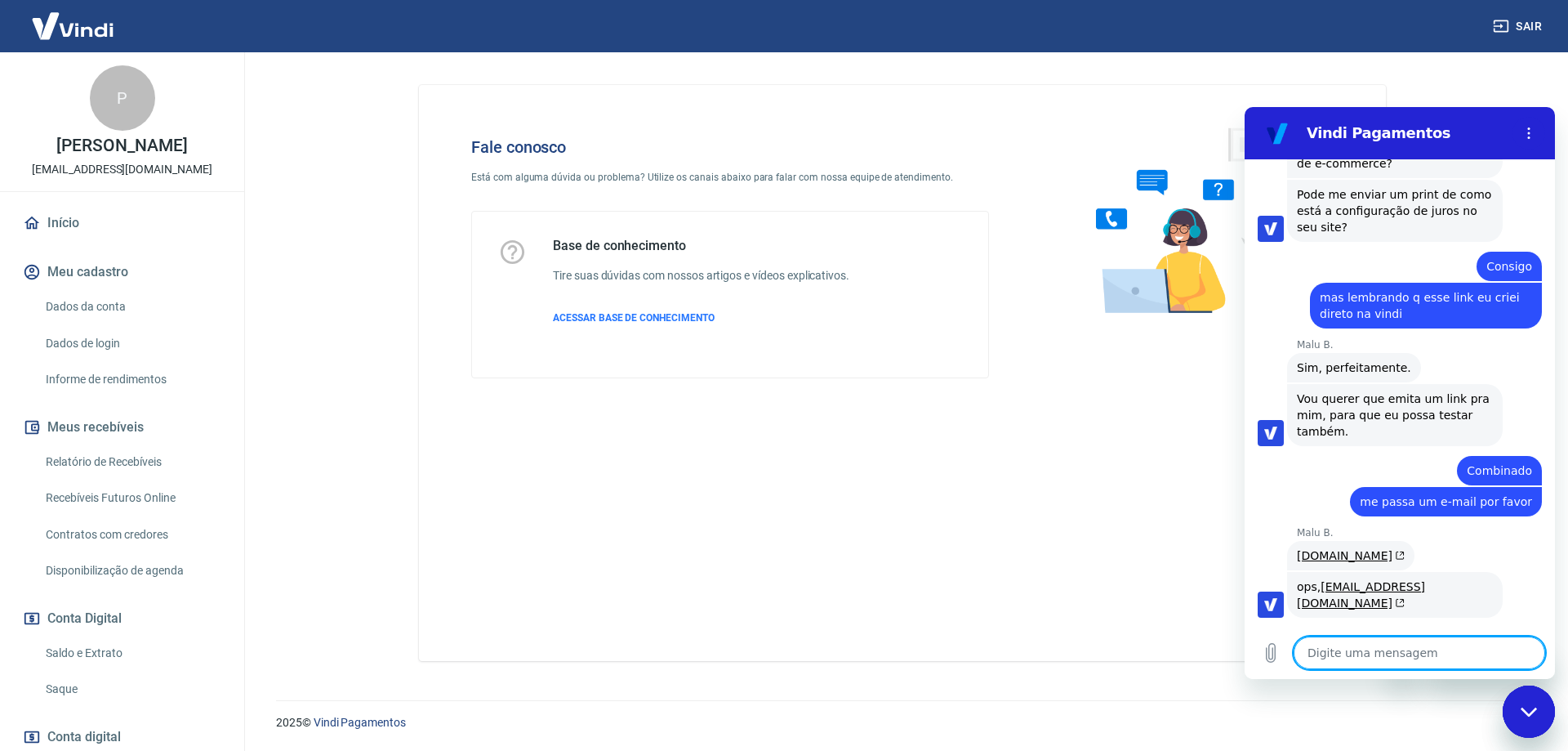
drag, startPoint x: 1322, startPoint y: 656, endPoint x: 1322, endPoint y: 645, distance: 11.0
click at [1321, 652] on textarea at bounding box center [1419, 653] width 252 height 32
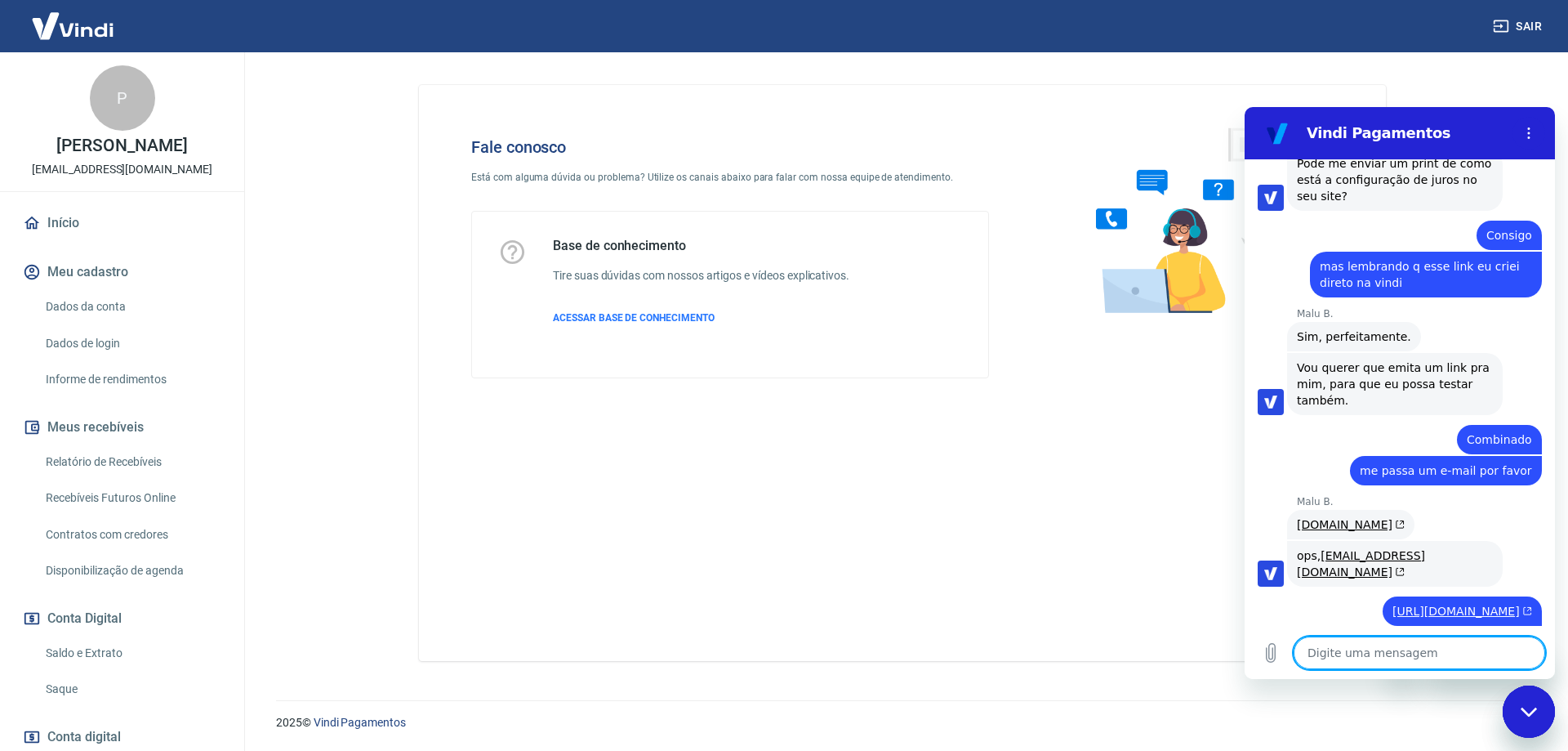
scroll to position [1268, 0]
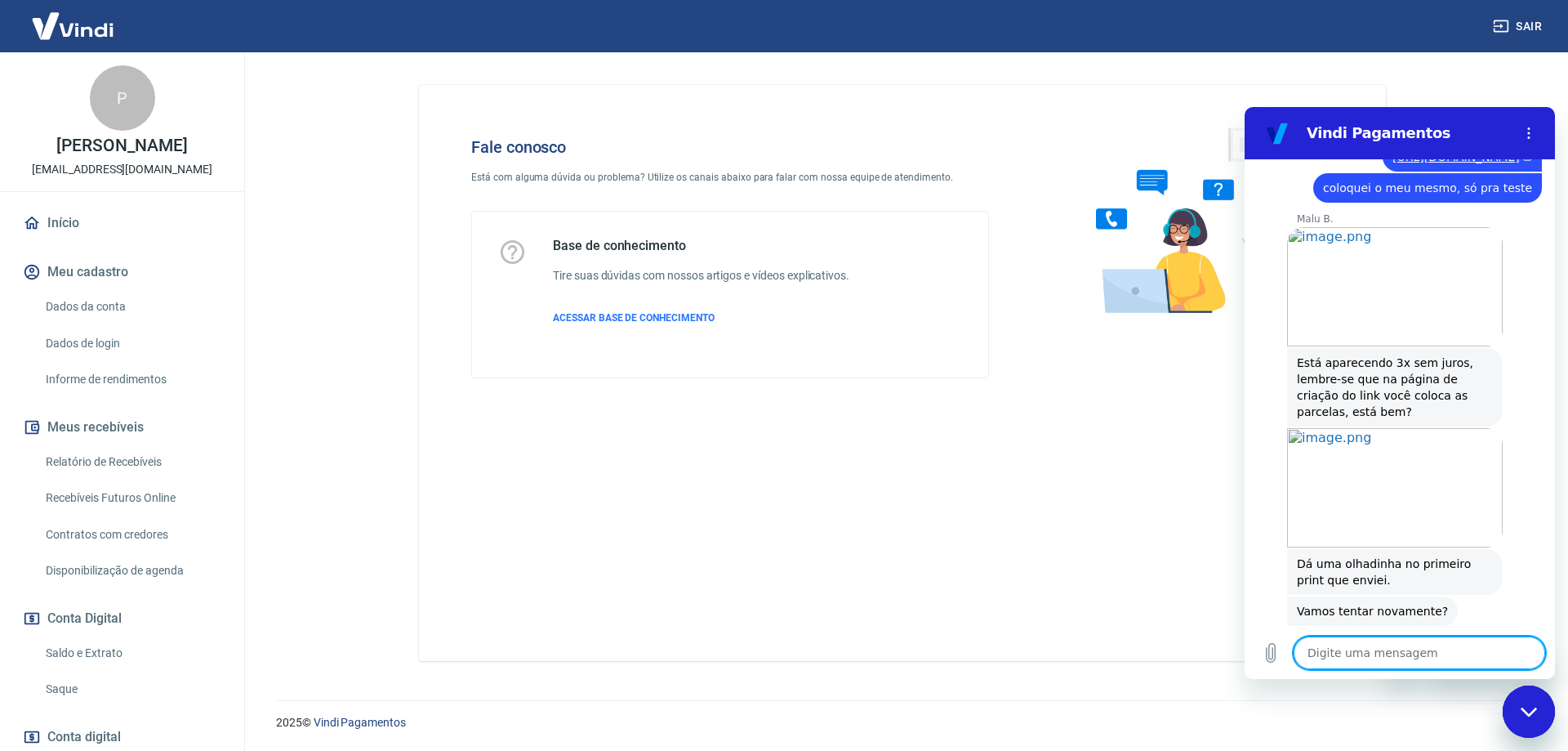
click at [1371, 641] on textarea at bounding box center [1419, 653] width 252 height 32
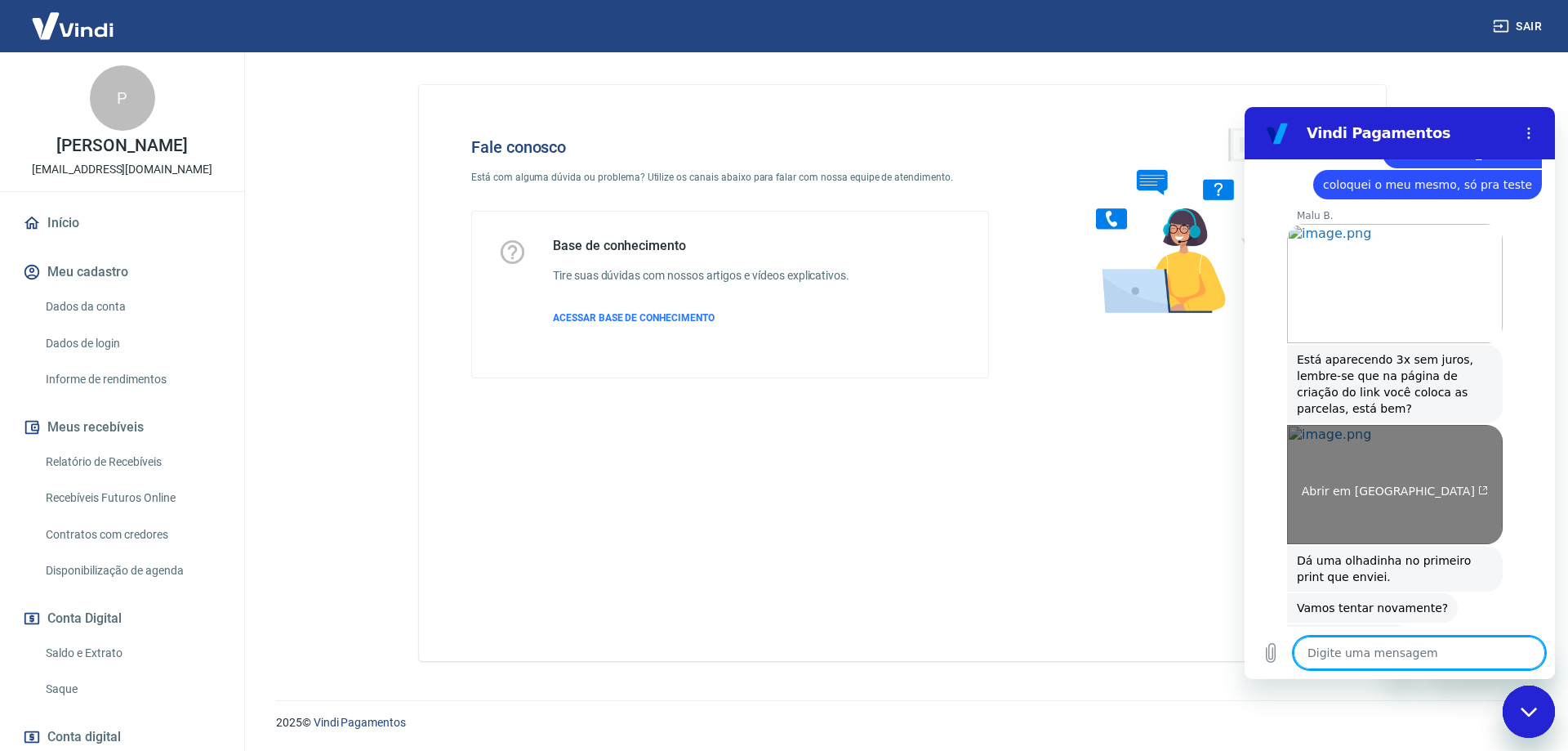
scroll to position [1306, 0]
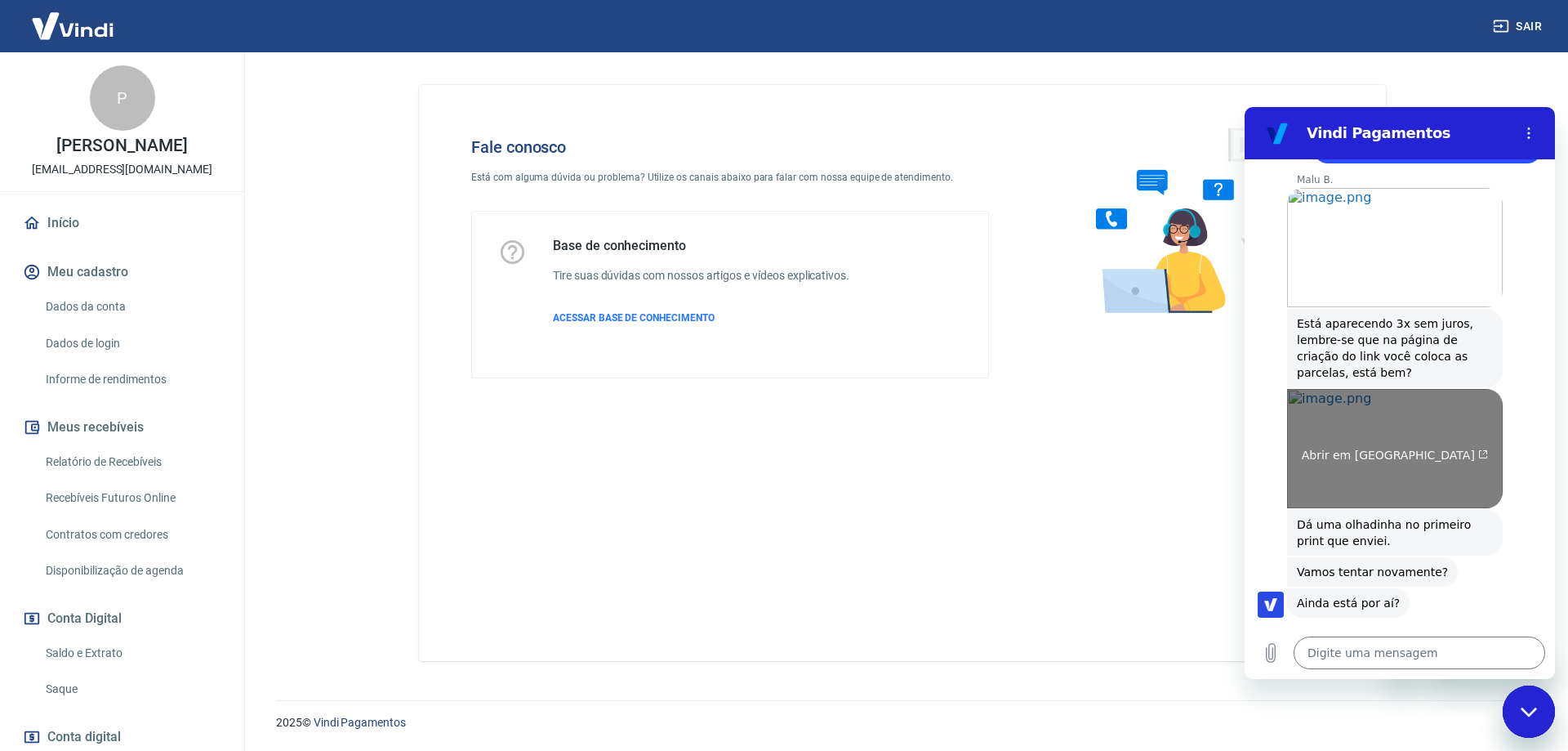
click at [1403, 448] on span "Abrir em nova aba" at bounding box center [1395, 454] width 187 height 13
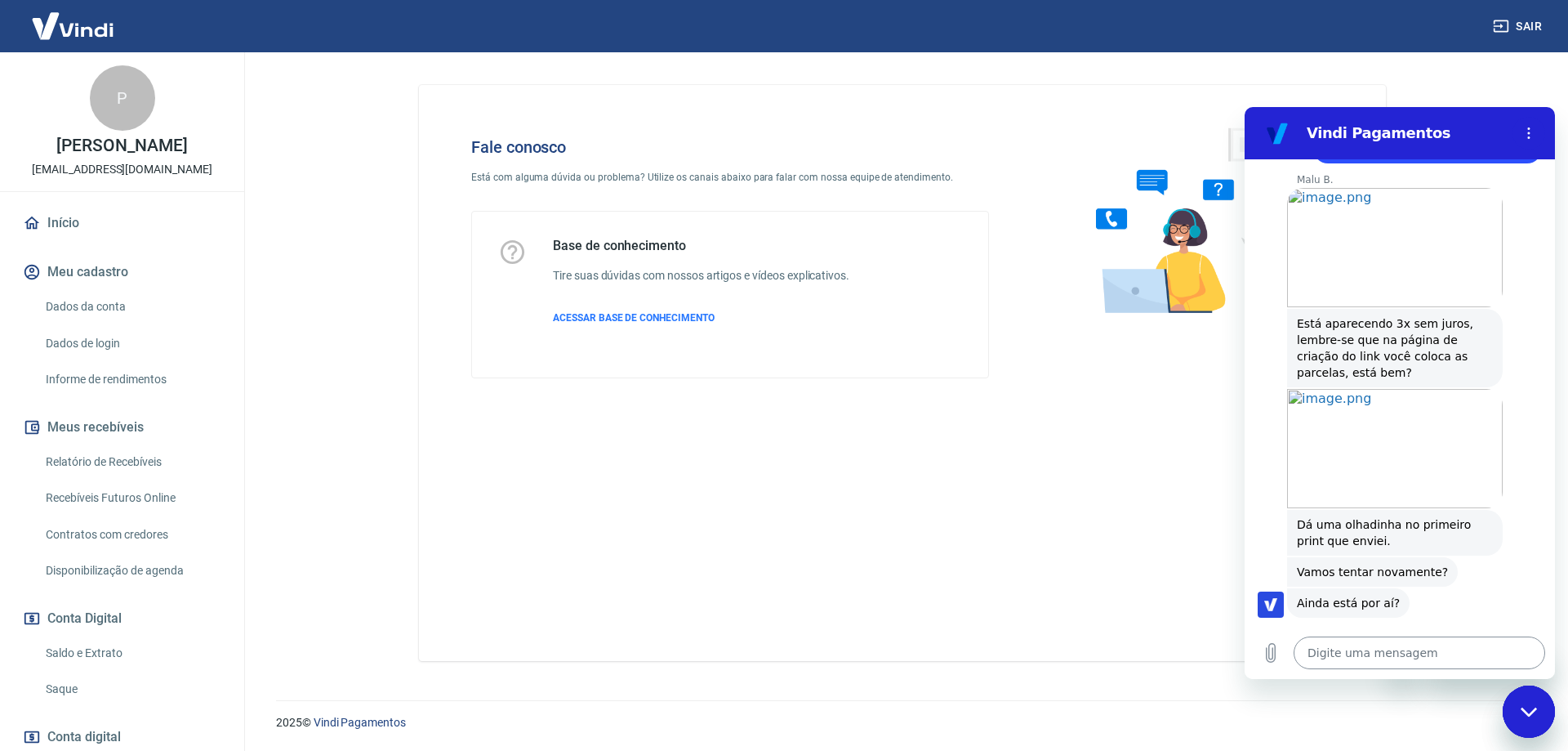
click at [1329, 651] on textarea at bounding box center [1419, 653] width 252 height 32
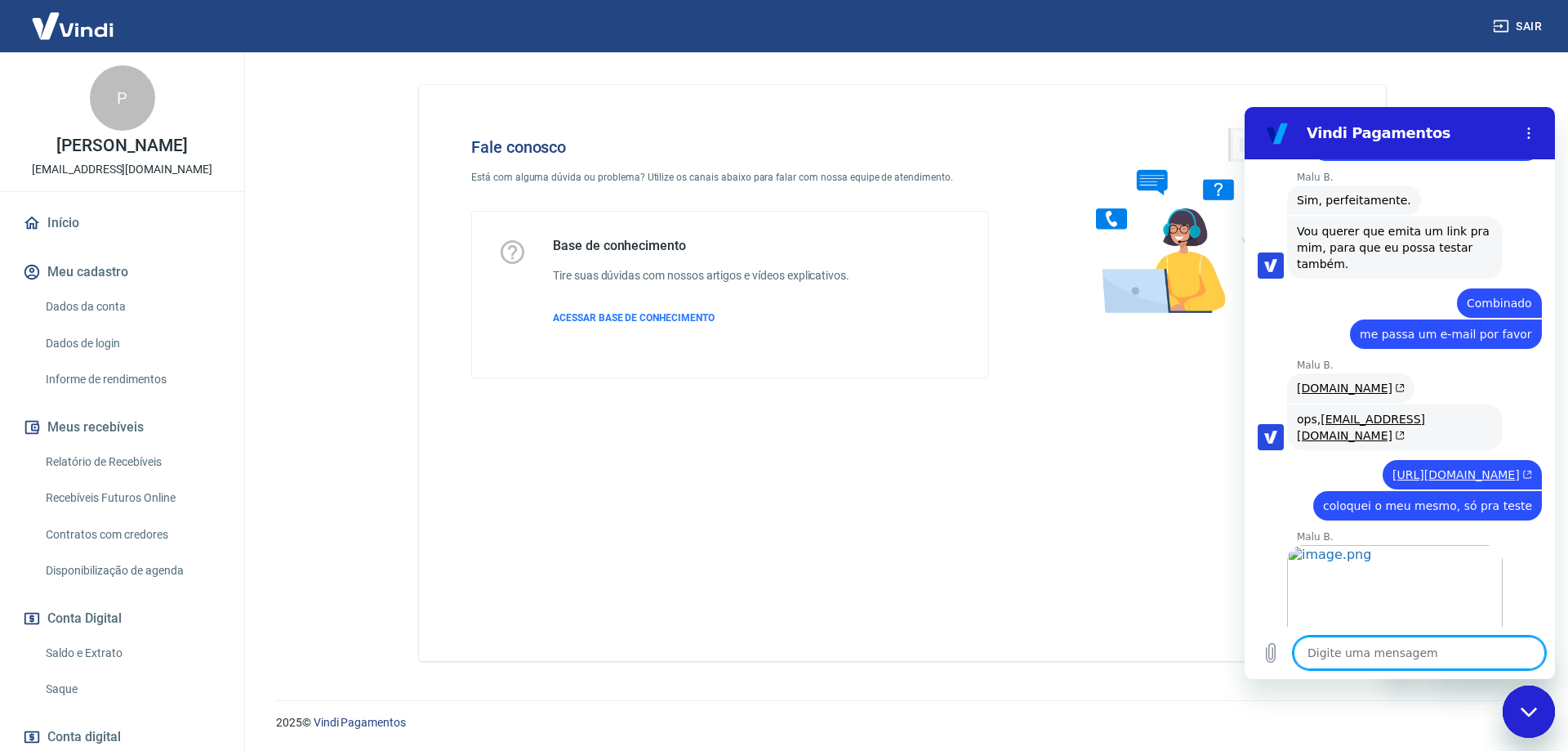
scroll to position [946, 0]
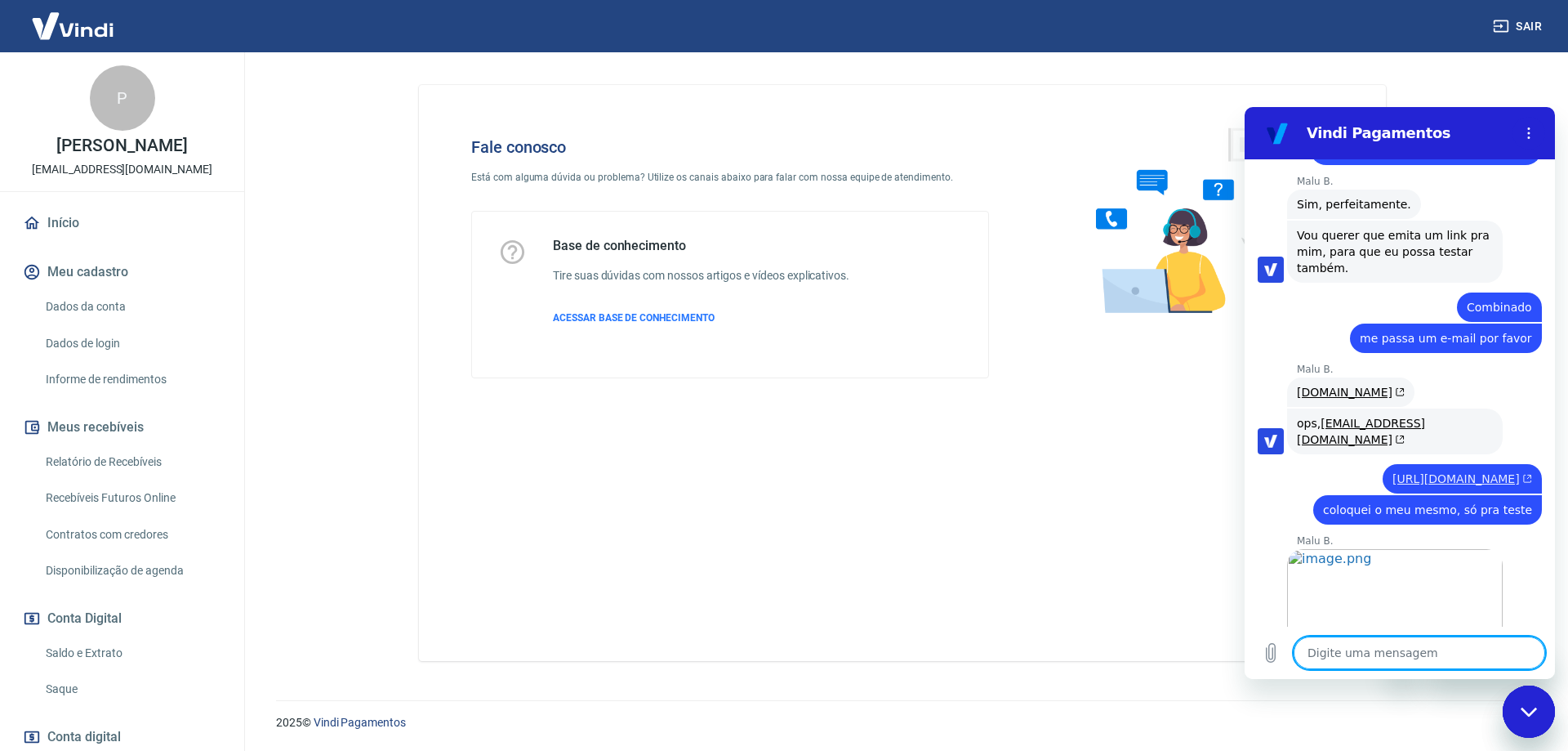
click at [1409, 472] on link "https://pagar.vindi.com.br/452697681d4fa0d926d22d8c6027816a8e3de112" at bounding box center [1462, 478] width 139 height 13
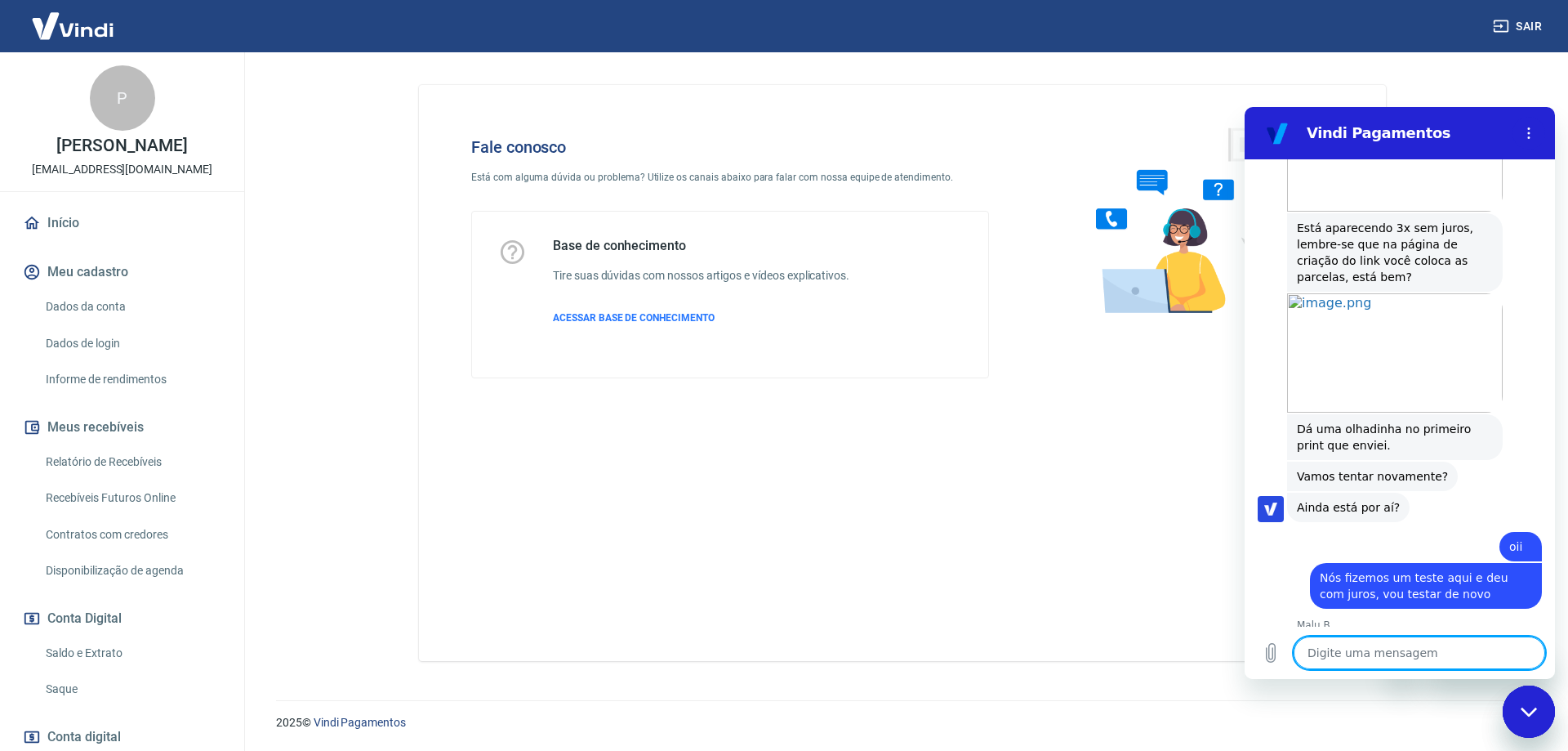
scroll to position [1505, 0]
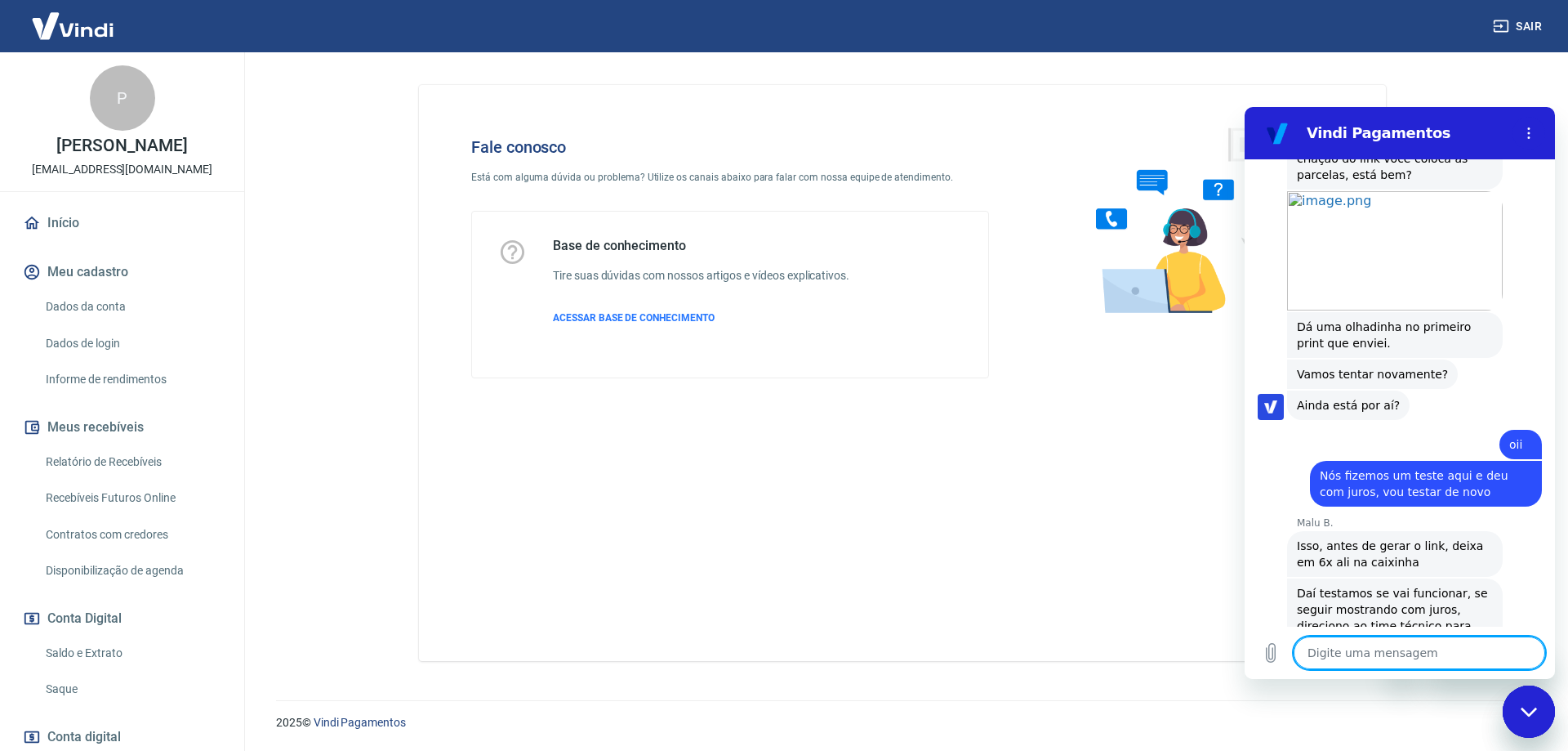
click at [1391, 655] on textarea at bounding box center [1419, 653] width 252 height 32
click at [1434, 661] on textarea "deixa sempre 6x? pq tem compra q parcelamos so em 3x" at bounding box center [1419, 646] width 252 height 47
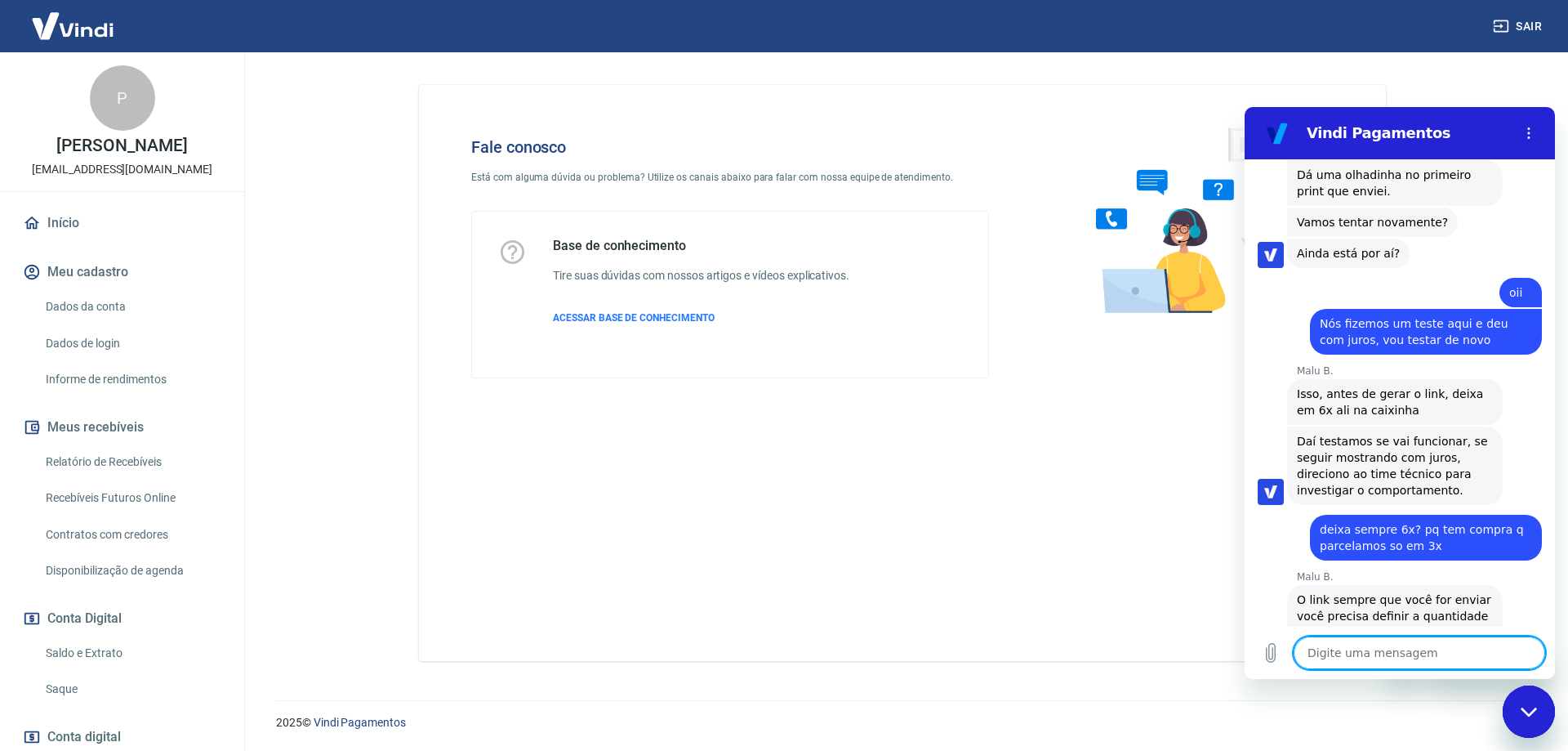
scroll to position [1655, 0]
click at [1351, 653] on textarea at bounding box center [1419, 653] width 252 height 32
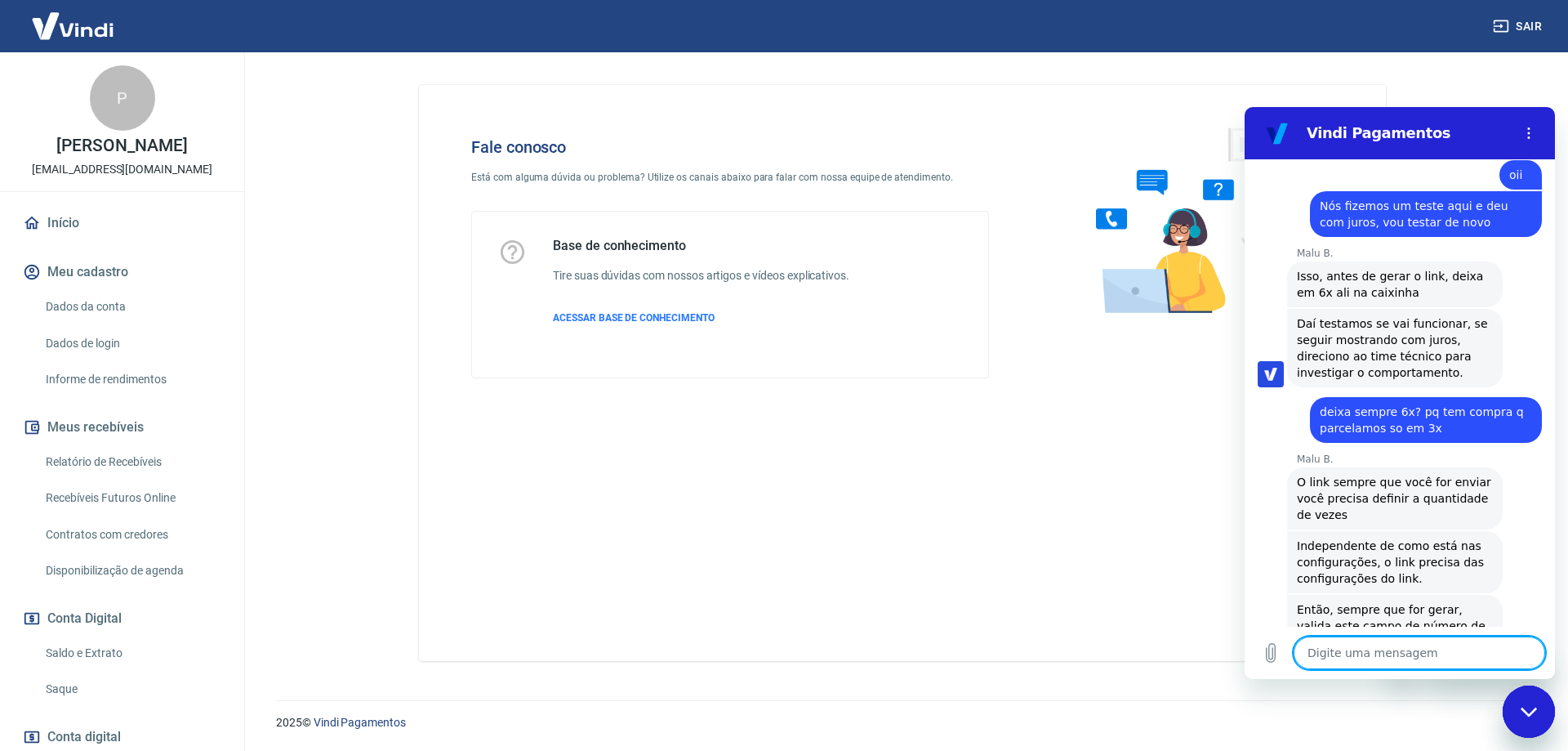
click at [1410, 643] on textarea at bounding box center [1419, 653] width 252 height 32
click at [1361, 653] on textarea at bounding box center [1419, 653] width 252 height 32
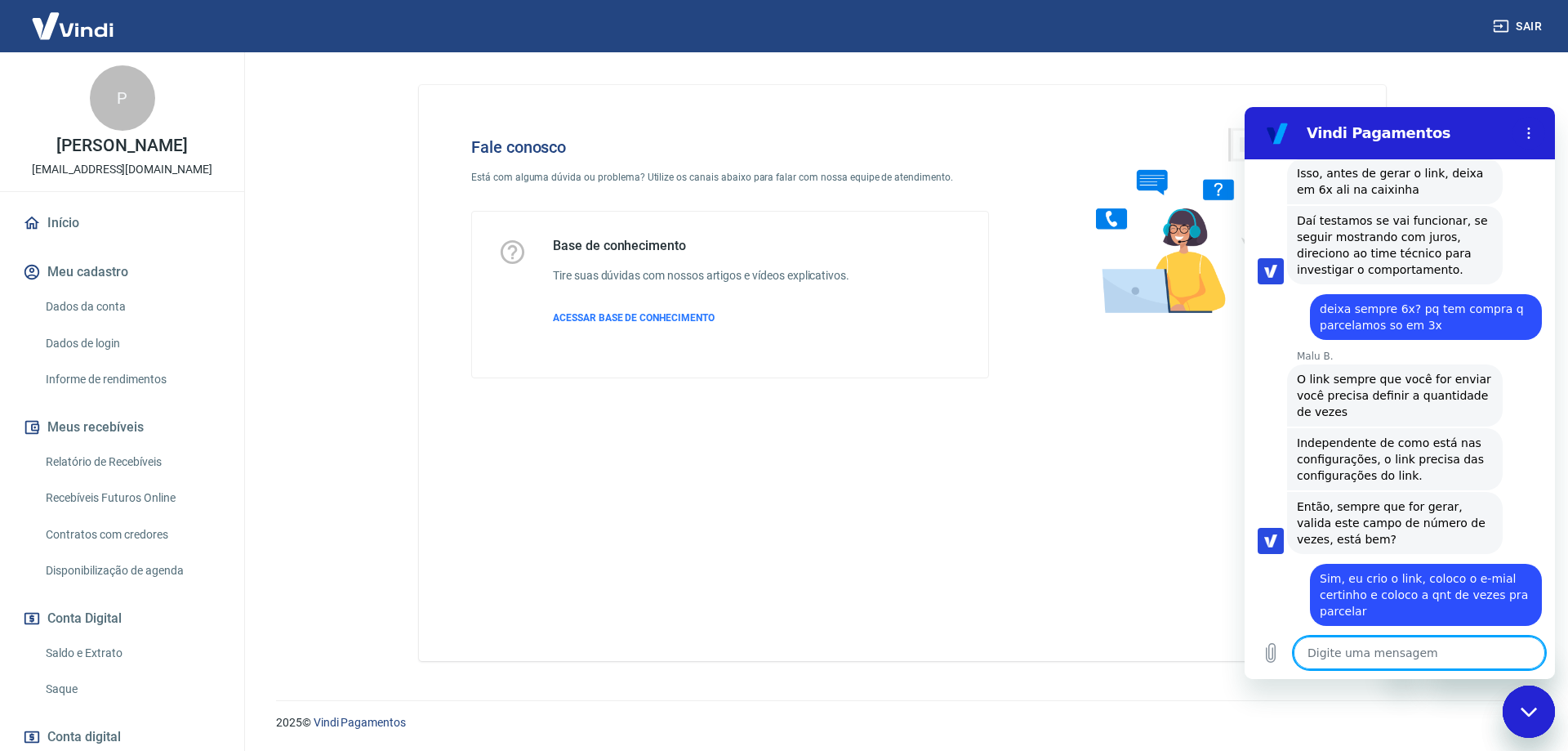
scroll to position [1982, 0]
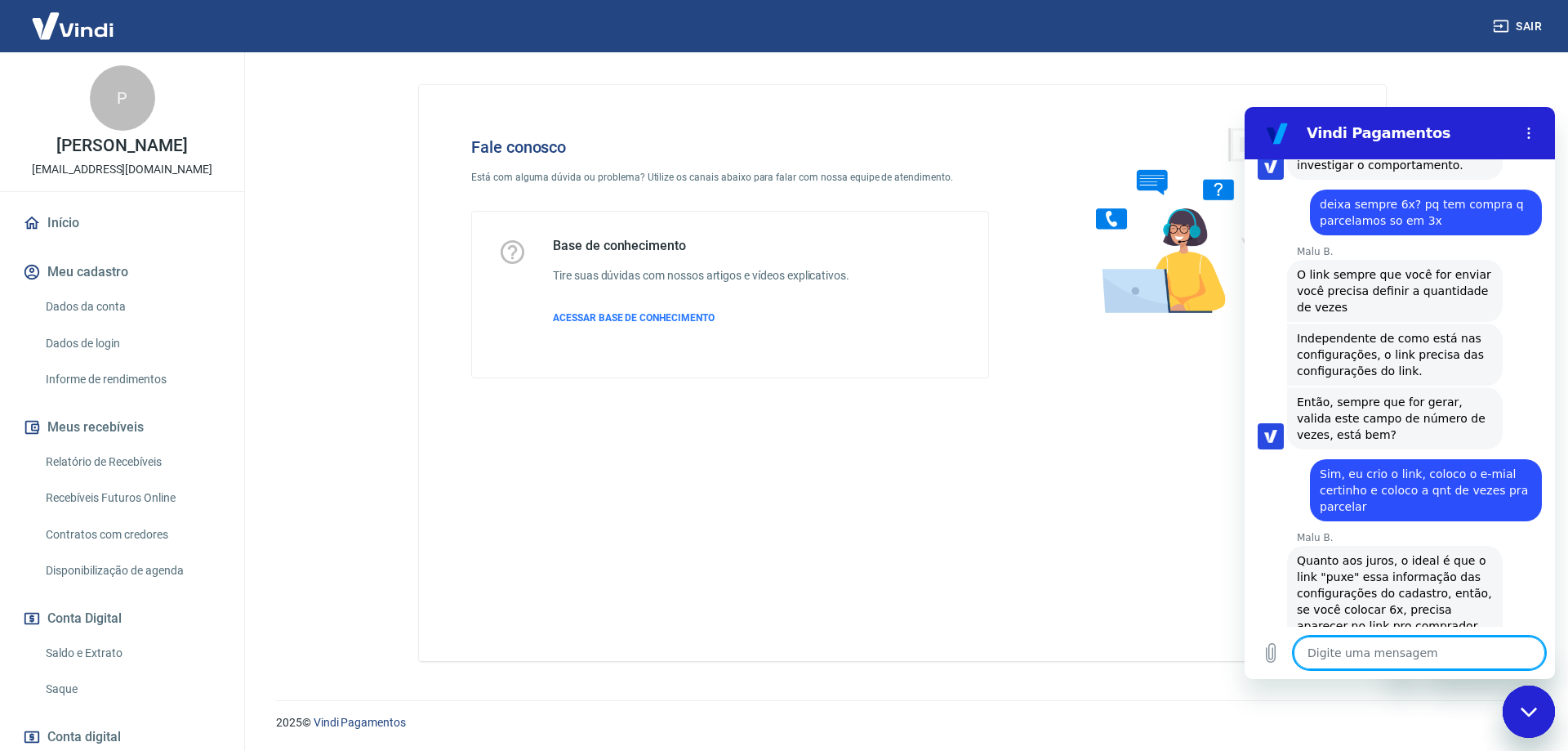
click at [1416, 655] on textarea at bounding box center [1419, 653] width 252 height 32
click at [1391, 644] on textarea at bounding box center [1419, 653] width 252 height 32
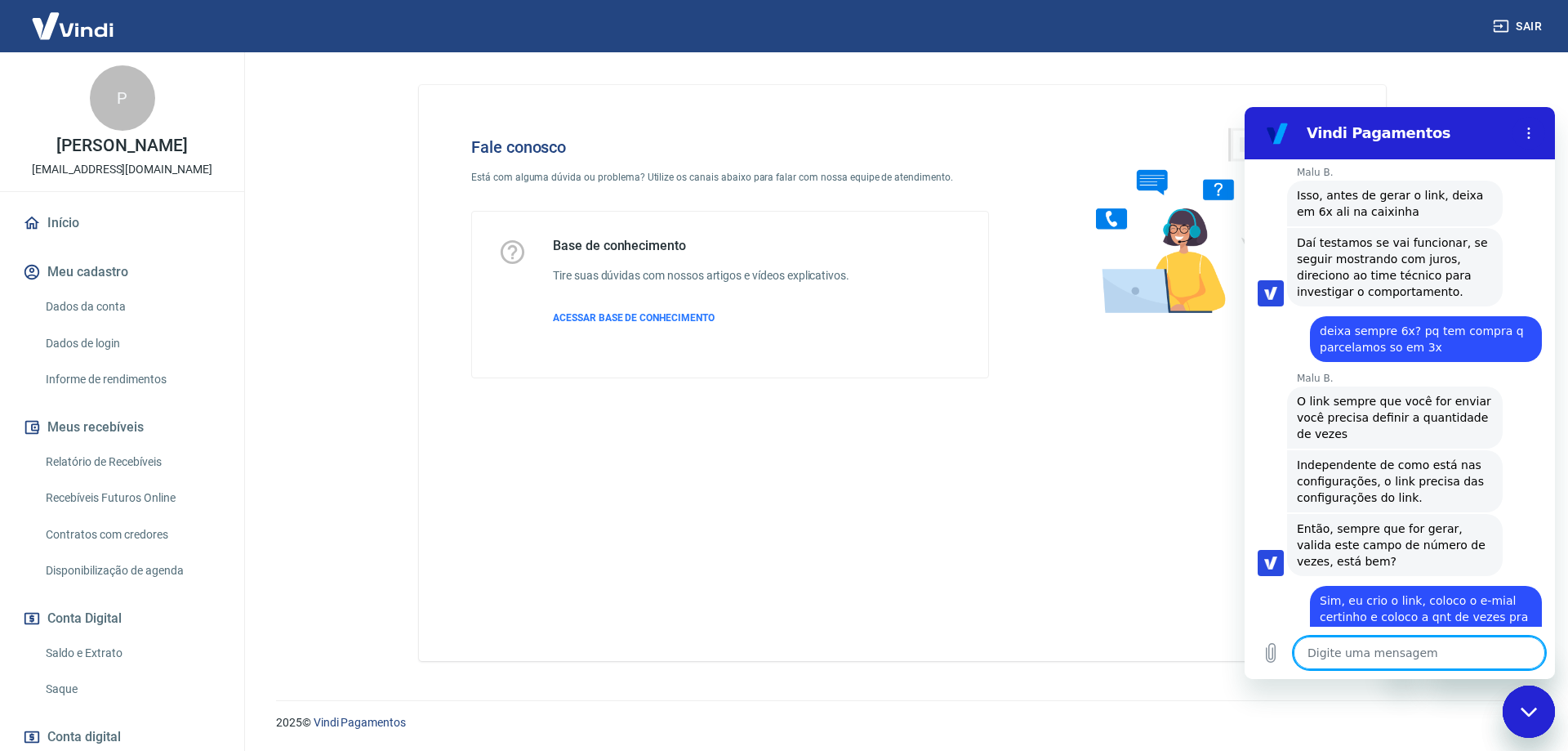
scroll to position [2021, 0]
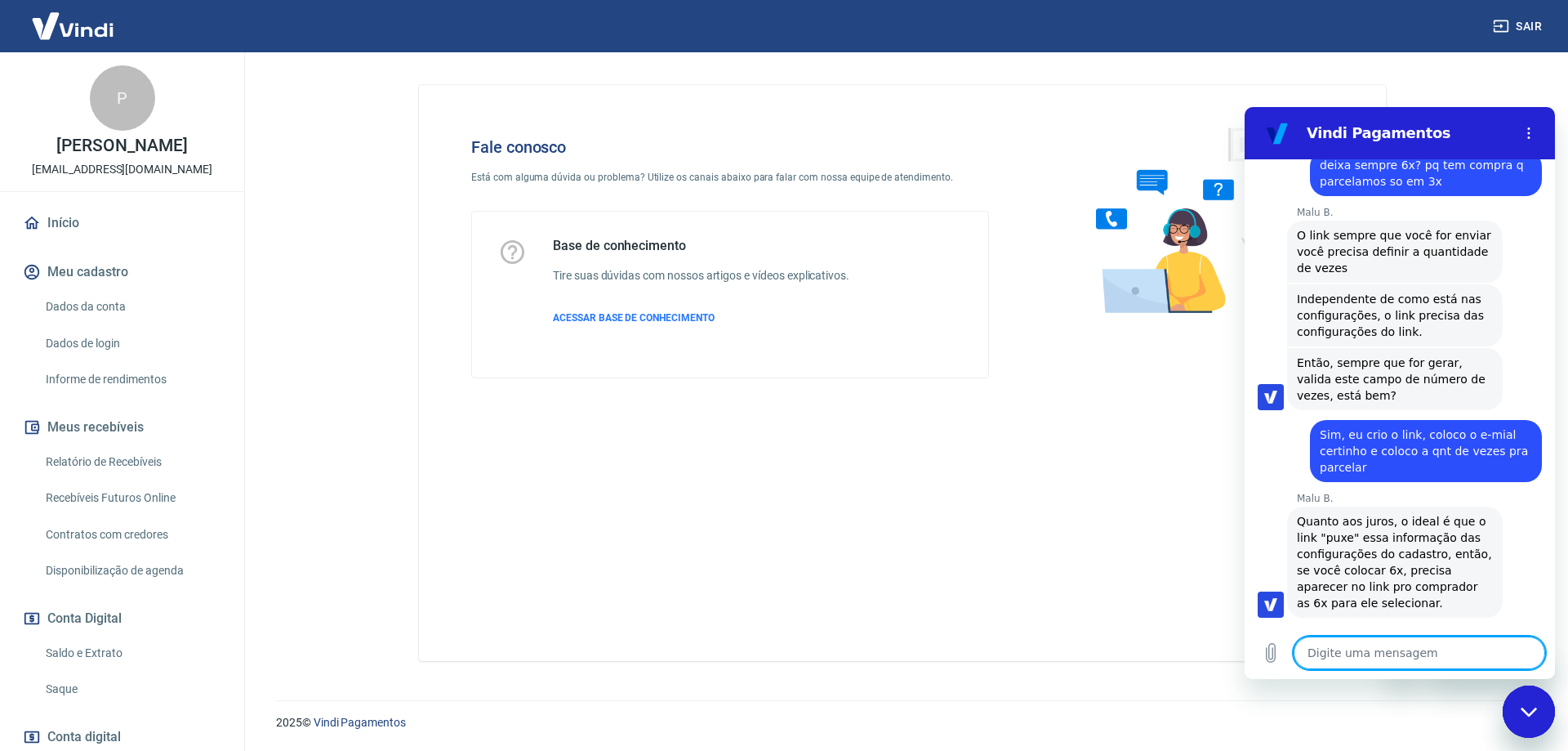
click at [1422, 669] on div "Digite uma mensagem x" at bounding box center [1400, 653] width 310 height 53
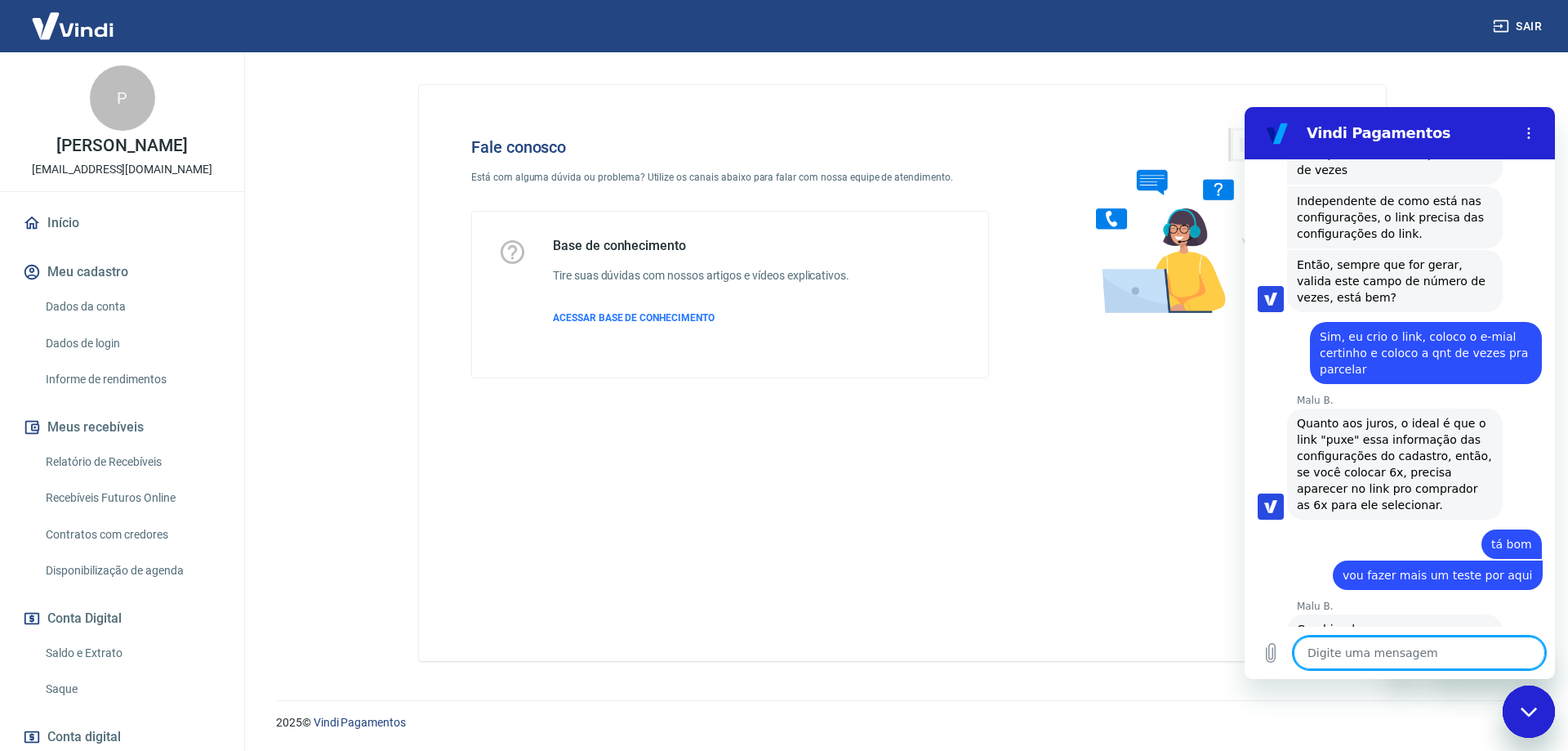
scroll to position [2122, 0]
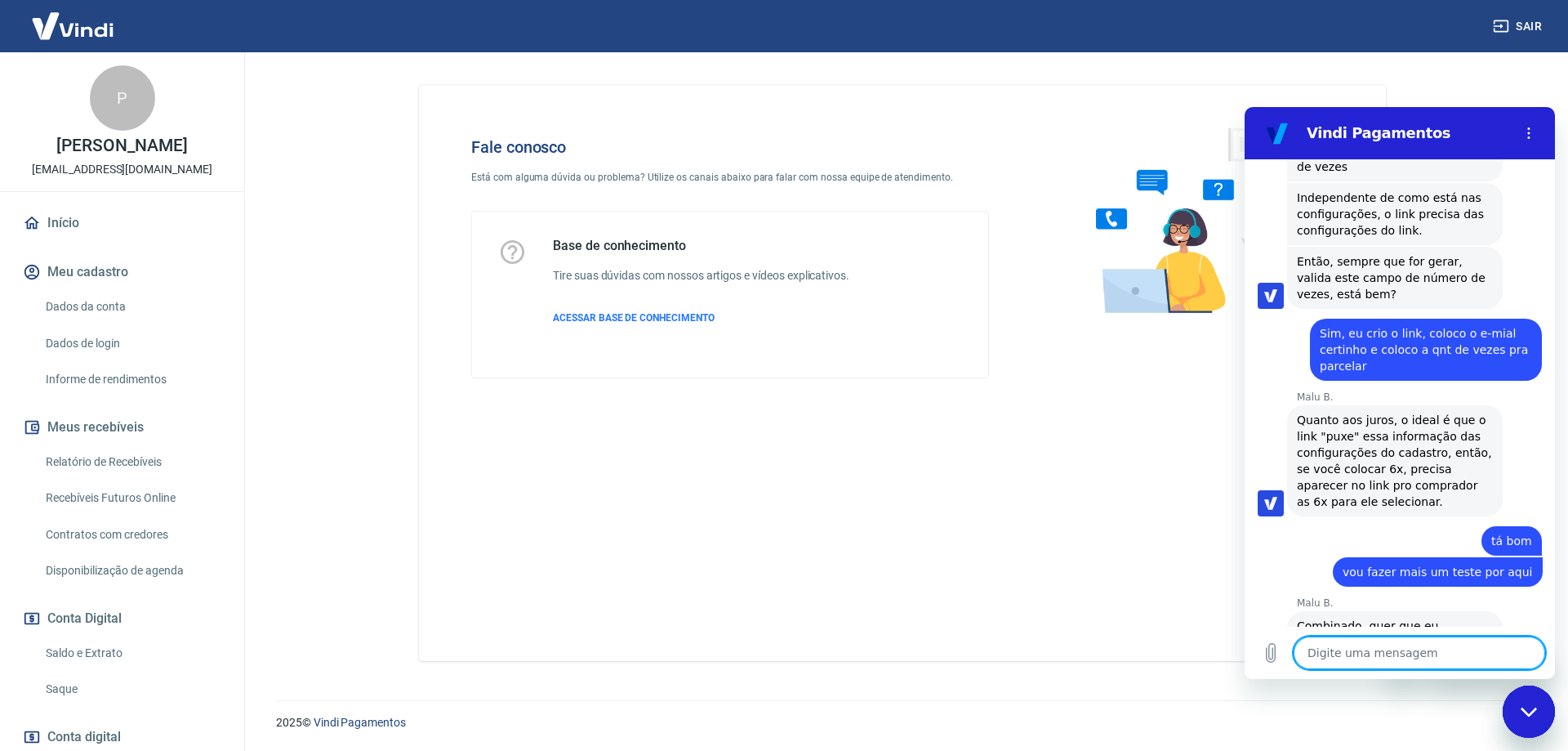
click at [1386, 654] on textarea at bounding box center [1419, 653] width 252 height 32
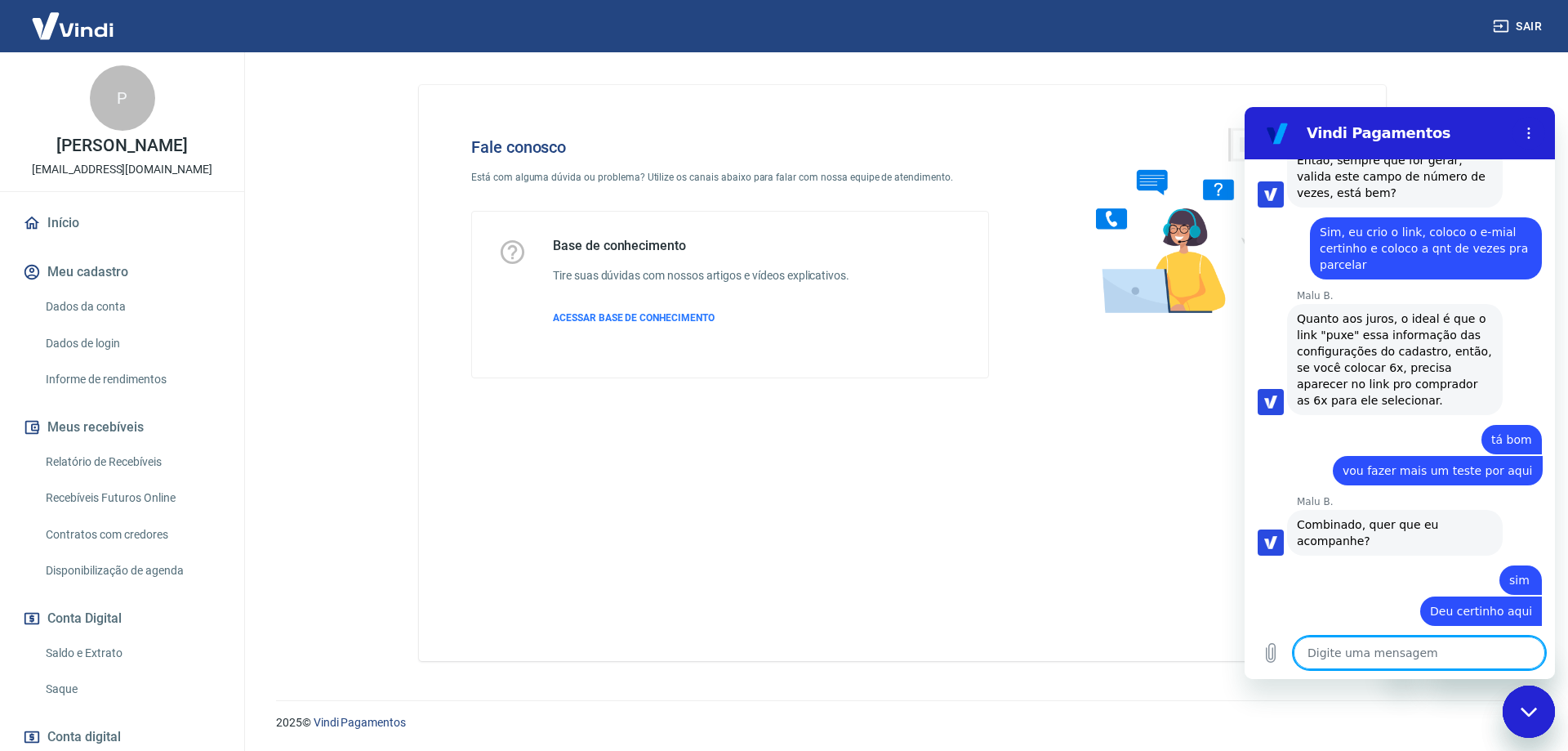
scroll to position [2357, 0]
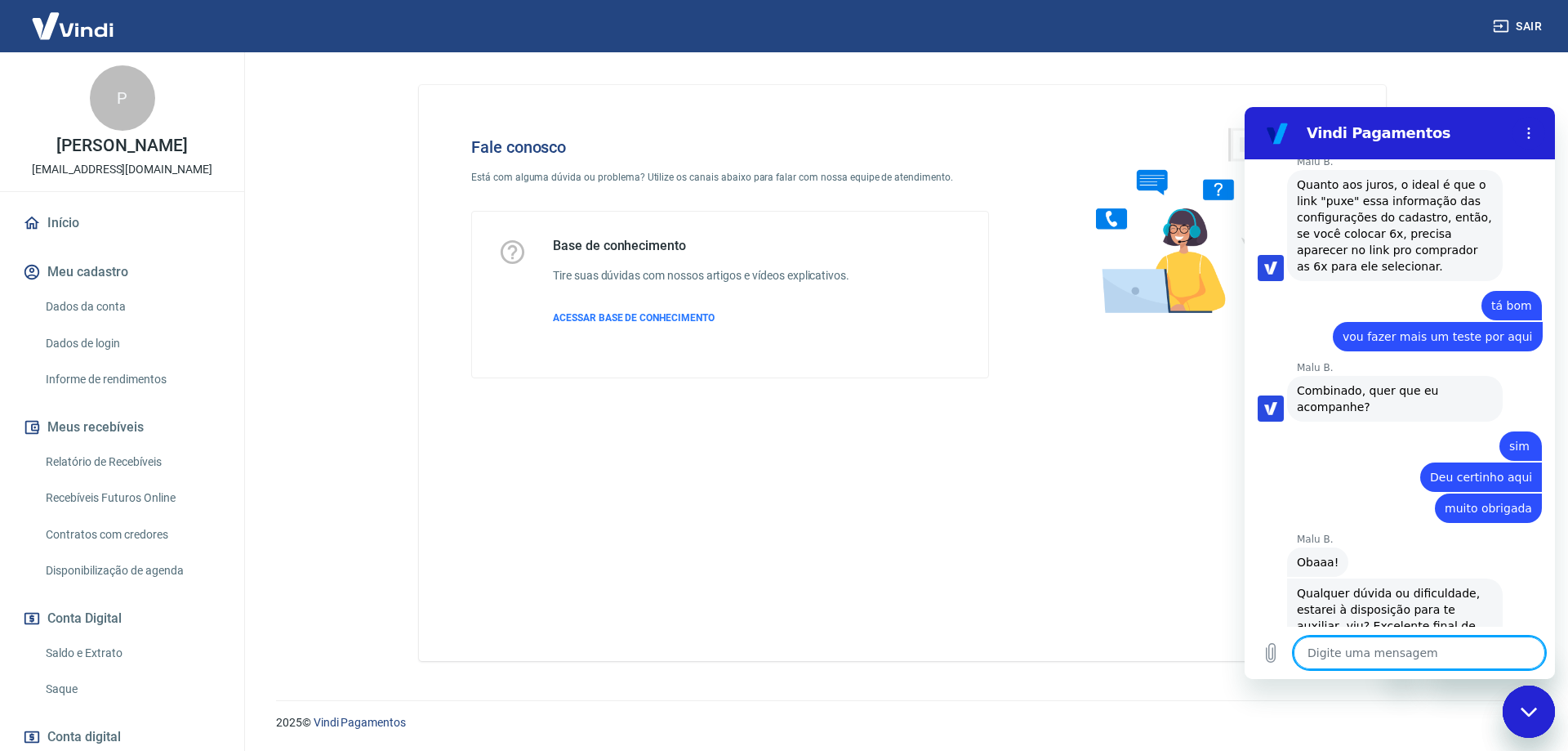
click at [1380, 654] on textarea at bounding box center [1419, 653] width 252 height 32
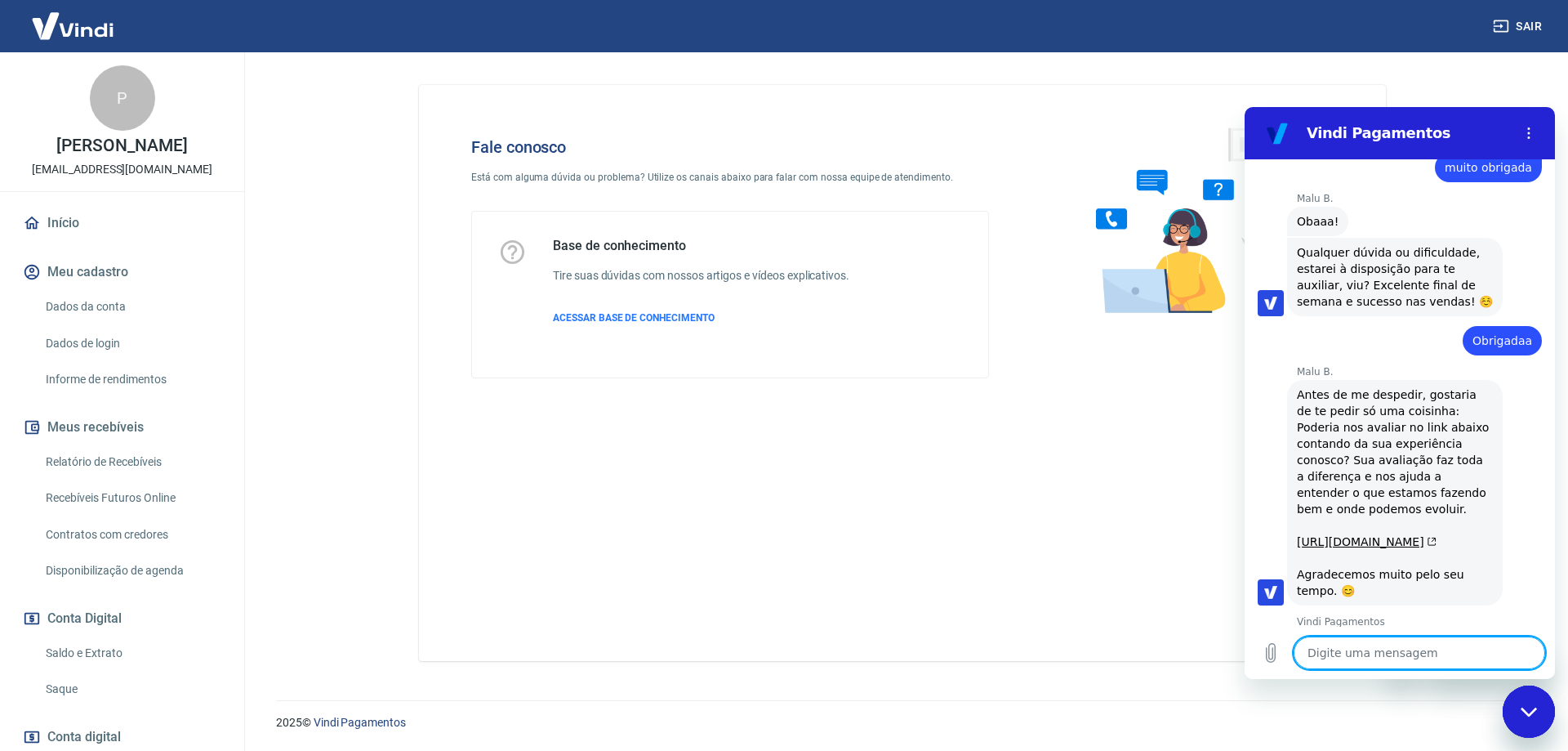
scroll to position [2755, 0]
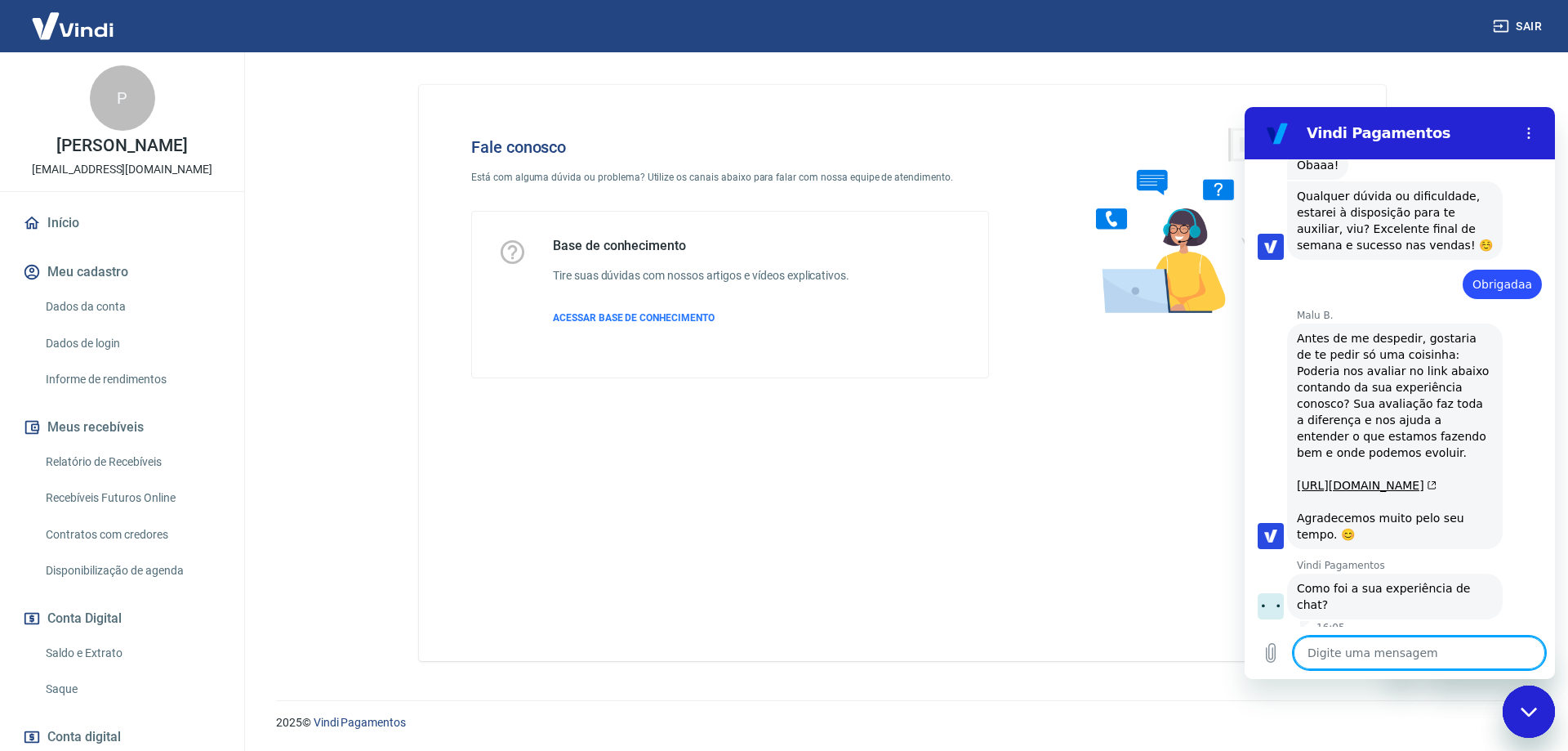
click at [1427, 640] on button "Boa 👍" at bounding box center [1431, 664] width 65 height 47
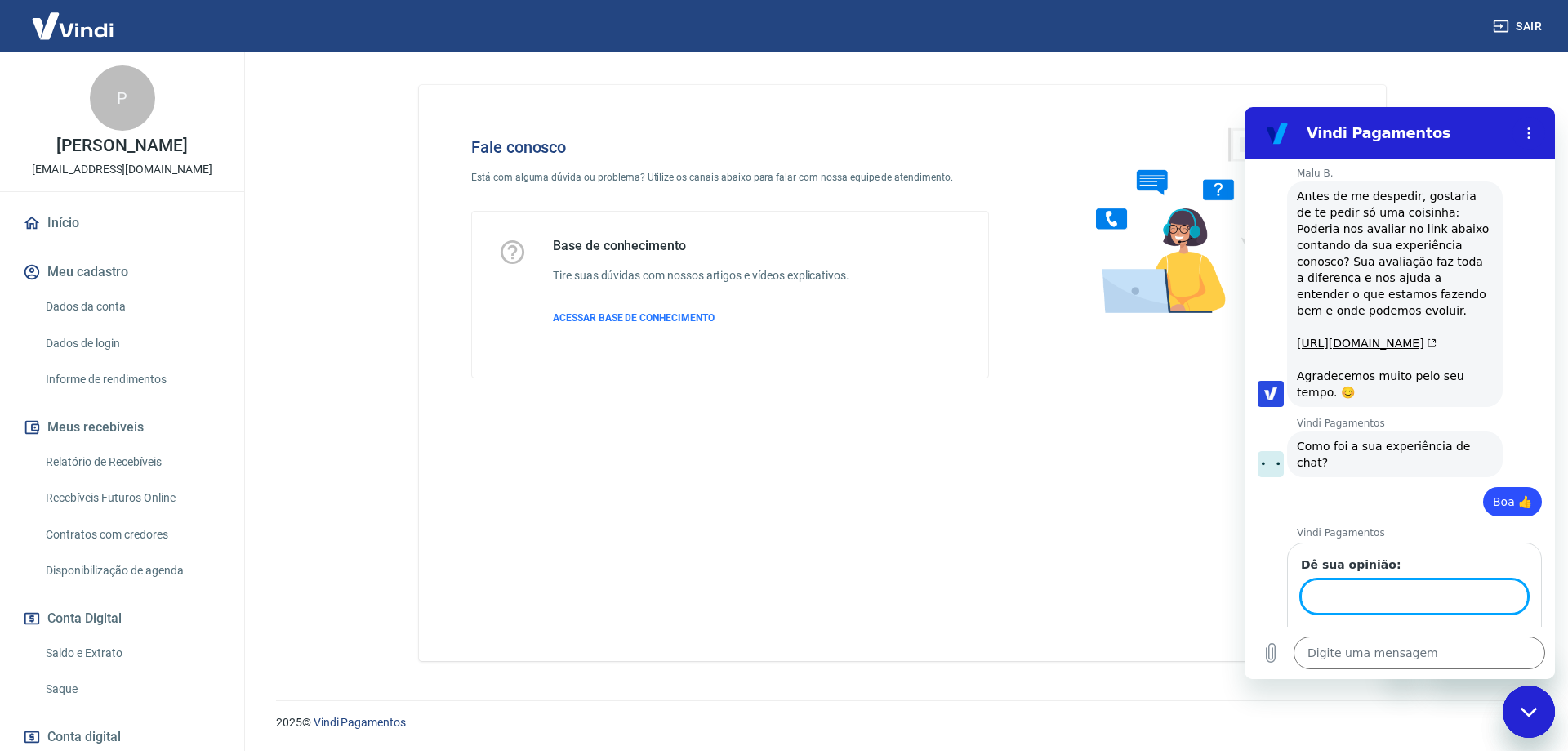
scroll to position [2895, 0]
